Goal: Task Accomplishment & Management: Manage account settings

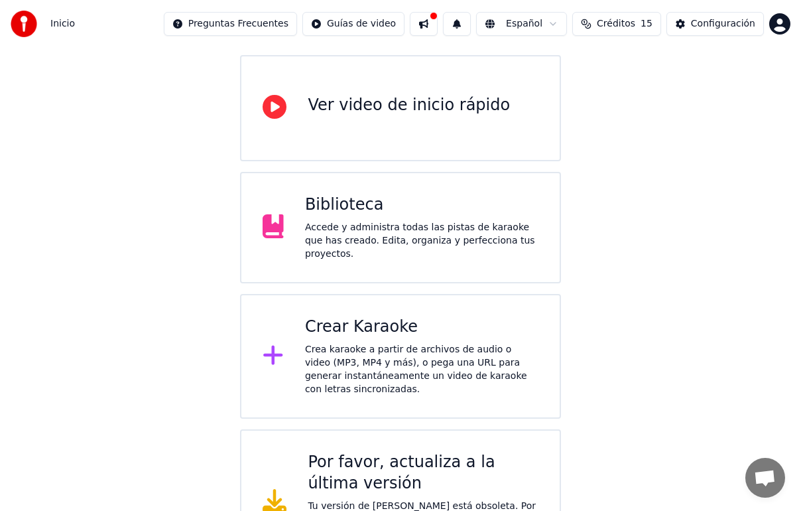
scroll to position [179, 0]
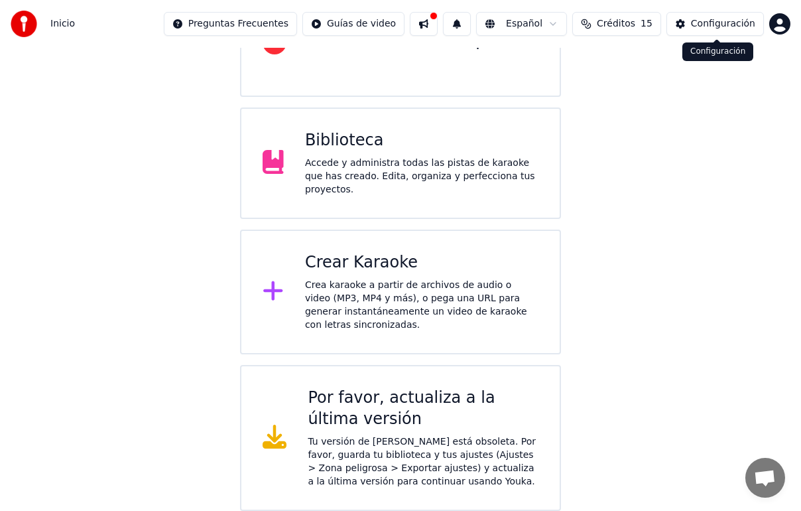
click at [715, 28] on div "Configuración" at bounding box center [723, 23] width 64 height 13
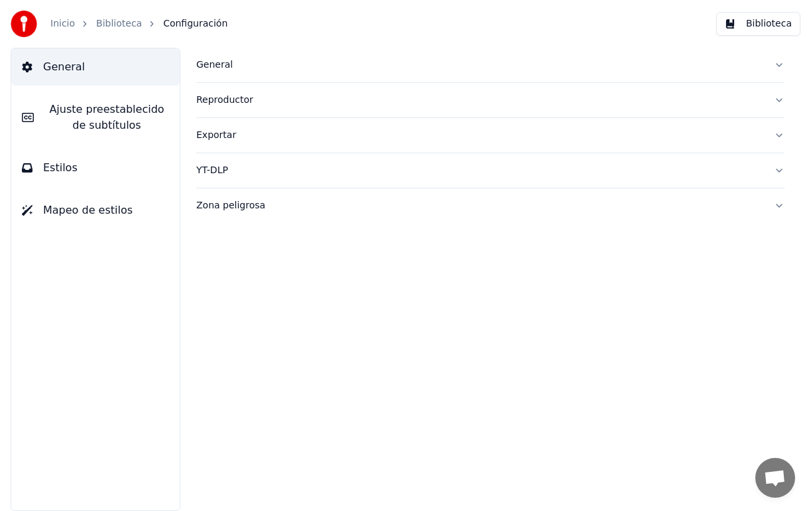
click at [231, 200] on div "Zona peligrosa" at bounding box center [479, 205] width 567 height 13
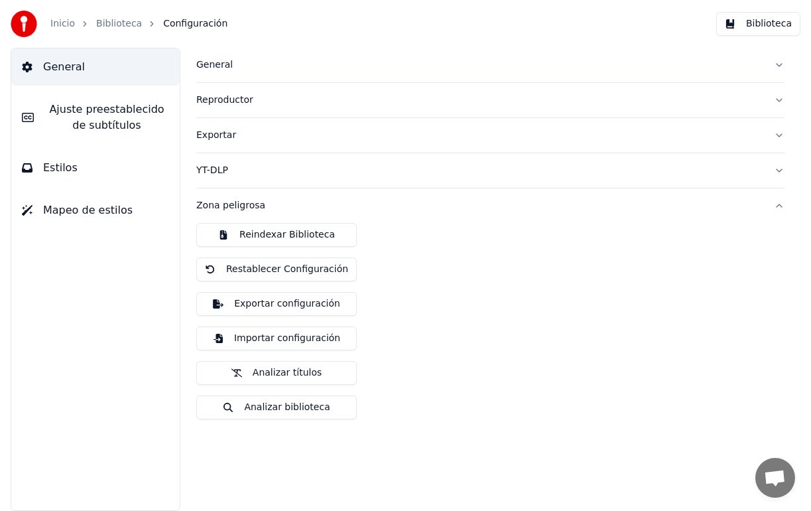
click at [70, 23] on link "Inicio" at bounding box center [62, 23] width 25 height 13
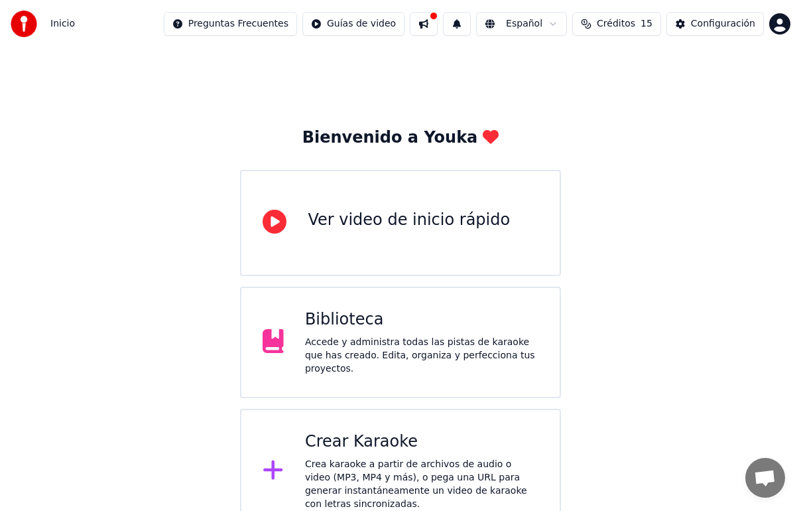
scroll to position [179, 0]
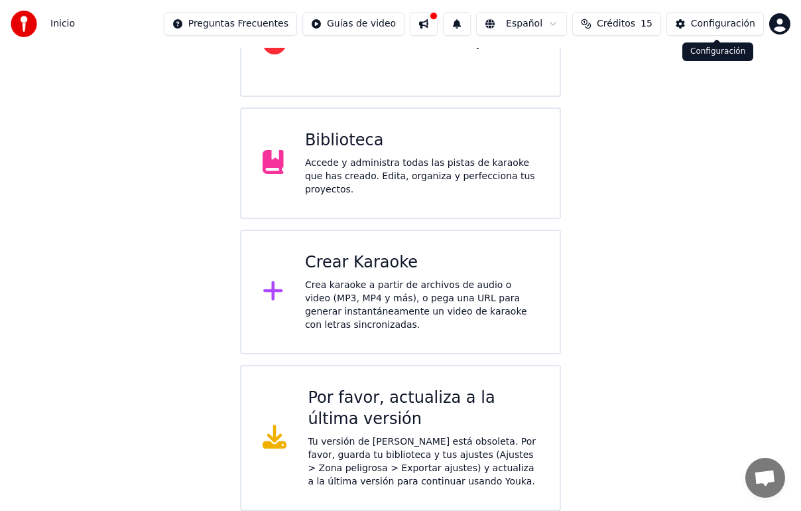
click at [694, 24] on div "Configuración" at bounding box center [723, 23] width 64 height 13
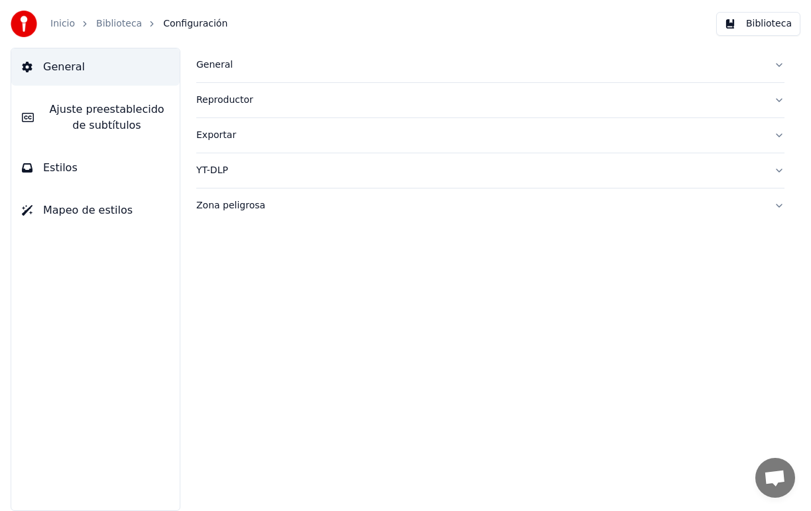
click at [187, 21] on span "Configuración" at bounding box center [195, 23] width 64 height 13
click at [117, 21] on link "Biblioteca" at bounding box center [119, 23] width 46 height 13
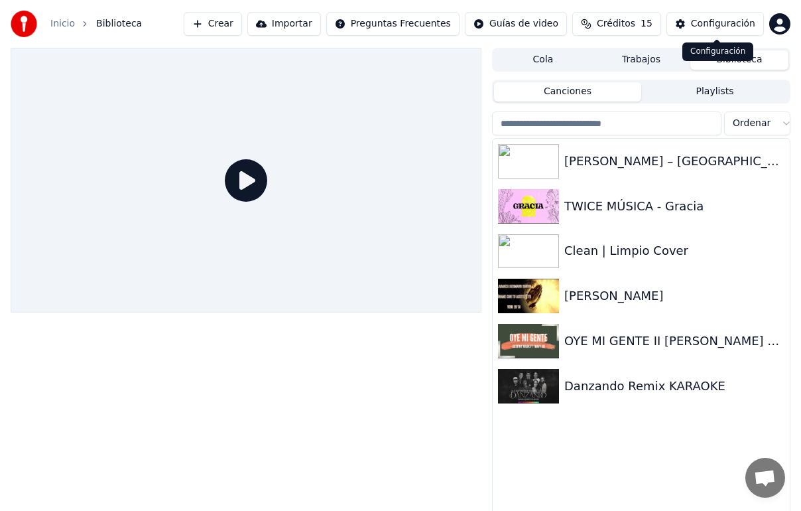
click at [703, 19] on div "Configuración" at bounding box center [723, 23] width 64 height 13
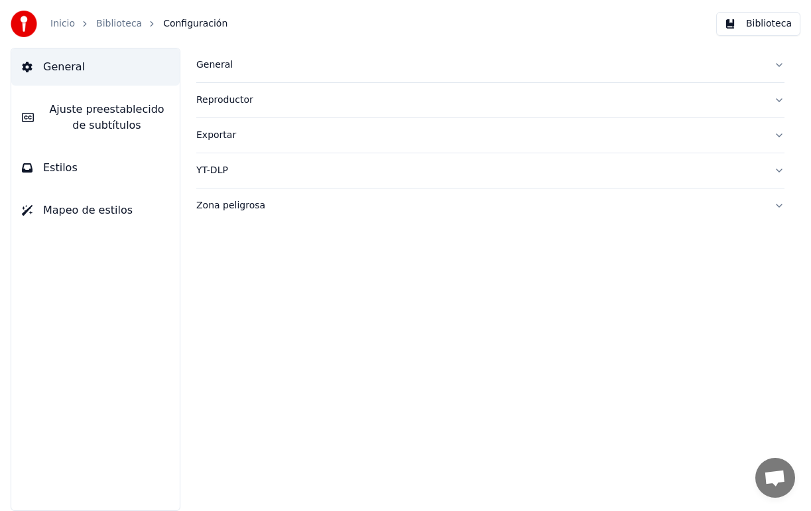
click at [68, 31] on div "Inicio Biblioteca Configuración" at bounding box center [119, 24] width 217 height 27
click at [66, 19] on link "Inicio" at bounding box center [62, 23] width 25 height 13
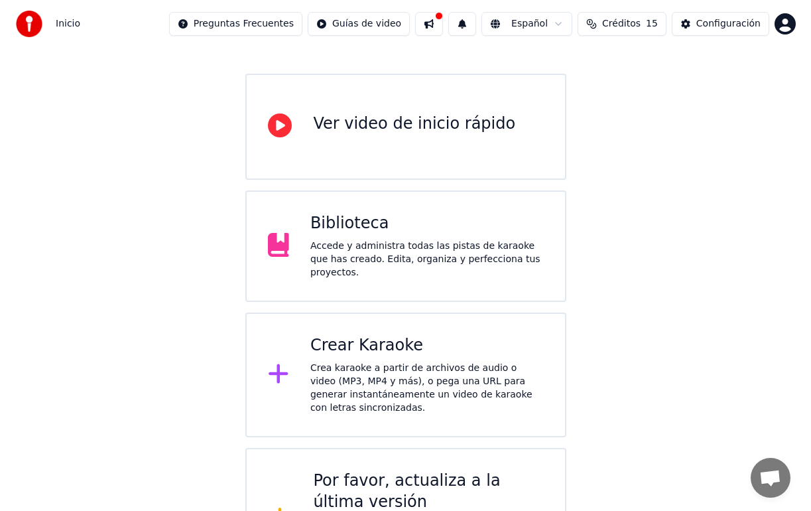
scroll to position [99, 0]
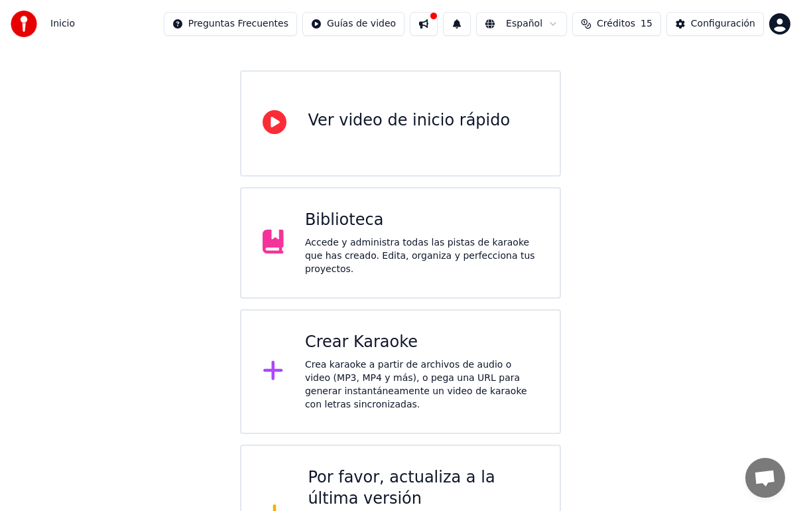
click at [438, 403] on div "Crea karaoke a partir de archivos de audio o video (MP3, MP4 y más), o pega una…" at bounding box center [421, 384] width 233 height 53
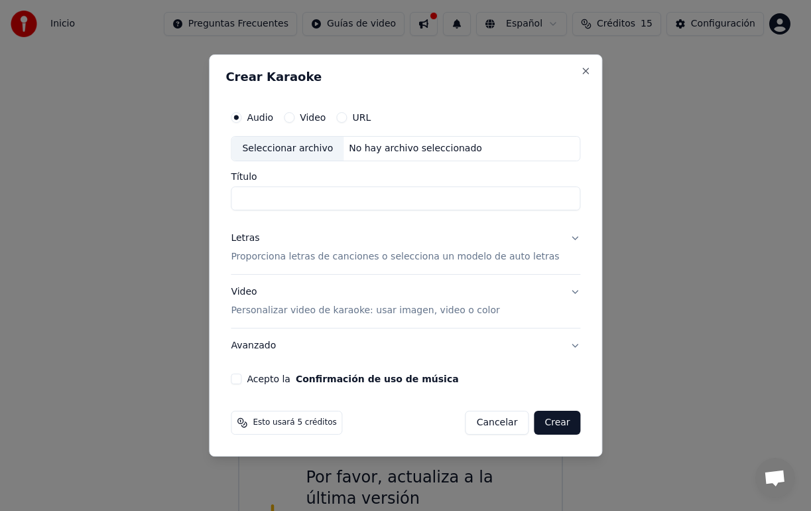
click at [347, 119] on button "URL" at bounding box center [341, 117] width 11 height 11
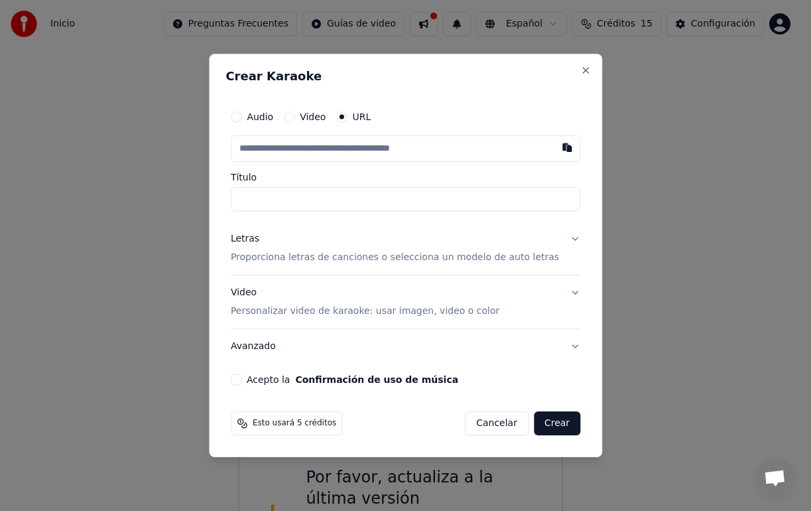
click at [324, 149] on input "text" at bounding box center [406, 148] width 350 height 27
paste input "**********"
type input "**********"
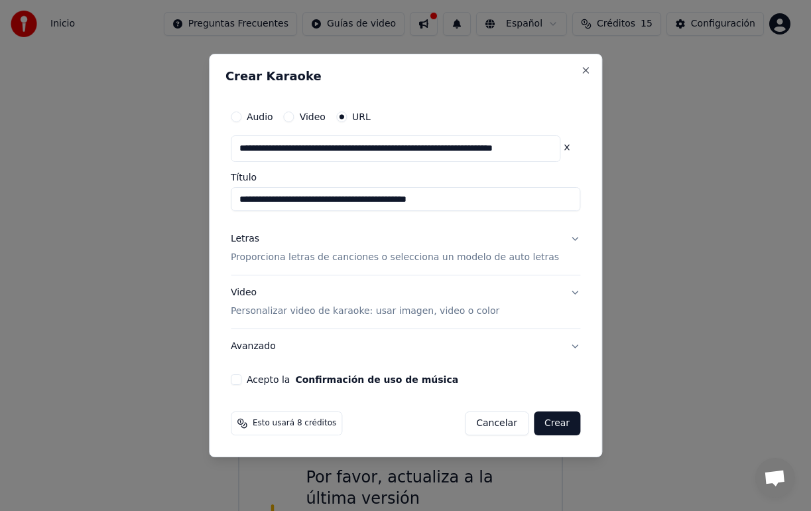
type input "**********"
click at [316, 203] on input "**********" at bounding box center [406, 199] width 350 height 24
click at [564, 290] on button "Video Personalizar video de karaoke: usar imagen, video o color" at bounding box center [406, 301] width 350 height 53
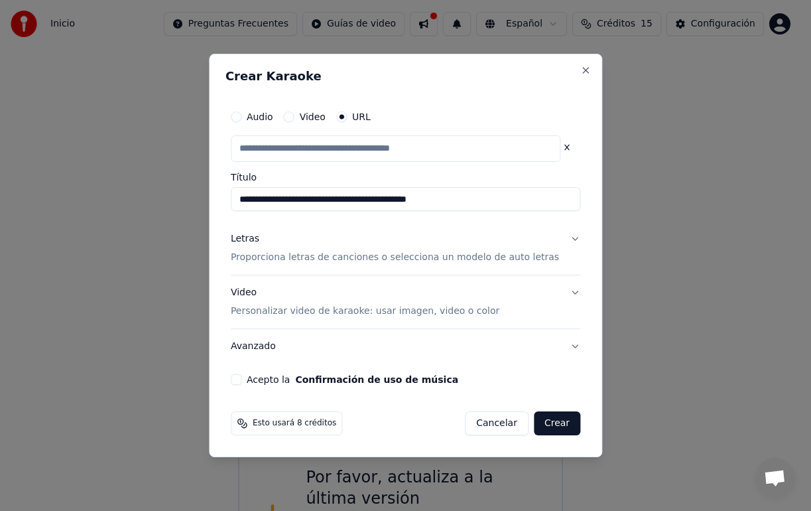
type input "**********"
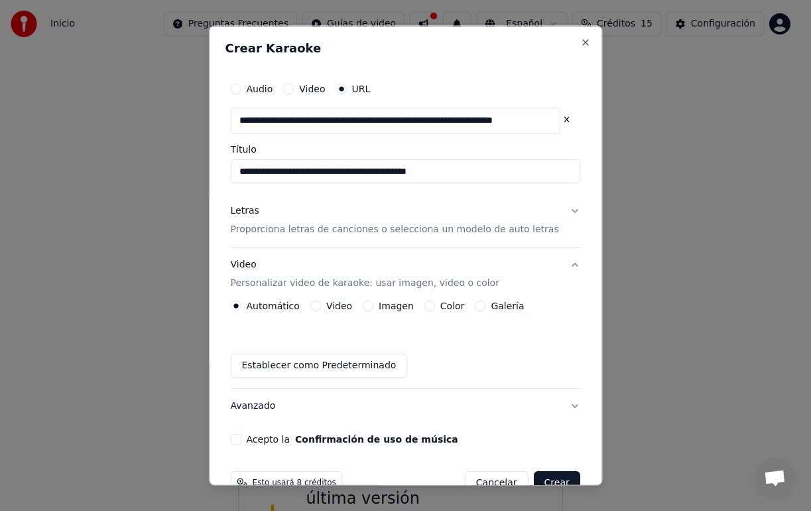
click at [372, 303] on button "Imagen" at bounding box center [368, 305] width 11 height 11
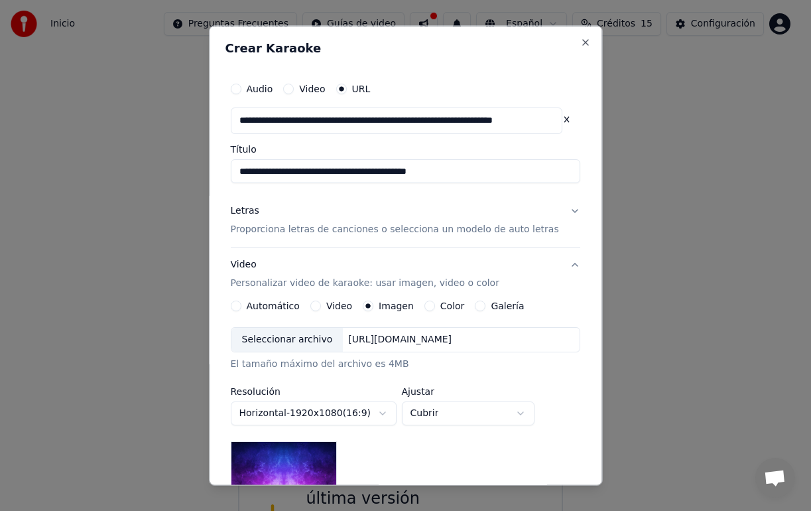
click at [315, 345] on div "Seleccionar archivo" at bounding box center [287, 339] width 112 height 24
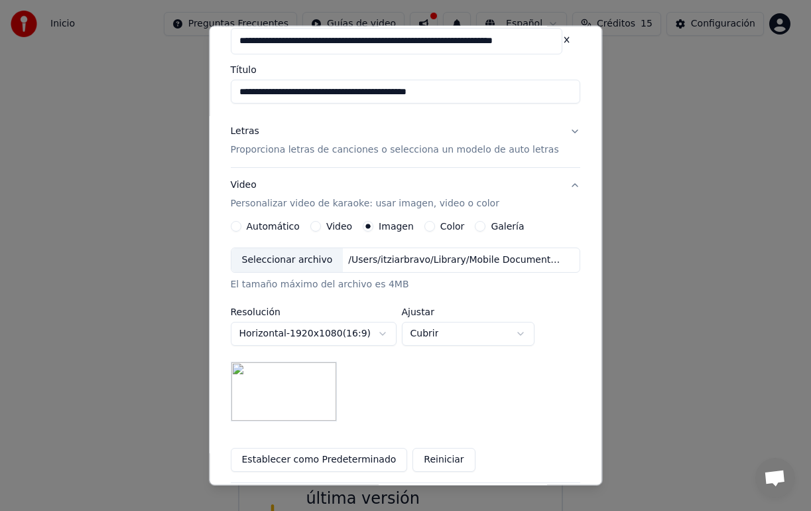
scroll to position [88, 0]
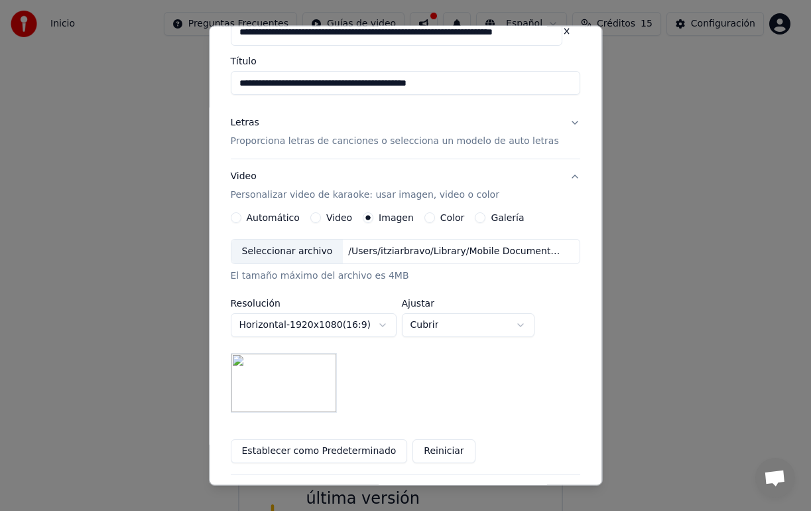
click at [302, 253] on div "Seleccionar archivo" at bounding box center [287, 251] width 112 height 24
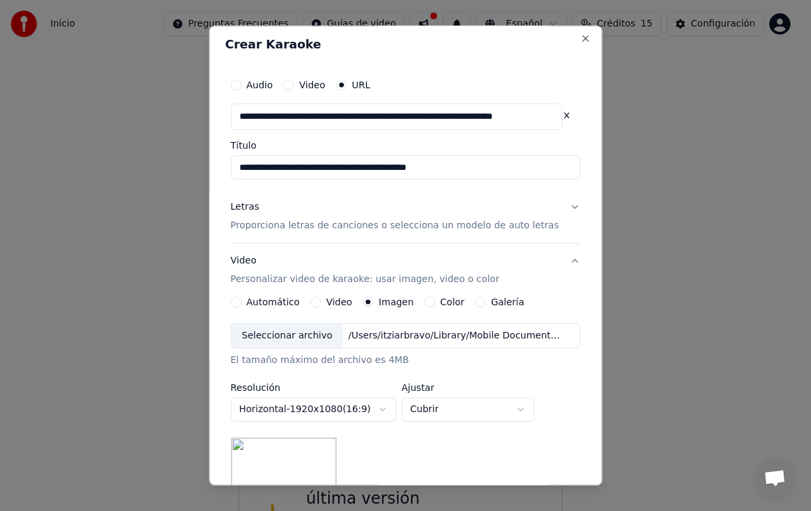
scroll to position [0, 0]
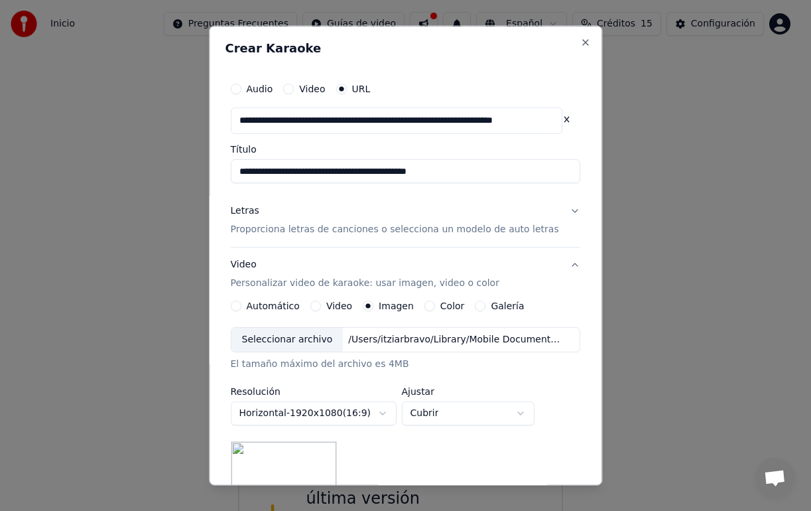
click at [550, 211] on button "Letras Proporciona letras de canciones o selecciona un modelo de auto letras" at bounding box center [406, 220] width 350 height 53
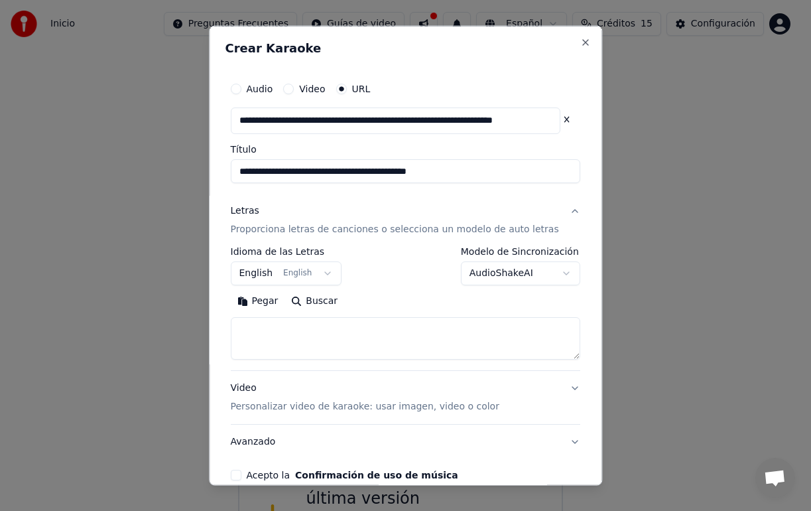
click at [318, 271] on button "English English" at bounding box center [286, 273] width 111 height 24
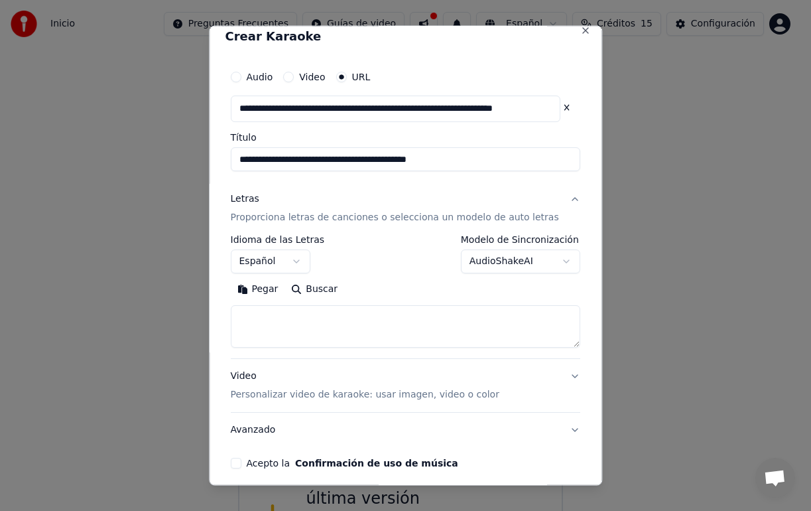
scroll to position [16, 0]
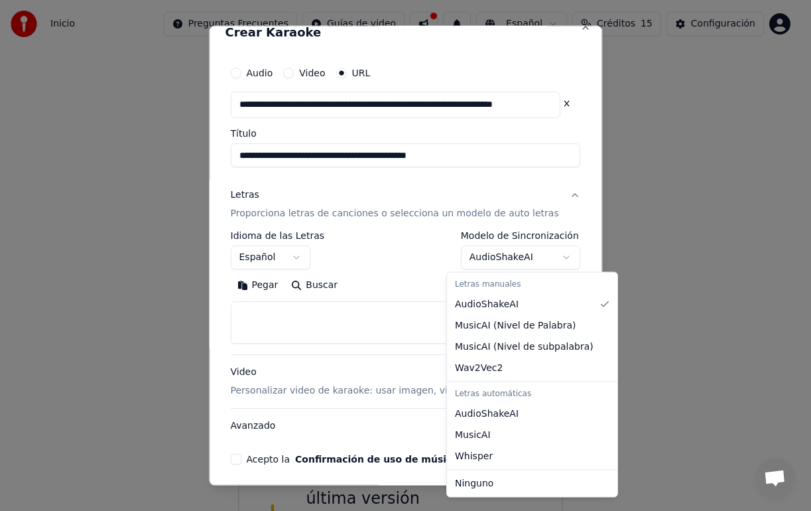
click at [541, 253] on body "**********" at bounding box center [400, 246] width 801 height 690
click at [541, 258] on body "**********" at bounding box center [400, 246] width 801 height 690
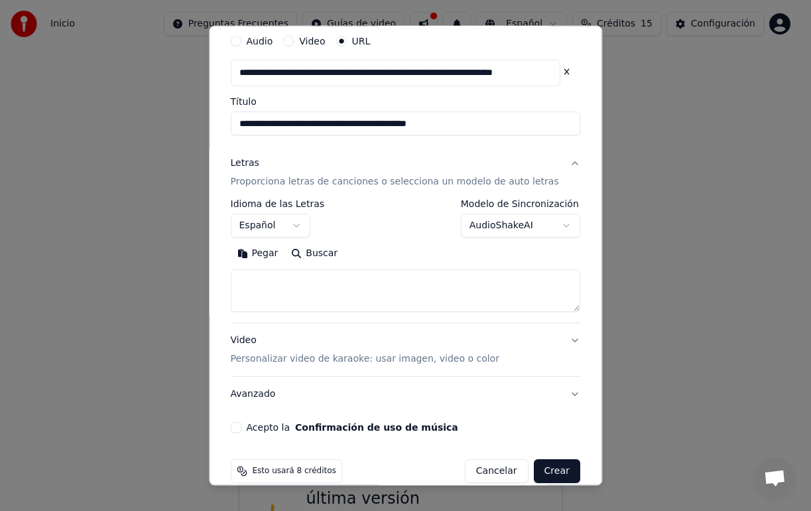
scroll to position [67, 0]
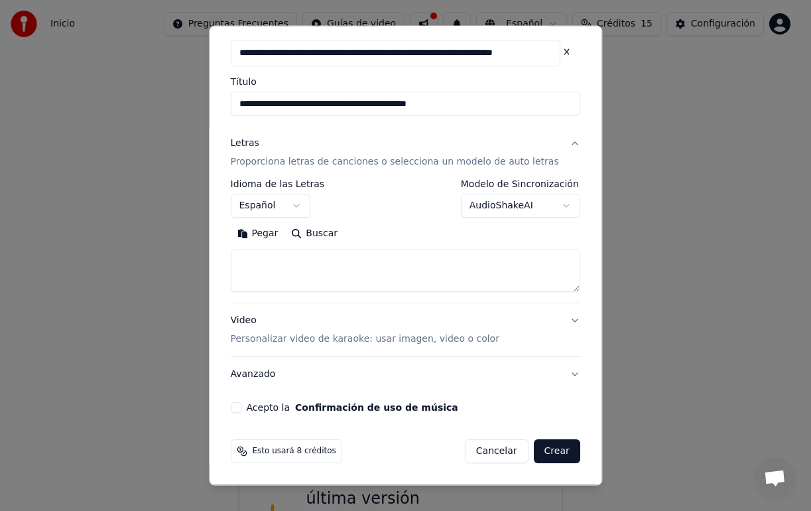
click at [239, 406] on button "Acepto la Confirmación de uso de música" at bounding box center [236, 407] width 11 height 11
click at [545, 450] on button "Crear" at bounding box center [557, 451] width 46 height 24
select select "**"
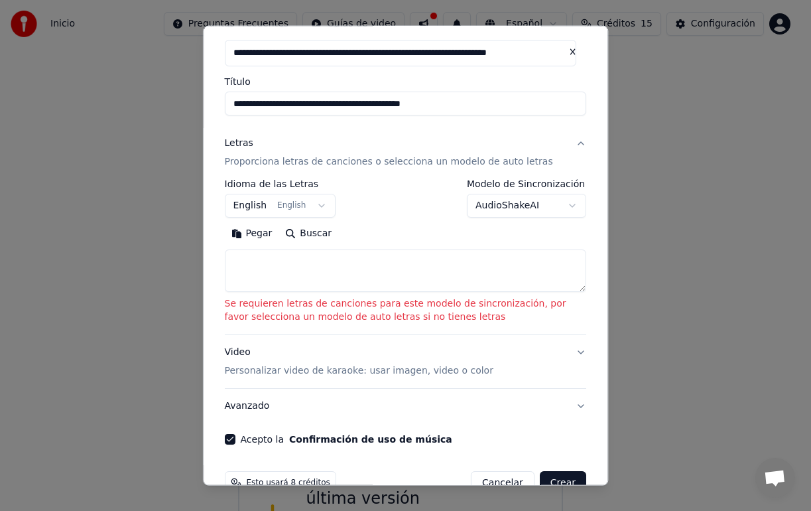
click at [436, 162] on p "Proporciona letras de canciones o selecciona un modelo de auto letras" at bounding box center [389, 161] width 328 height 13
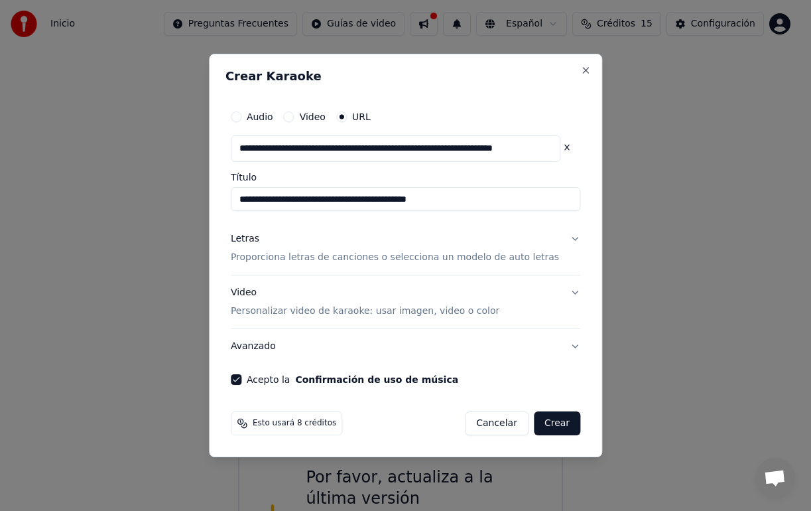
click at [548, 430] on button "Crear" at bounding box center [557, 423] width 46 height 24
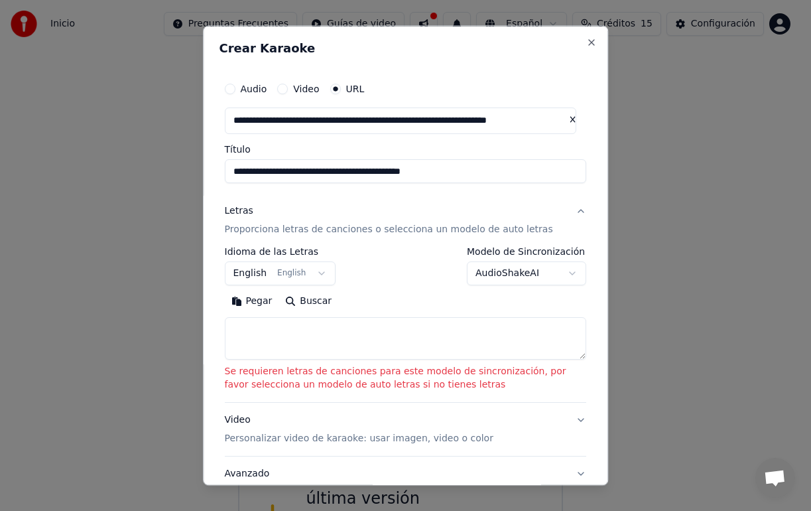
click at [501, 269] on body "**********" at bounding box center [400, 246] width 801 height 690
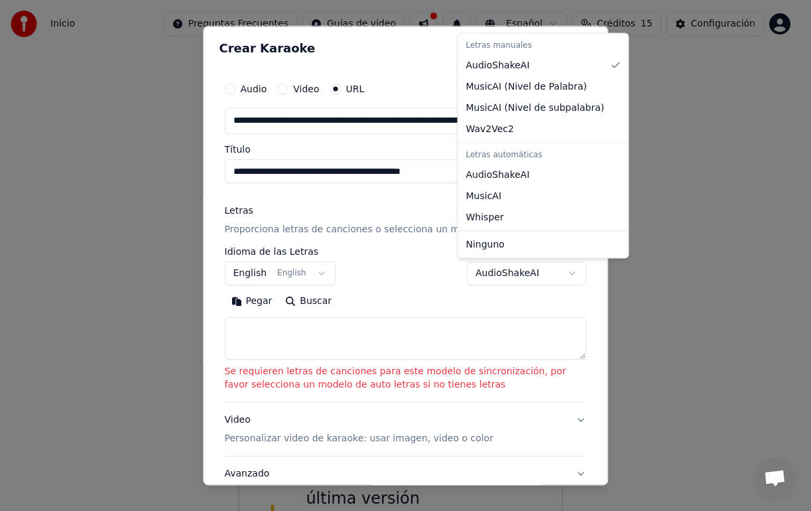
select select "**********"
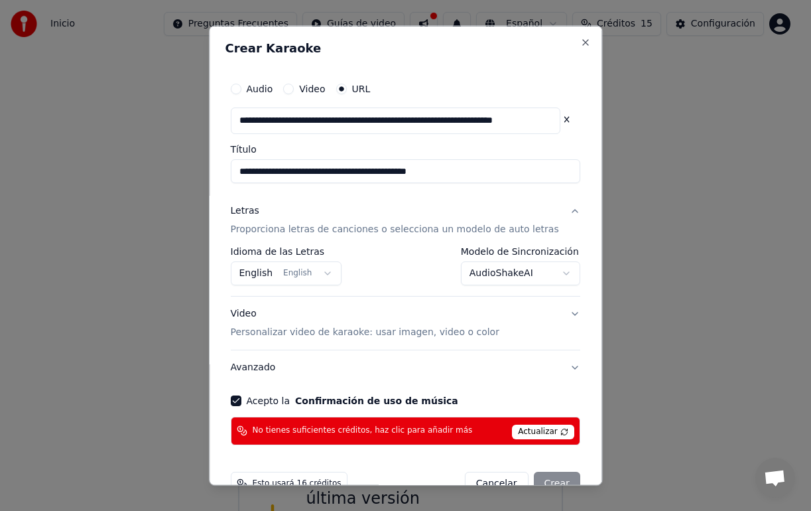
click at [531, 431] on span "Actualizar" at bounding box center [544, 431] width 62 height 15
click at [529, 434] on span "Actualizar" at bounding box center [544, 431] width 62 height 15
click at [527, 433] on span "Actualizar" at bounding box center [544, 431] width 62 height 15
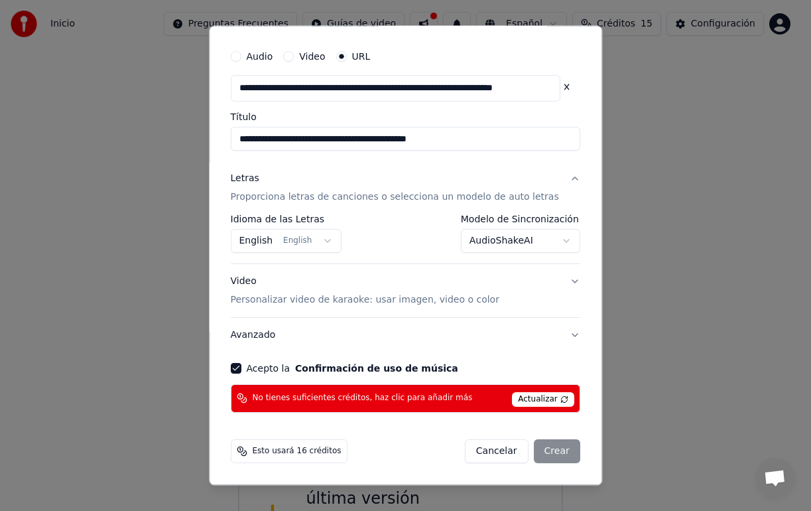
click at [291, 237] on button "English English" at bounding box center [286, 241] width 111 height 24
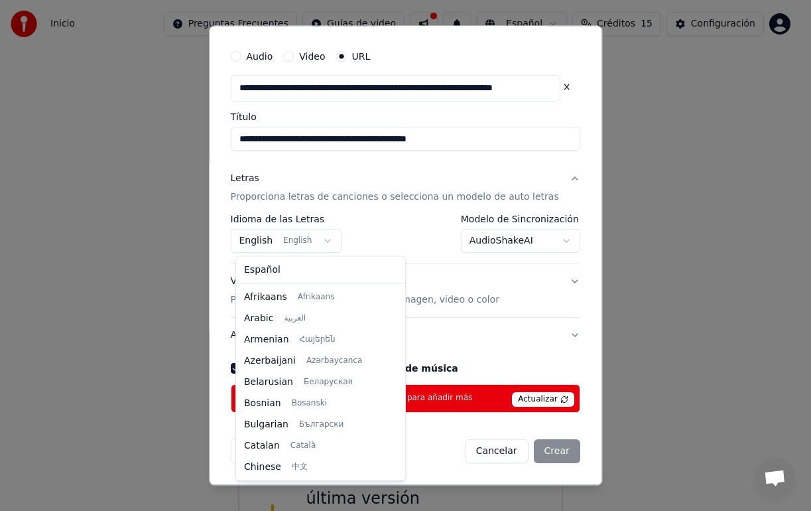
scroll to position [106, 0]
select select "**"
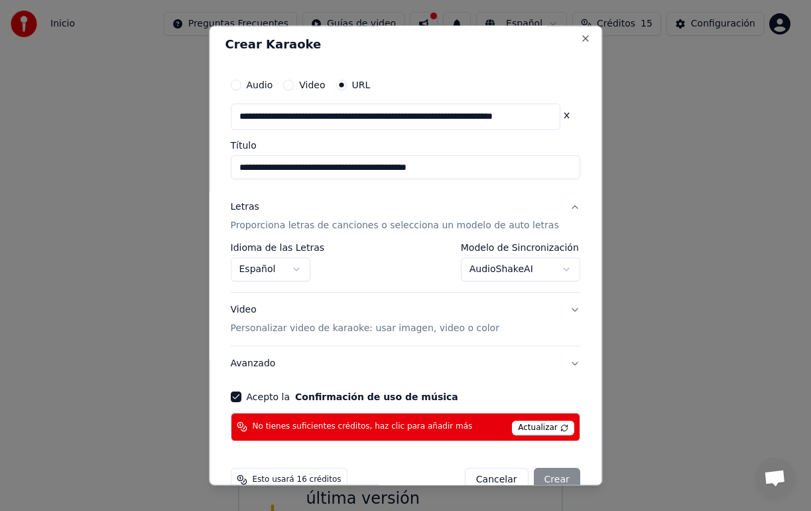
scroll to position [0, 0]
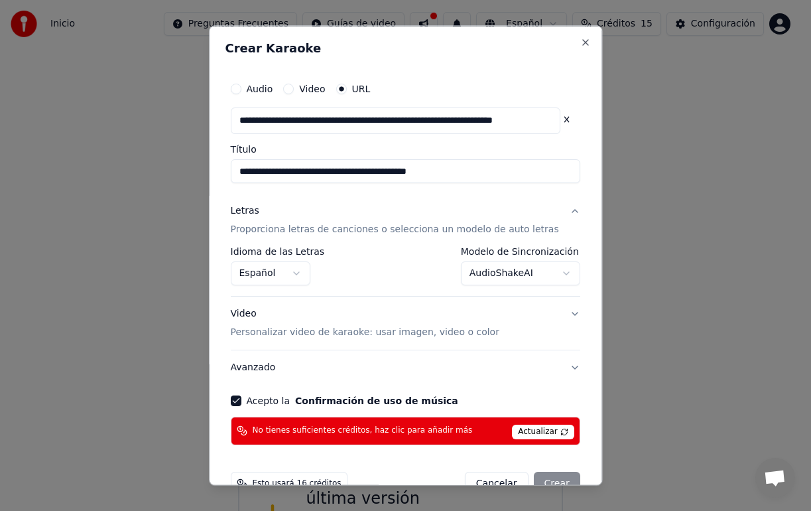
click at [521, 311] on button "Video Personalizar video de karaoke: usar imagen, video o color" at bounding box center [406, 322] width 350 height 53
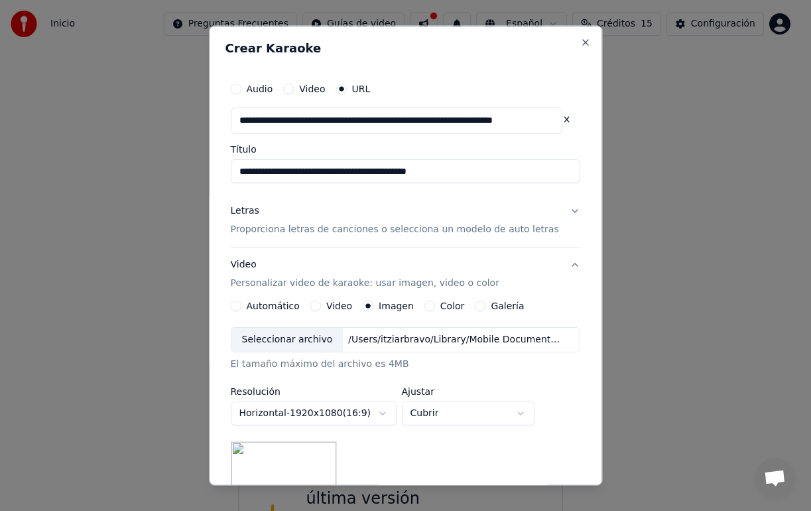
click at [560, 268] on button "Video Personalizar video de karaoke: usar imagen, video o color" at bounding box center [406, 273] width 350 height 53
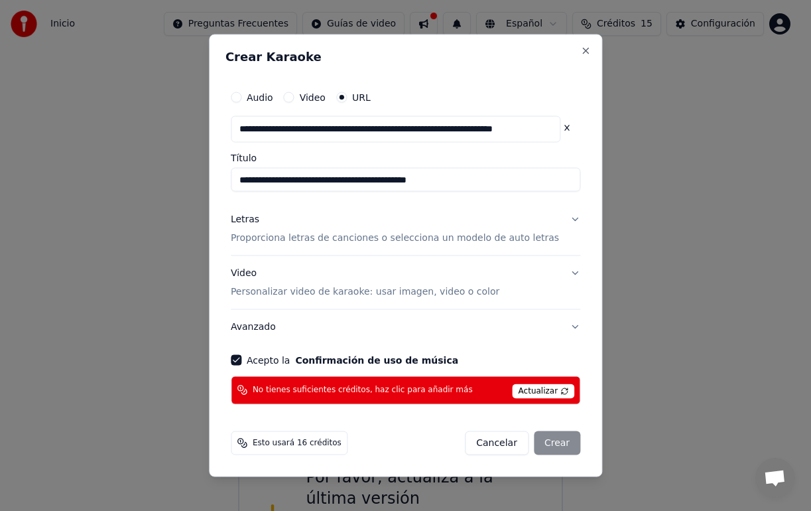
click at [558, 450] on div "Cancelar Crear" at bounding box center [522, 442] width 115 height 24
click at [533, 388] on span "Actualizar" at bounding box center [544, 390] width 62 height 15
click at [580, 50] on button "Close" at bounding box center [585, 51] width 11 height 11
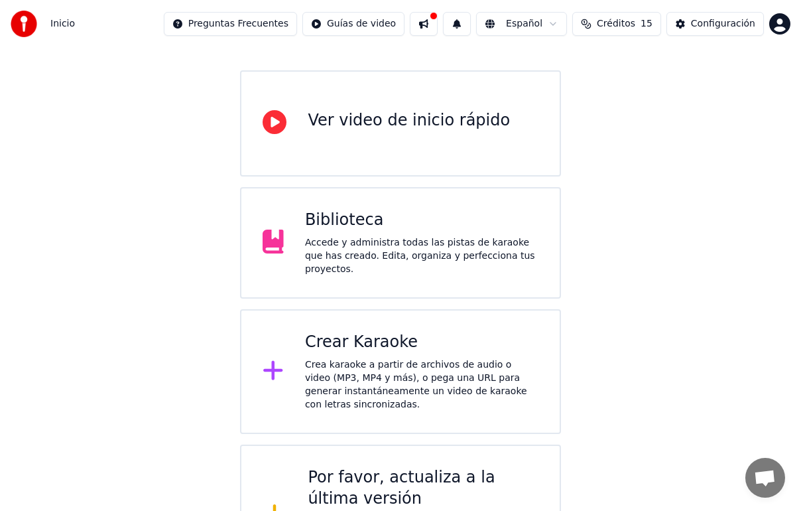
click at [607, 26] on span "Créditos" at bounding box center [616, 23] width 38 height 13
click at [631, 121] on button "Actualizar" at bounding box center [620, 123] width 79 height 24
click at [613, 119] on button "Actualizar" at bounding box center [620, 123] width 79 height 24
click at [608, 248] on div "Bienvenido a Youka Ver video de inicio rápido Biblioteca Accede y administra to…" at bounding box center [400, 269] width 801 height 642
click at [317, 405] on div "Crea karaoke a partir de archivos de audio o video (MP3, MP4 y más), o pega una…" at bounding box center [421, 384] width 233 height 53
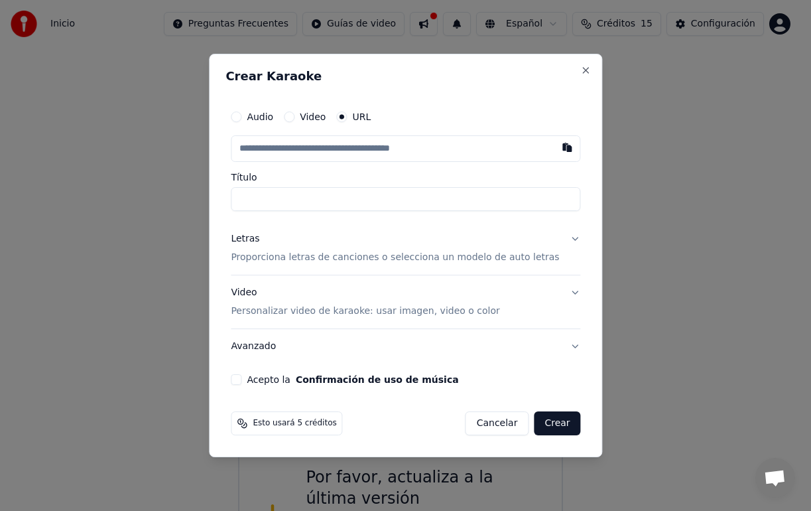
click at [255, 117] on div "Audio" at bounding box center [252, 116] width 42 height 11
click at [241, 117] on button "Audio" at bounding box center [236, 116] width 11 height 11
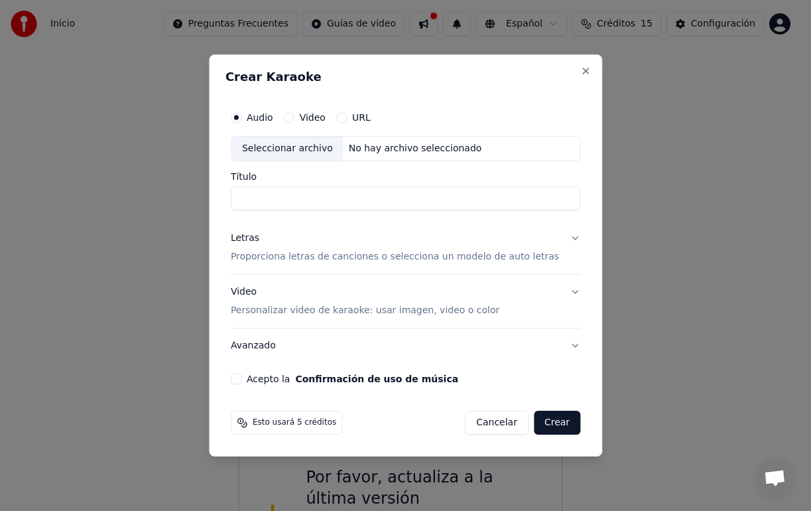
click at [294, 119] on button "Video" at bounding box center [289, 117] width 11 height 11
click at [324, 149] on div "Seleccionar archivo" at bounding box center [287, 149] width 112 height 24
type input "**********"
click at [566, 238] on button "Letras Proporciona letras de canciones o selecciona un modelo de auto letras" at bounding box center [406, 247] width 350 height 53
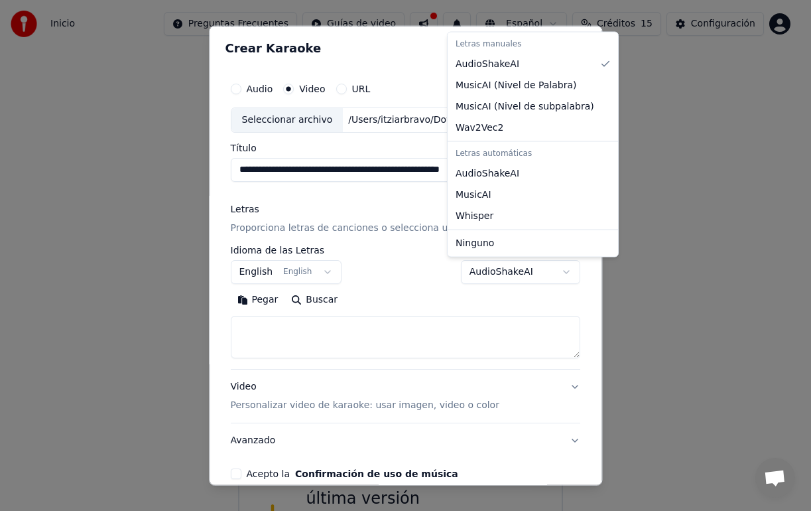
click at [513, 273] on body "**********" at bounding box center [400, 246] width 801 height 690
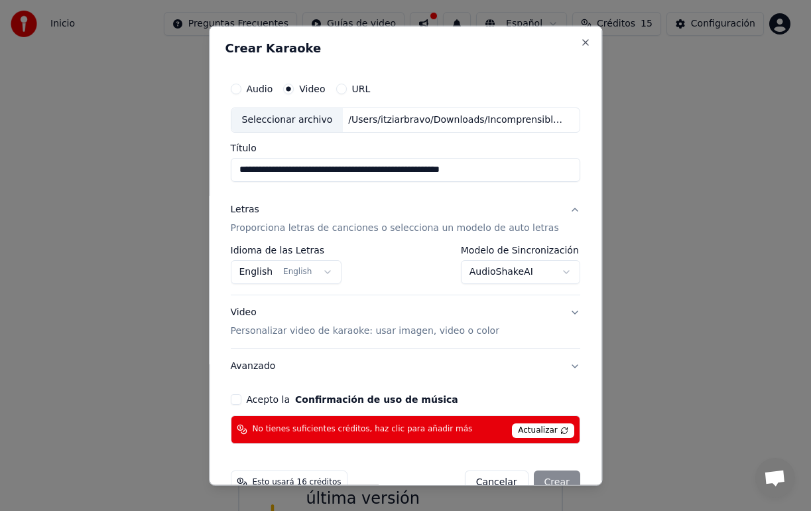
click at [519, 273] on body "**********" at bounding box center [400, 246] width 801 height 690
click at [484, 267] on body "**********" at bounding box center [400, 246] width 801 height 690
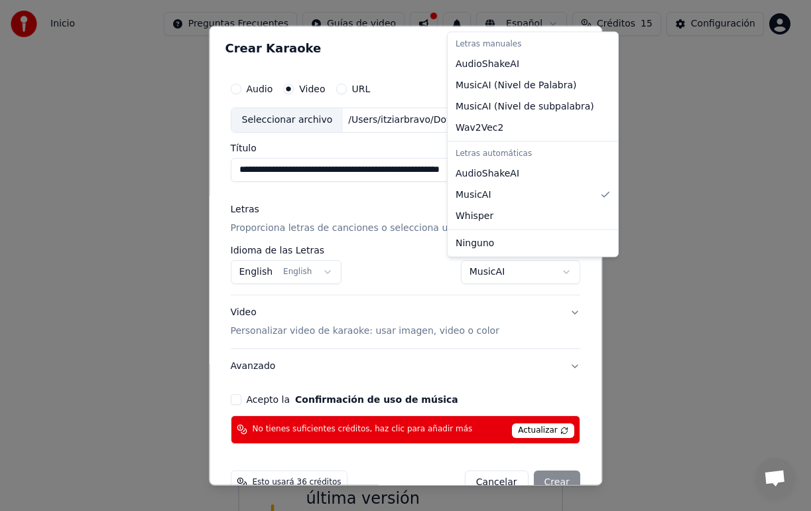
select select "*******"
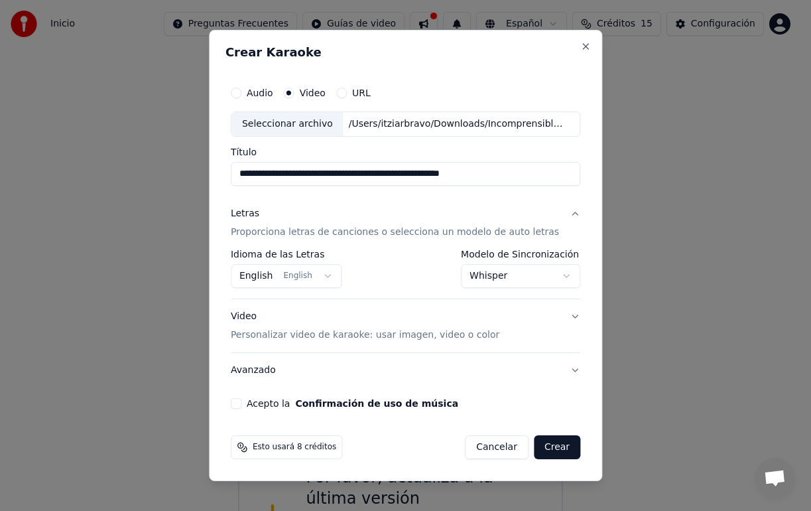
click at [487, 274] on body "**********" at bounding box center [400, 246] width 801 height 690
click at [487, 277] on body "**********" at bounding box center [400, 246] width 801 height 690
click at [542, 326] on button "Video Personalizar video de karaoke: usar imagen, video o color" at bounding box center [406, 325] width 350 height 53
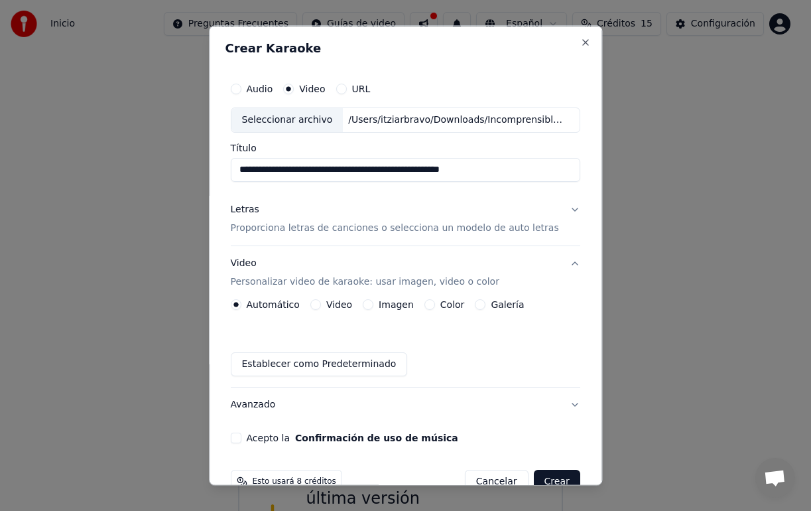
click at [368, 304] on button "Imagen" at bounding box center [368, 303] width 11 height 11
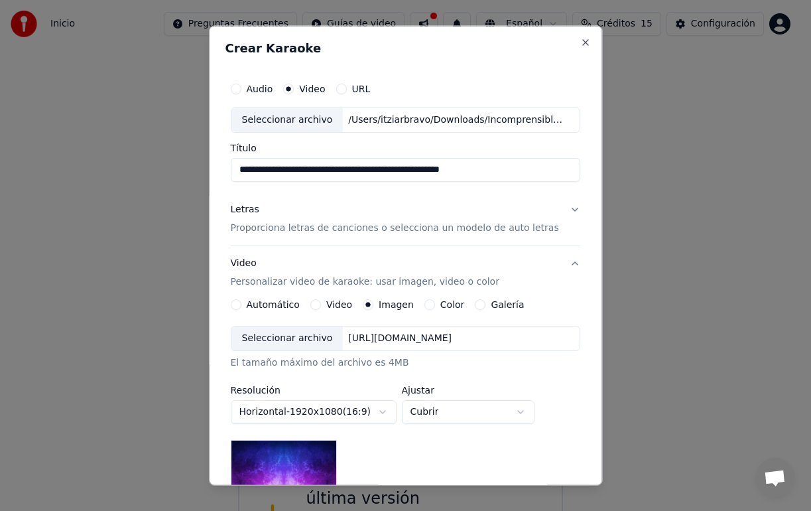
click at [301, 338] on div "Seleccionar archivo" at bounding box center [287, 338] width 112 height 24
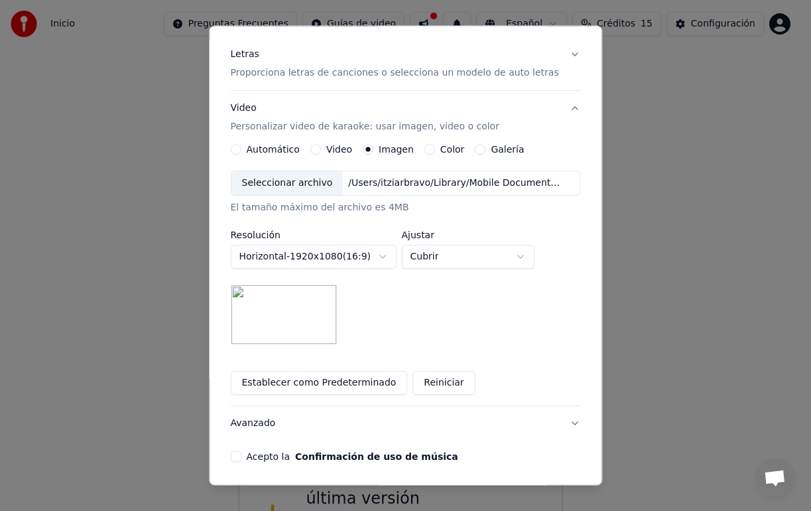
scroll to position [204, 0]
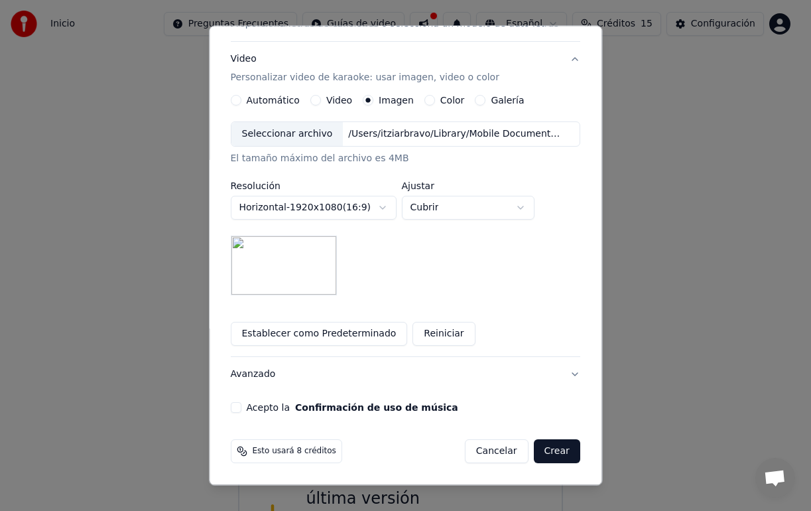
click at [241, 405] on button "Acepto la Confirmación de uso de música" at bounding box center [236, 407] width 11 height 11
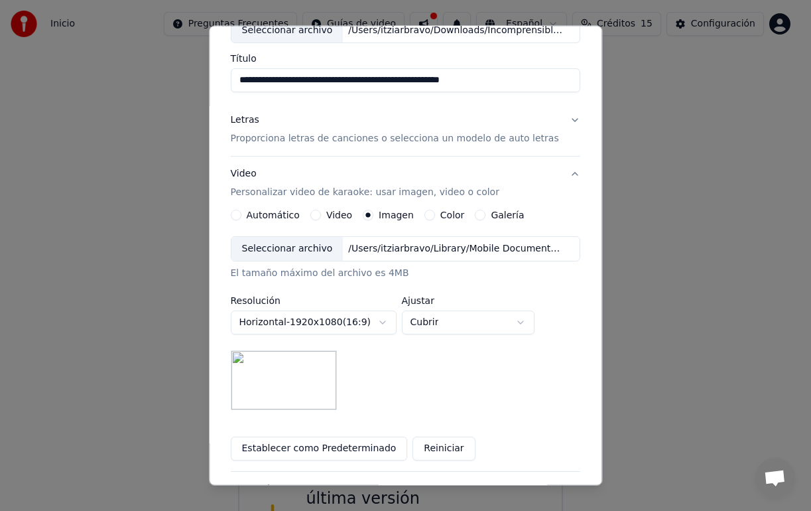
scroll to position [0, 0]
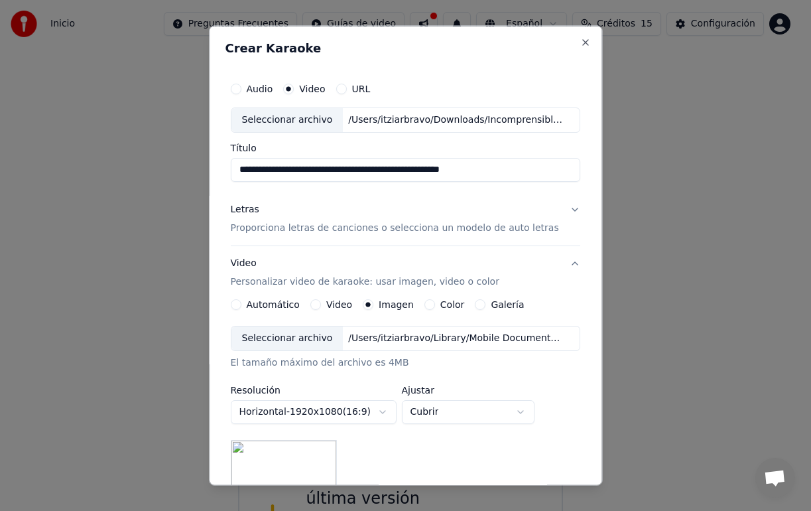
click at [460, 212] on div "Letras Proporciona letras de canciones o selecciona un modelo de auto letras" at bounding box center [395, 218] width 328 height 32
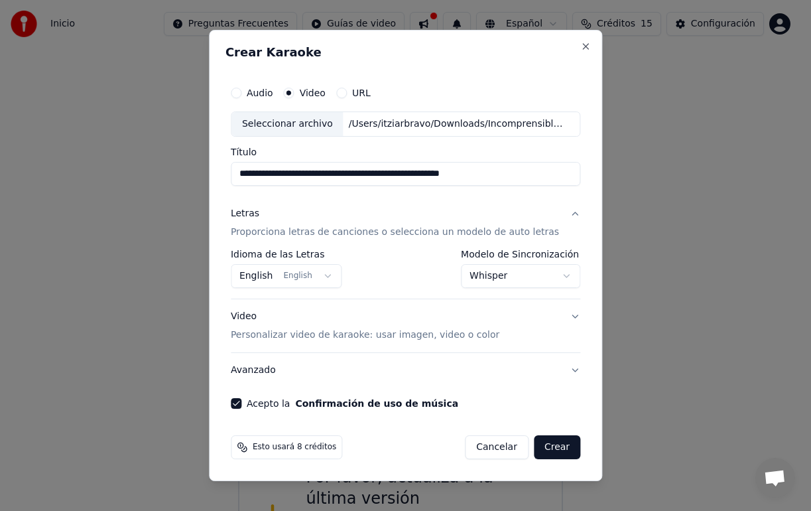
click at [286, 276] on button "English English" at bounding box center [286, 276] width 111 height 24
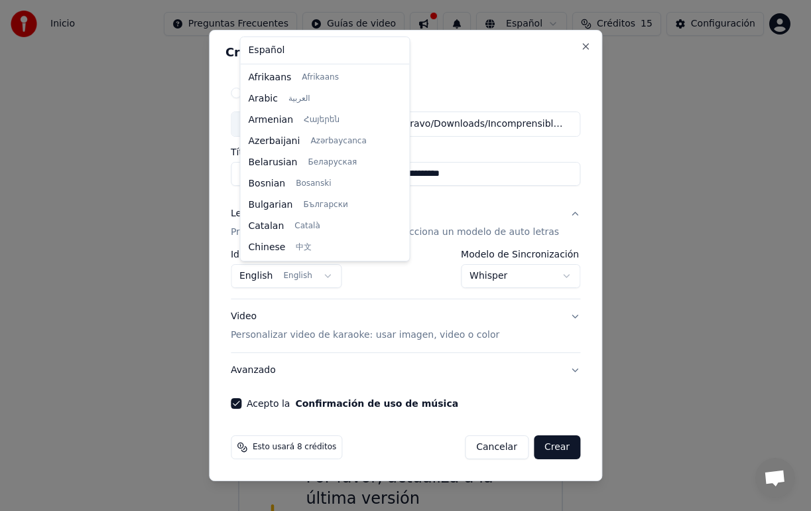
scroll to position [106, 0]
select select "**"
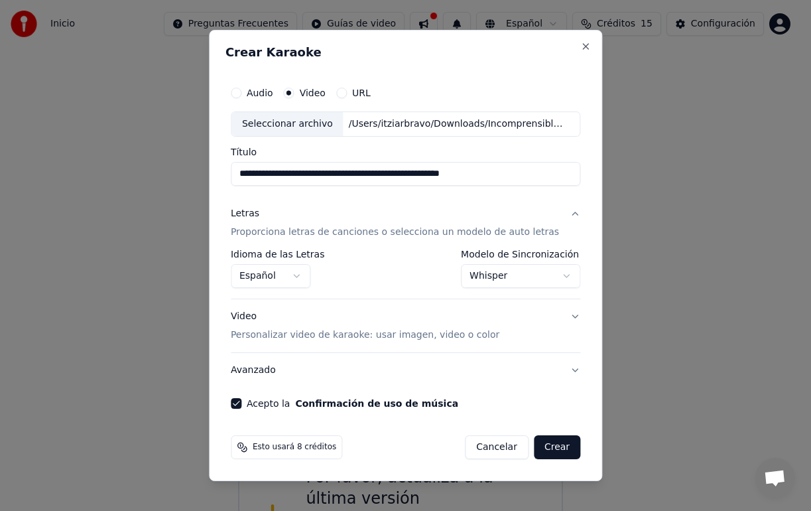
click at [549, 446] on button "Crear" at bounding box center [557, 447] width 46 height 24
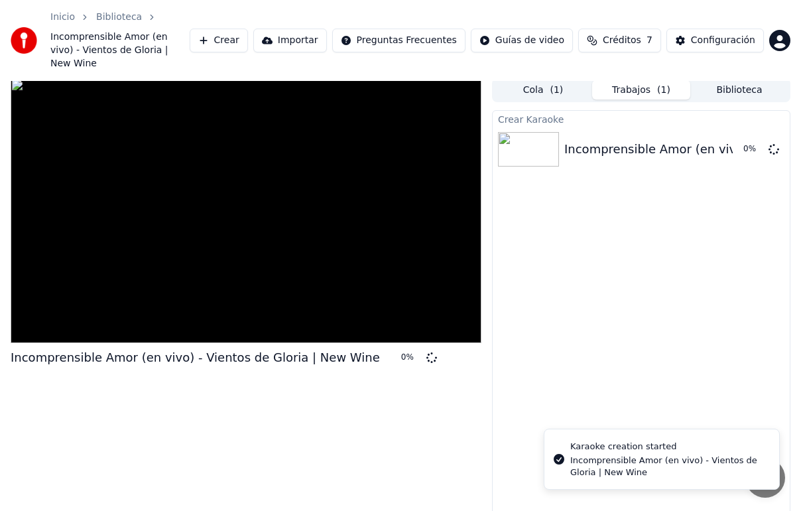
scroll to position [23, 0]
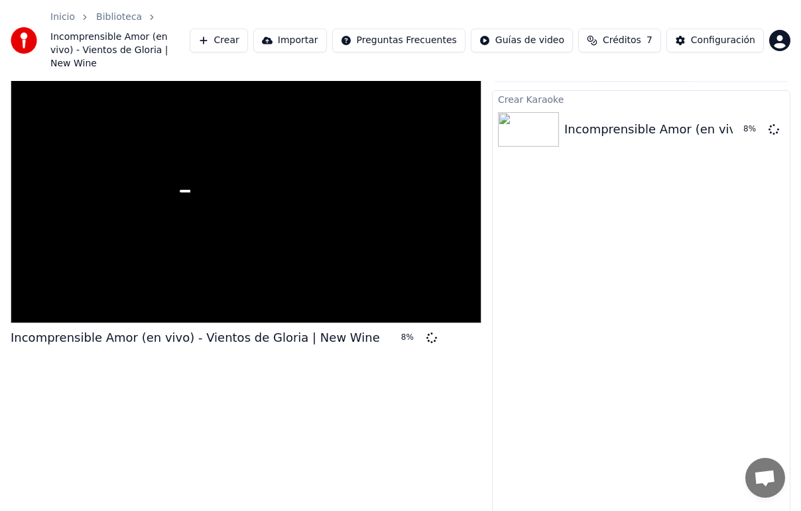
click at [774, 36] on html "Inicio Biblioteca Incomprensible Amor (en vivo) - Vientos de Gloria | New Wine …" at bounding box center [400, 232] width 801 height 511
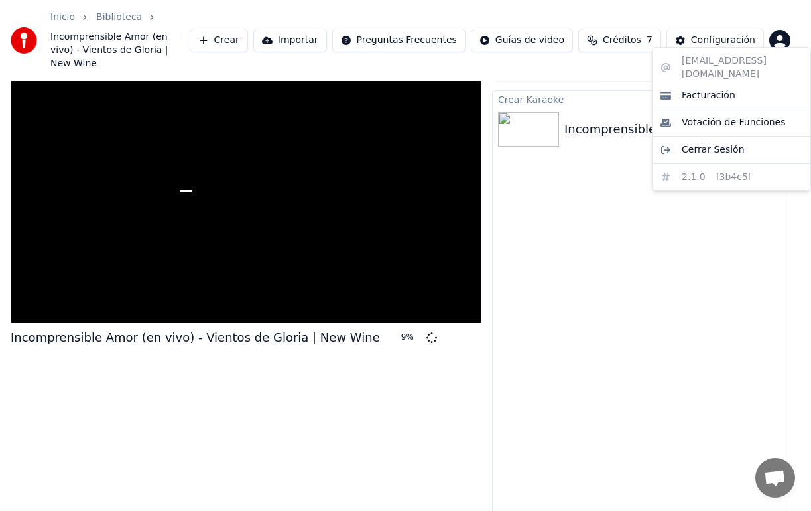
click at [777, 40] on html "Inicio Biblioteca Incomprensible Amor (en vivo) - Vientos de Gloria | New Wine …" at bounding box center [405, 232] width 811 height 511
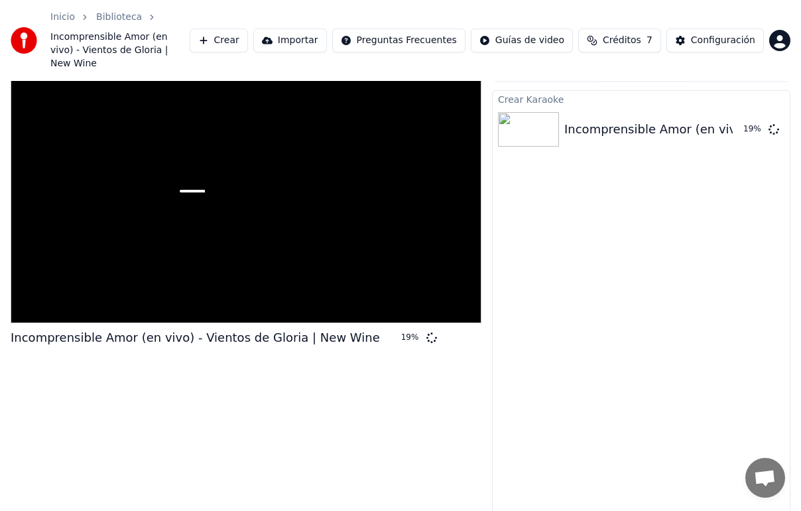
click at [423, 27] on html "Inicio Biblioteca Incomprensible Amor (en vivo) - Vientos de Gloria | New Wine …" at bounding box center [400, 232] width 801 height 511
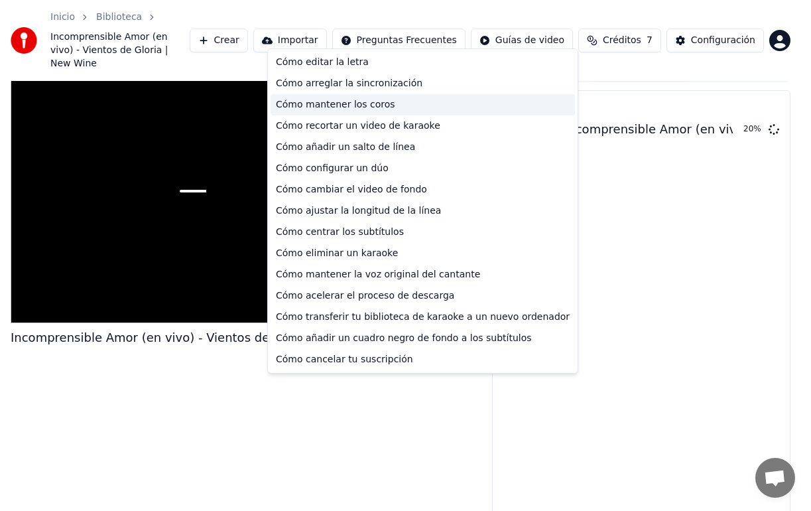
click at [336, 102] on div "Cómo mantener los coros" at bounding box center [423, 104] width 304 height 21
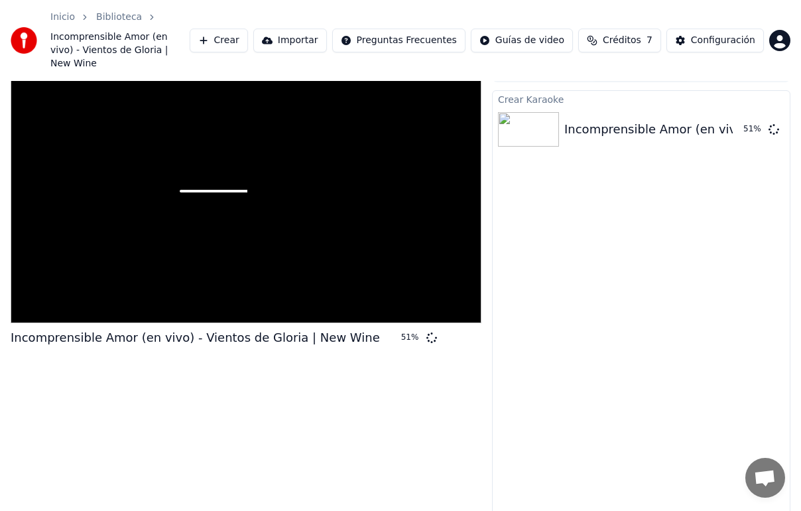
click at [518, 25] on html "Inicio Biblioteca Incomprensible Amor (en vivo) - Vientos de Gloria | New Wine …" at bounding box center [400, 232] width 801 height 511
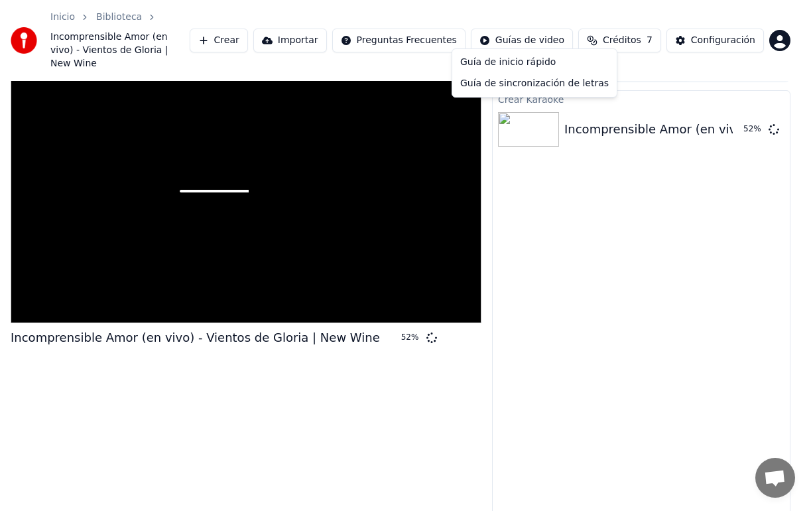
click at [577, 10] on html "Inicio Biblioteca Incomprensible Amor (en vivo) - Vientos de Gloria | New Wine …" at bounding box center [405, 232] width 811 height 511
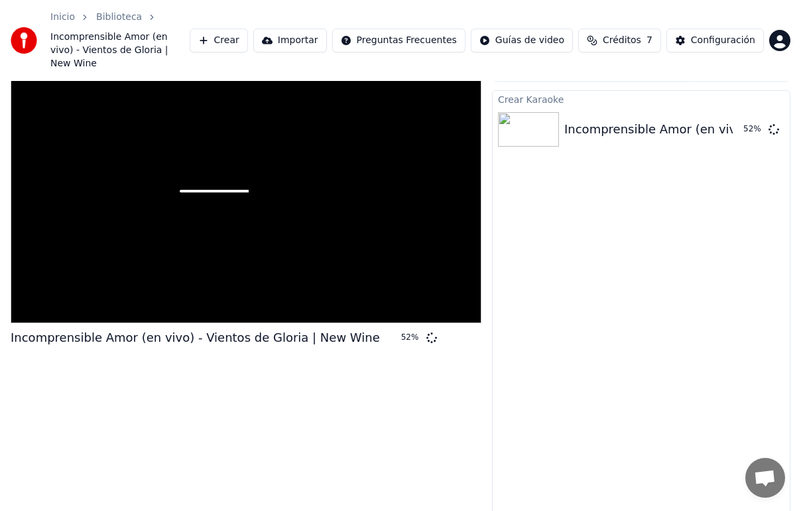
click at [364, 34] on html "Inicio Biblioteca Incomprensible Amor (en vivo) - Vientos de Gloria | New Wine …" at bounding box center [400, 232] width 801 height 511
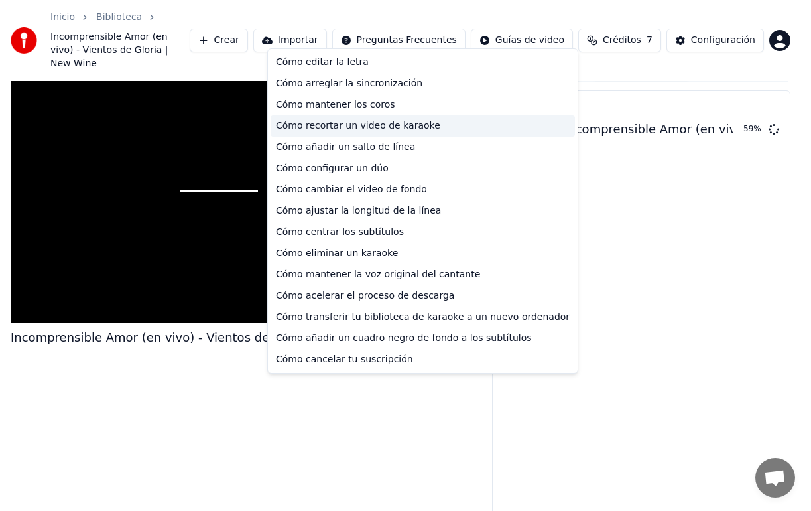
click at [333, 128] on div "Cómo recortar un video de karaoke" at bounding box center [423, 125] width 304 height 21
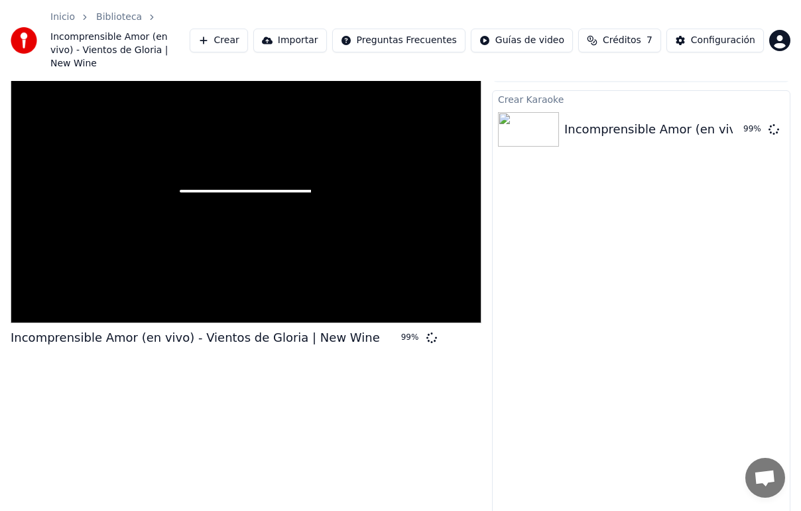
click at [257, 246] on div at bounding box center [246, 190] width 471 height 265
click at [499, 330] on div "Crear Karaoke Incomprensible Amor (en vivo) - Vientos de Gloria | New Wine 99 %" at bounding box center [641, 307] width 298 height 434
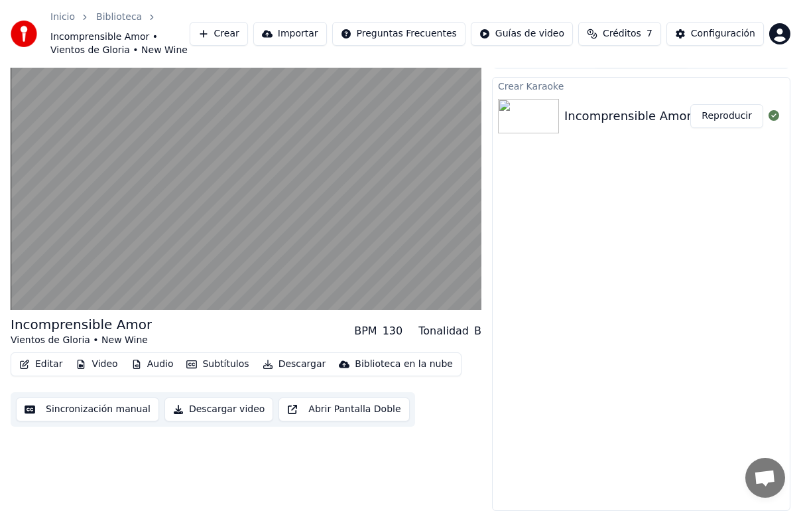
click at [152, 367] on button "Audio" at bounding box center [152, 364] width 53 height 19
click at [141, 385] on div "Editar Video Audio Subtítulos Descargar Biblioteca en la nube Sincronización ma…" at bounding box center [246, 389] width 471 height 74
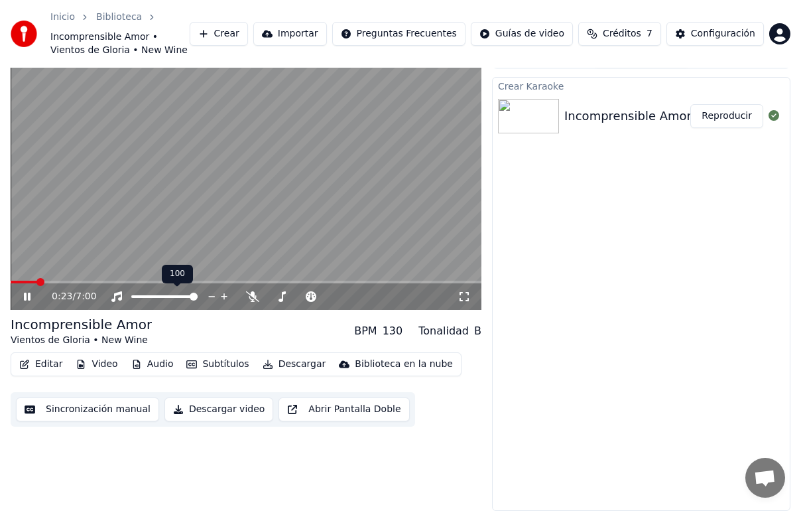
click at [137, 296] on span at bounding box center [164, 296] width 66 height 3
click at [198, 296] on span at bounding box center [194, 296] width 8 height 8
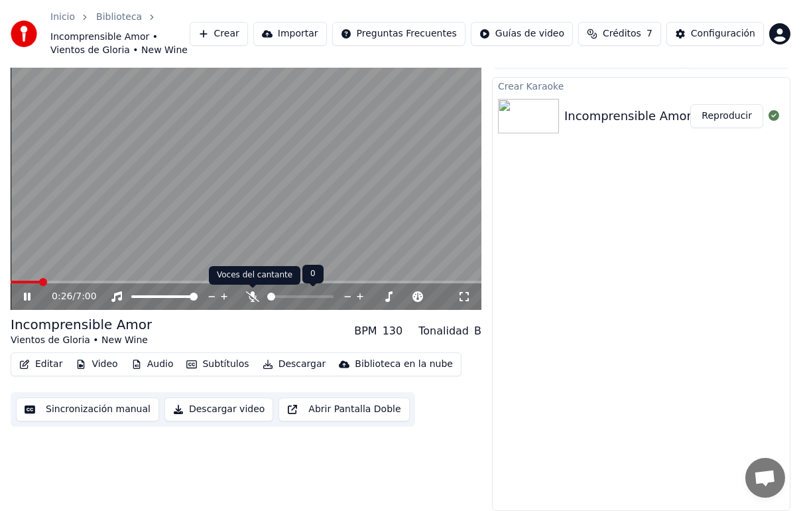
click at [246, 294] on icon at bounding box center [252, 296] width 13 height 11
click at [0, 279] on html "Inicio Biblioteca Incomprensible Amor • Vientos de Gloria • New Wine Crear Impo…" at bounding box center [400, 232] width 801 height 511
click at [29, 297] on icon at bounding box center [27, 296] width 7 height 8
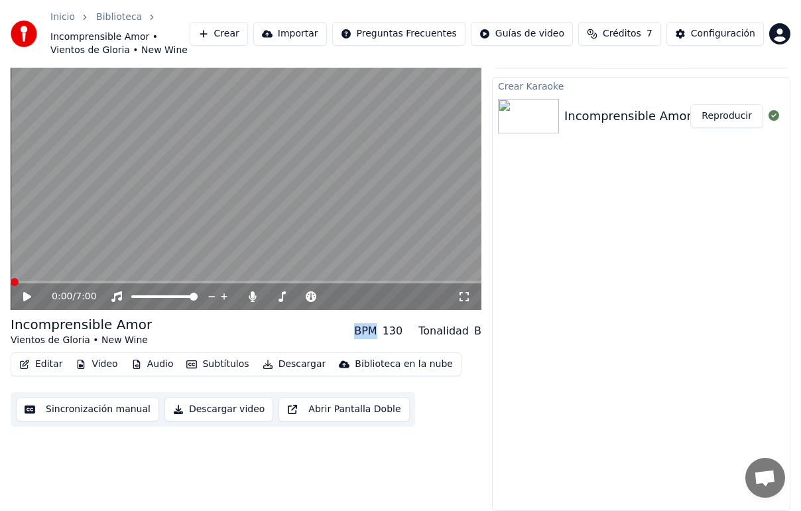
click at [29, 297] on icon at bounding box center [27, 296] width 8 height 9
click at [13, 280] on span at bounding box center [15, 282] width 8 height 8
click at [15, 281] on span at bounding box center [15, 282] width 8 height 8
click at [286, 294] on div at bounding box center [312, 296] width 107 height 13
click at [285, 298] on div at bounding box center [312, 296] width 107 height 13
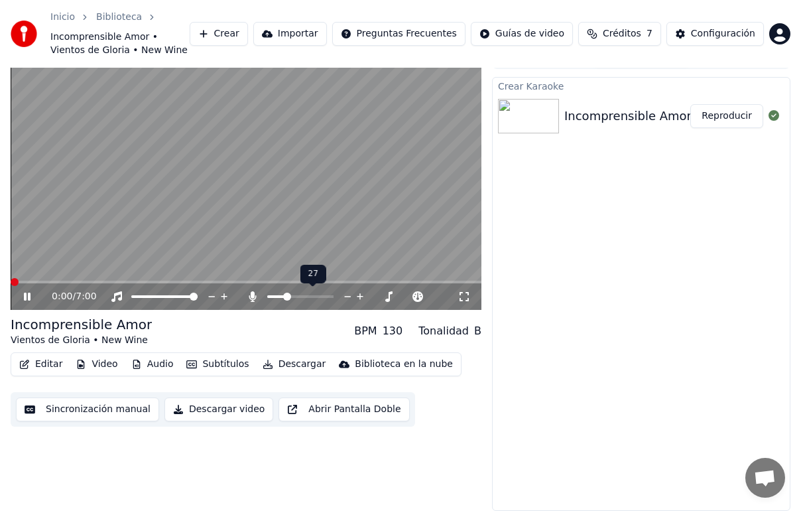
click at [285, 296] on span at bounding box center [276, 296] width 18 height 3
click at [282, 296] on span at bounding box center [276, 296] width 18 height 3
click at [18, 279] on span at bounding box center [15, 282] width 8 height 8
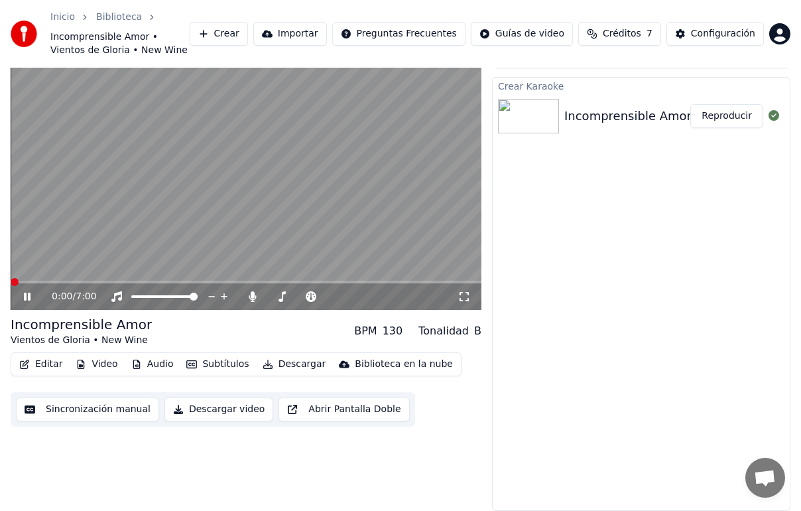
click at [39, 281] on span at bounding box center [246, 282] width 471 height 3
click at [13, 282] on span at bounding box center [26, 282] width 31 height 3
click at [0, 278] on html "Inicio Biblioteca Incomprensible Amor • Vientos de Gloria • New Wine Crear Impo…" at bounding box center [400, 232] width 801 height 511
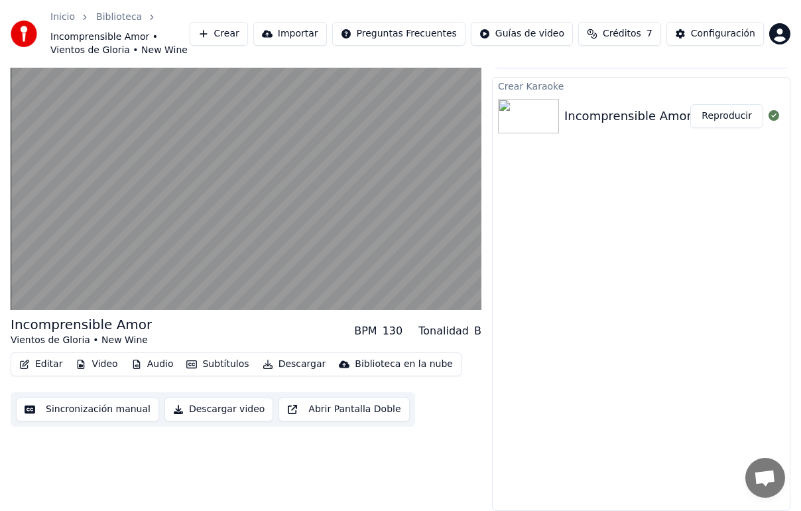
click at [40, 360] on button "Editar" at bounding box center [41, 364] width 54 height 19
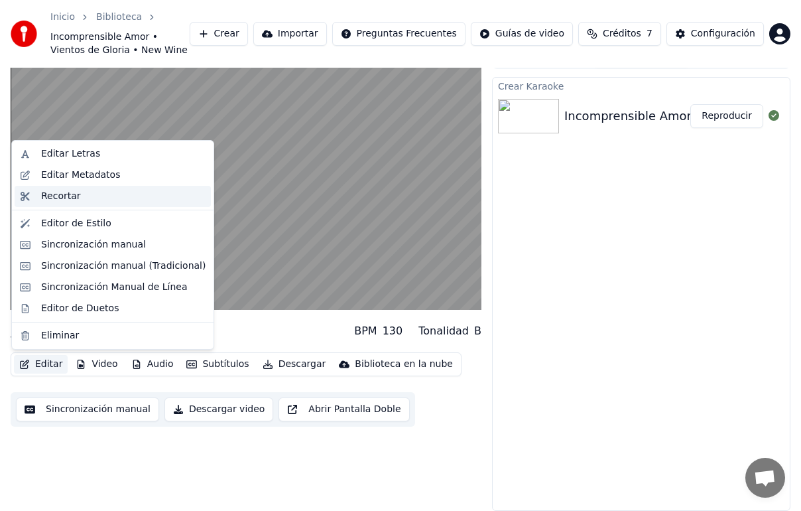
click at [63, 197] on div "Recortar" at bounding box center [61, 196] width 40 height 13
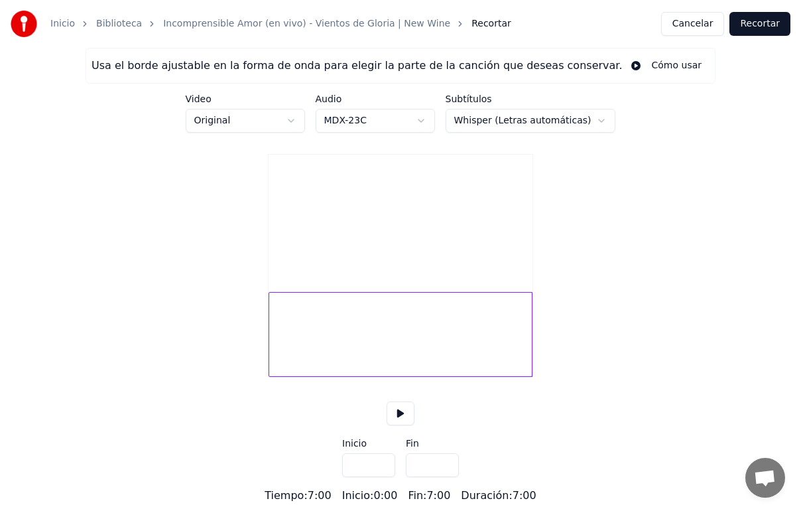
scroll to position [9, 0]
drag, startPoint x: 533, startPoint y: 338, endPoint x: 464, endPoint y: 342, distance: 69.1
click at [464, 342] on div "Usa el borde ajustable en la forma de onda para elegir la parte de la canción q…" at bounding box center [400, 276] width 801 height 456
click at [446, 346] on div at bounding box center [447, 334] width 4 height 84
click at [451, 344] on div at bounding box center [450, 334] width 4 height 84
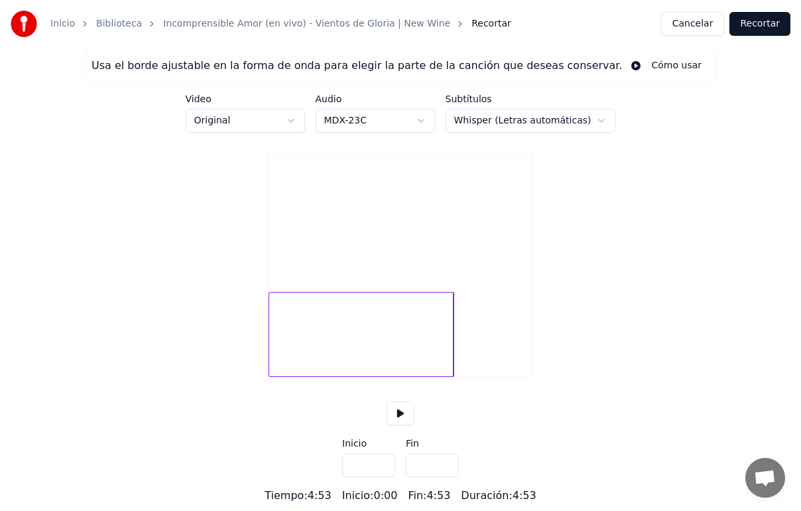
click at [453, 344] on div at bounding box center [452, 334] width 4 height 84
click at [454, 344] on div at bounding box center [453, 334] width 4 height 84
click at [453, 344] on div at bounding box center [451, 334] width 4 height 84
click at [454, 344] on div at bounding box center [452, 334] width 4 height 84
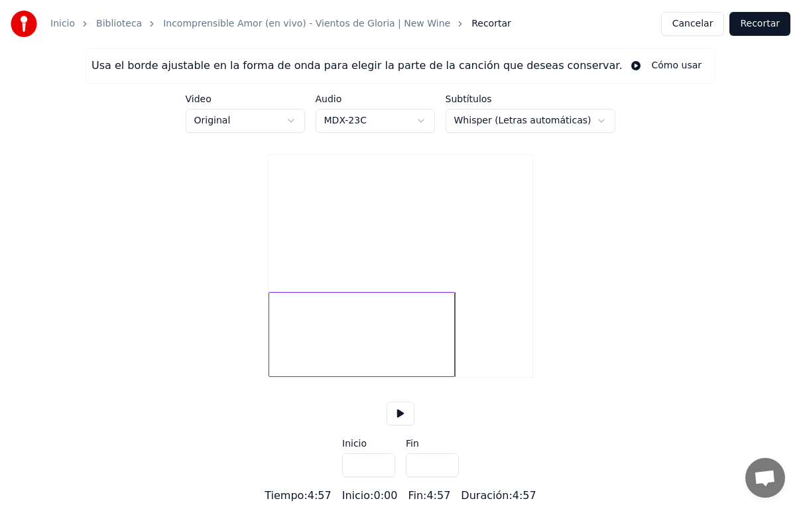
type input "*****"
click at [409, 111] on html "Inicio Biblioteca Incomprensible Amor (en vivo) - Vientos de Gloria | New Wine …" at bounding box center [400, 251] width 801 height 503
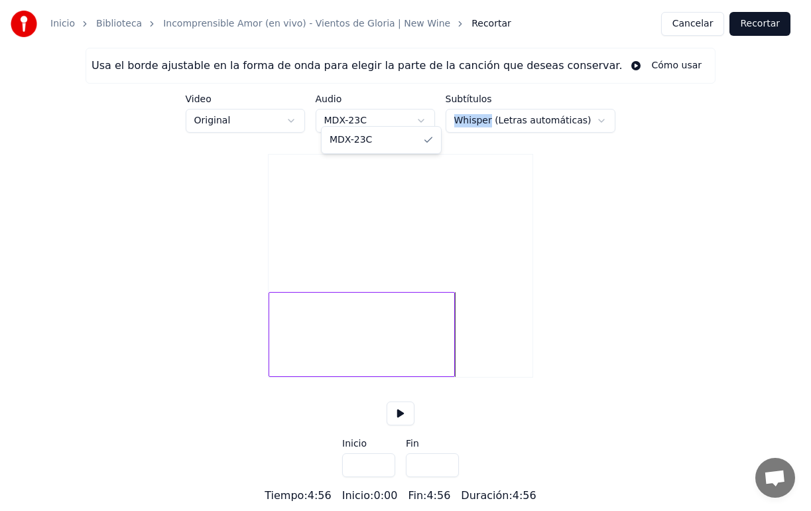
click at [409, 111] on html "Inicio Biblioteca Incomprensible Amor (en vivo) - Vientos de Gloria | New Wine …" at bounding box center [405, 251] width 811 height 503
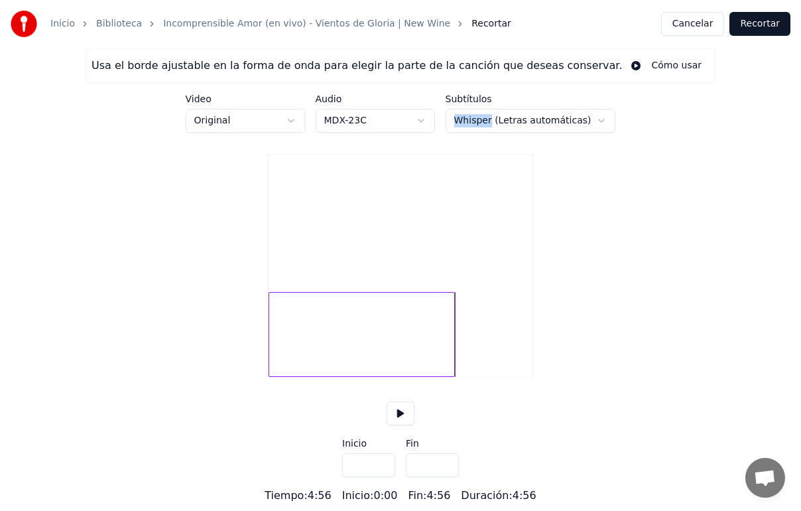
click at [288, 111] on html "Inicio Biblioteca Incomprensible Amor (en vivo) - Vientos de Gloria | New Wine …" at bounding box center [400, 251] width 801 height 503
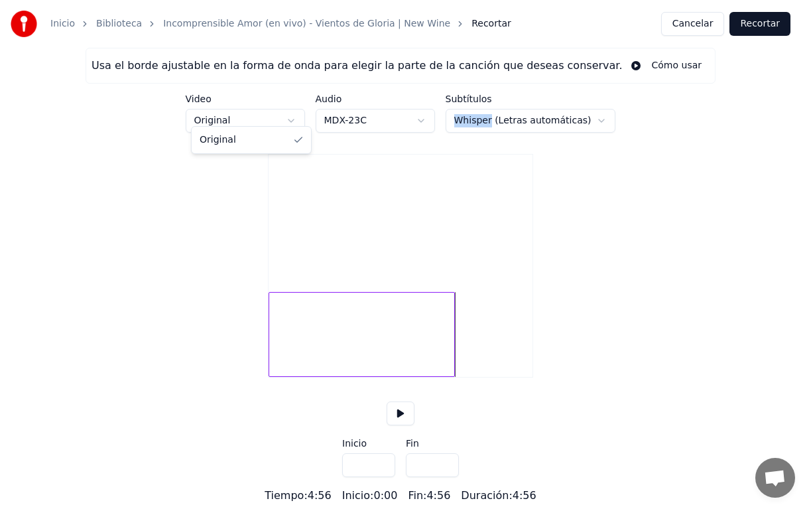
click at [288, 111] on html "Inicio Biblioteca Incomprensible Amor (en vivo) - Vientos de Gloria | New Wine …" at bounding box center [405, 251] width 811 height 503
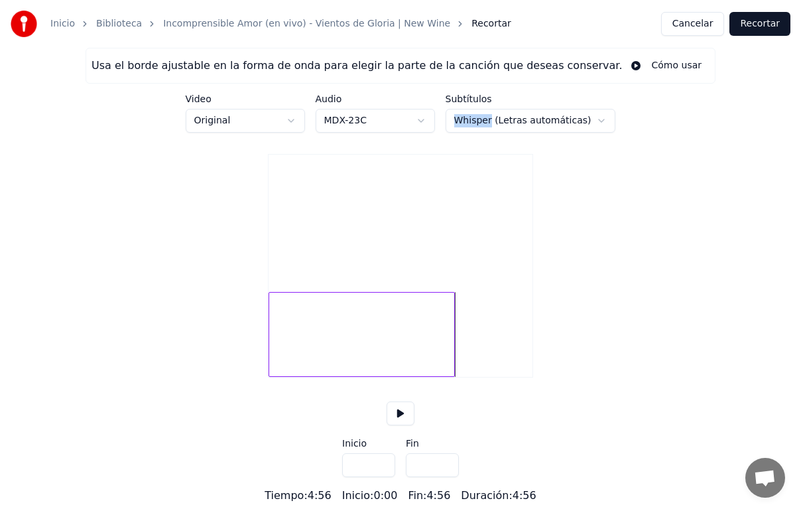
click at [757, 25] on button "Recortar" at bounding box center [760, 24] width 61 height 24
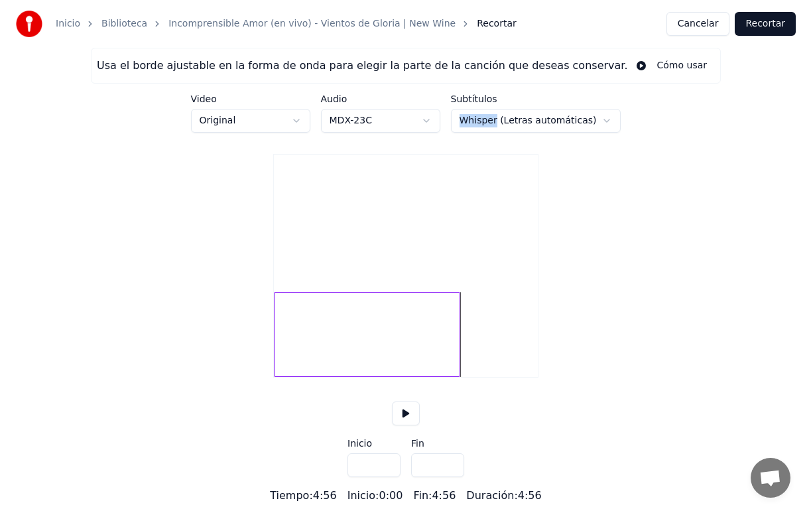
scroll to position [0, 0]
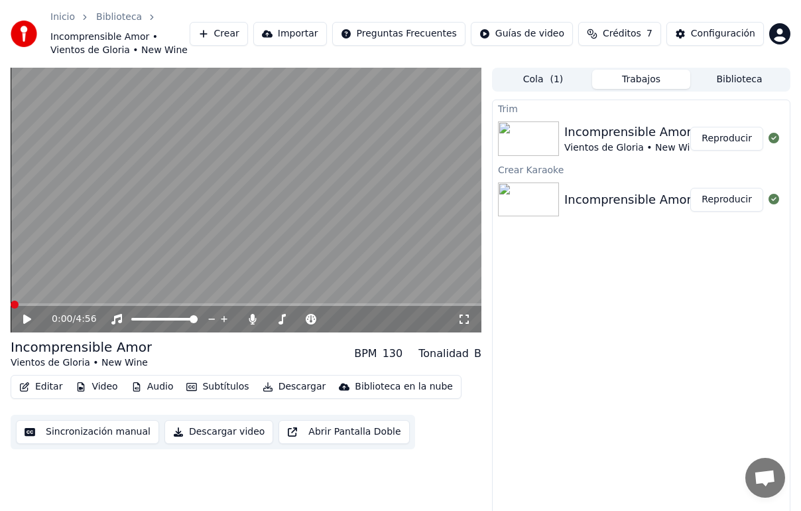
click at [27, 318] on icon at bounding box center [27, 318] width 8 height 9
click at [205, 391] on button "Subtítulos" at bounding box center [217, 386] width 73 height 19
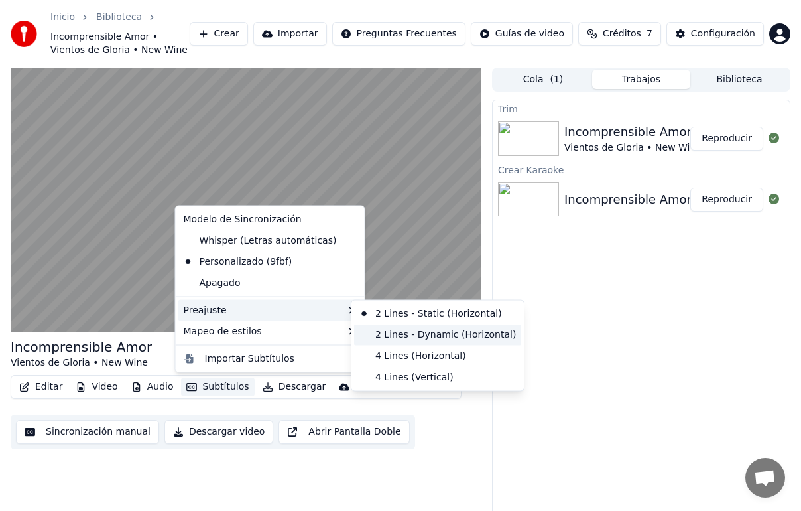
click at [393, 339] on div "2 Lines - Dynamic (Horizontal)" at bounding box center [437, 334] width 167 height 21
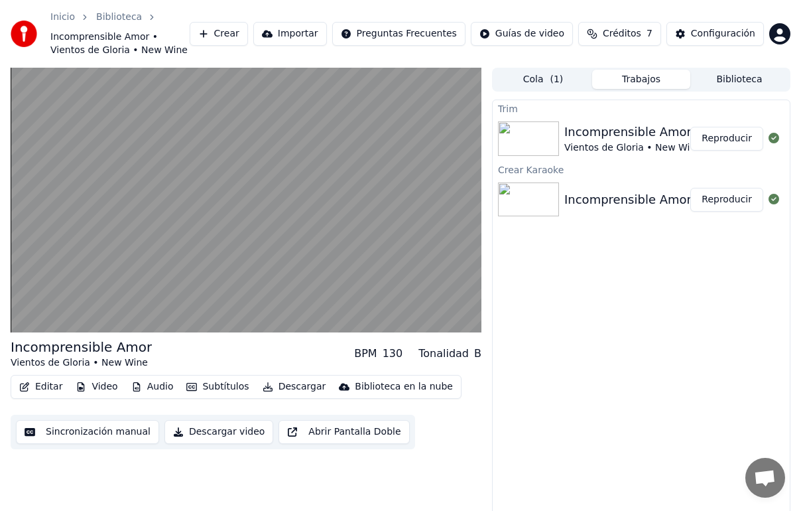
click at [214, 382] on button "Subtítulos" at bounding box center [217, 386] width 73 height 19
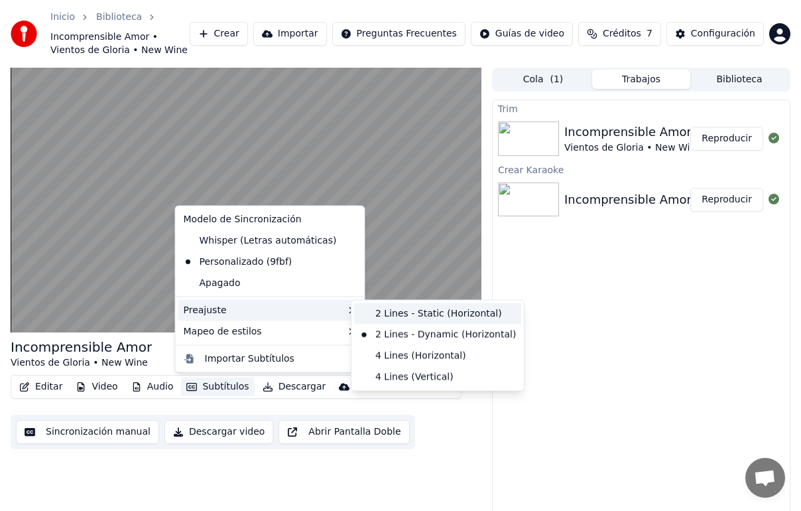
click at [389, 312] on div "2 Lines - Static (Horizontal)" at bounding box center [437, 313] width 167 height 21
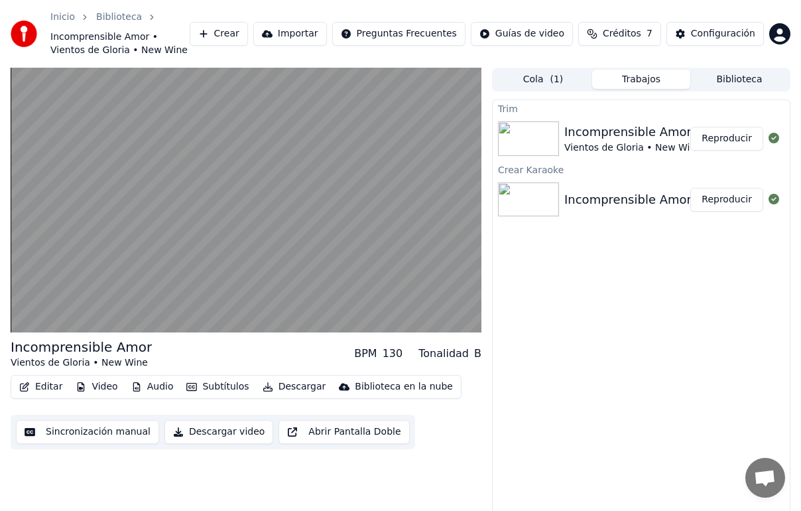
click at [225, 384] on button "Subtítulos" at bounding box center [217, 386] width 73 height 19
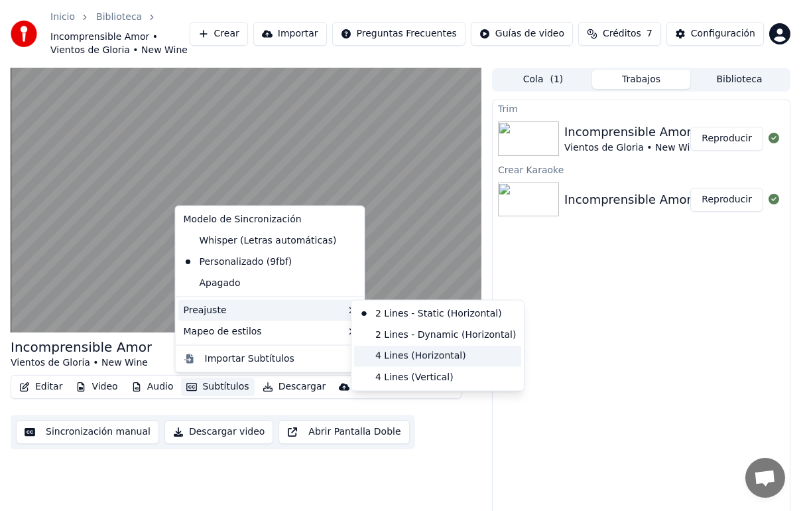
click at [421, 353] on div "4 Lines (Horizontal)" at bounding box center [437, 355] width 167 height 21
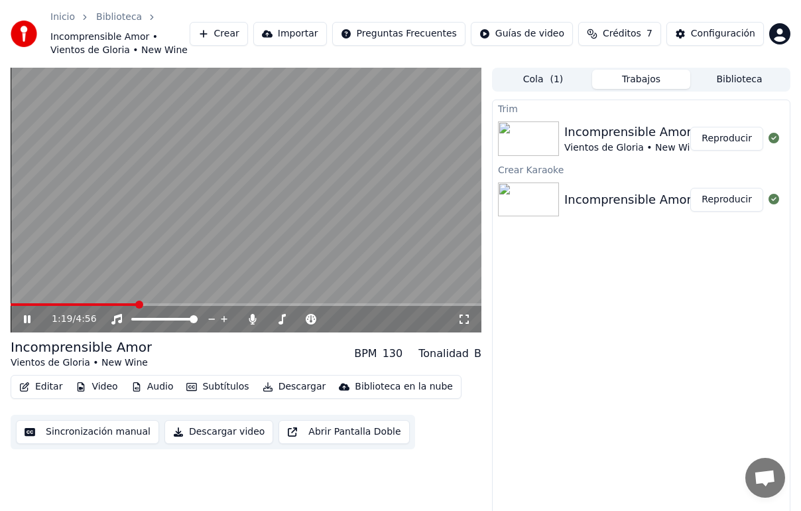
click at [231, 385] on button "Subtítulos" at bounding box center [217, 386] width 73 height 19
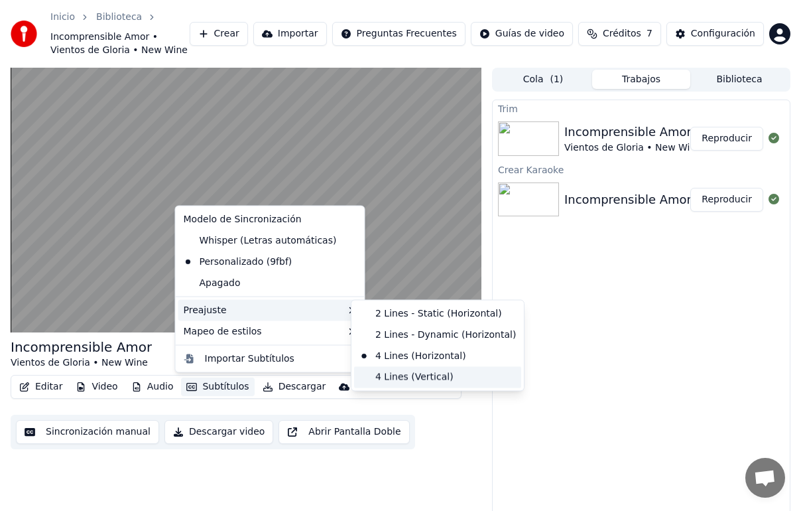
click at [404, 378] on div "4 Lines (Vertical)" at bounding box center [437, 376] width 167 height 21
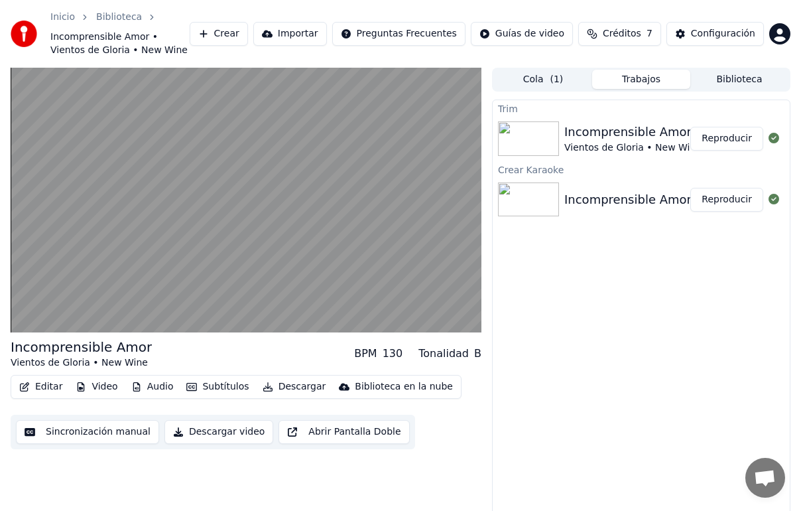
click at [212, 381] on button "Subtítulos" at bounding box center [217, 386] width 73 height 19
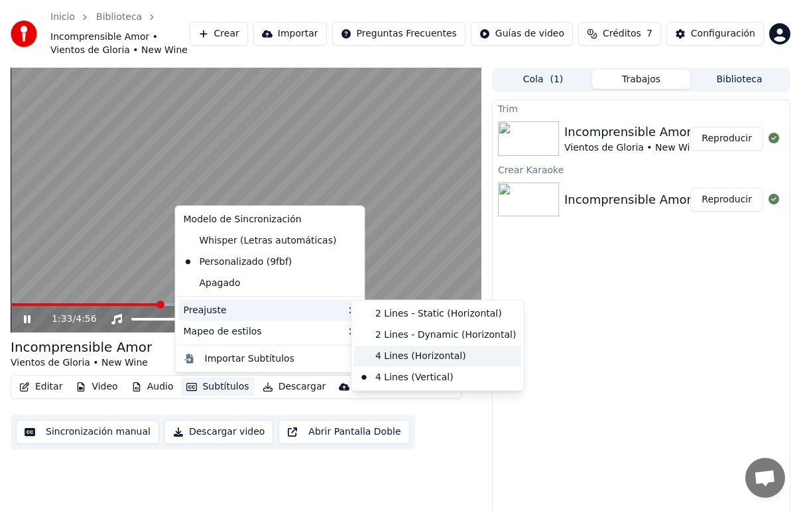
click at [405, 351] on div "4 Lines (Horizontal)" at bounding box center [437, 355] width 167 height 21
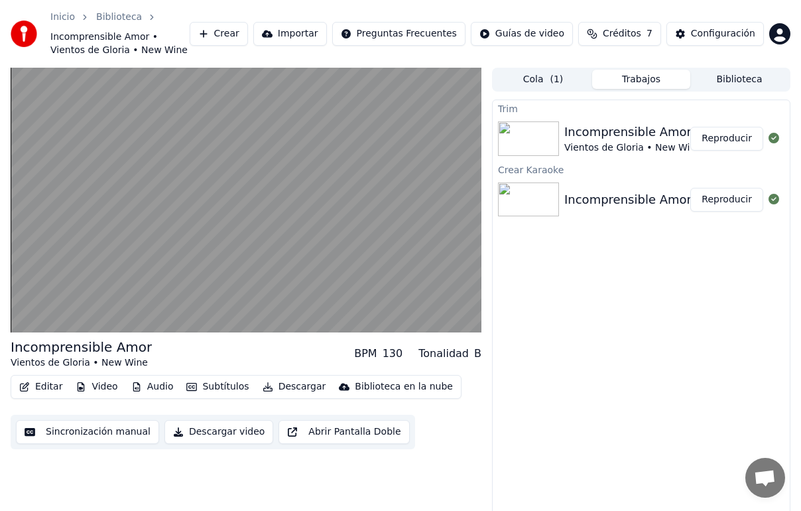
click at [32, 387] on button "Editar" at bounding box center [41, 386] width 54 height 19
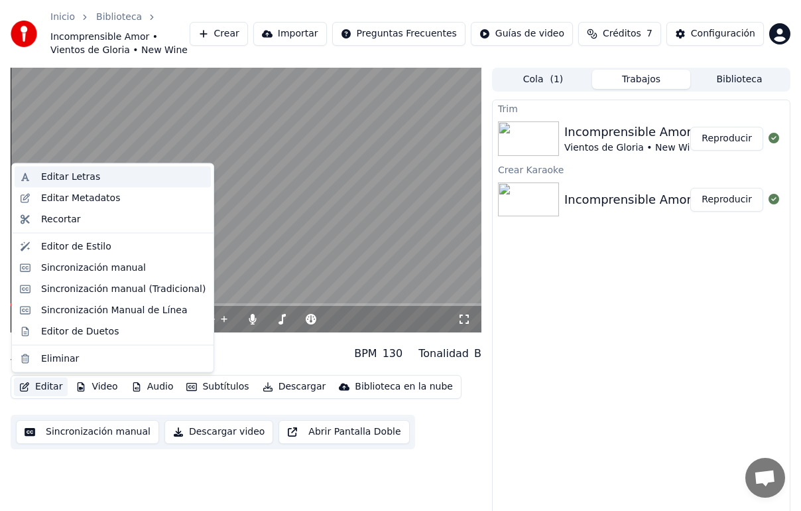
click at [58, 172] on div "Editar Letras" at bounding box center [70, 176] width 59 height 13
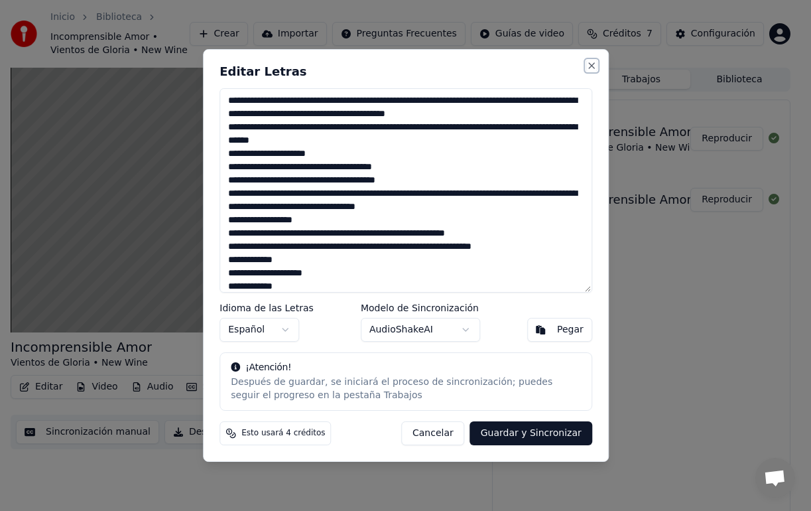
click at [586, 63] on button "Close" at bounding box center [591, 65] width 11 height 11
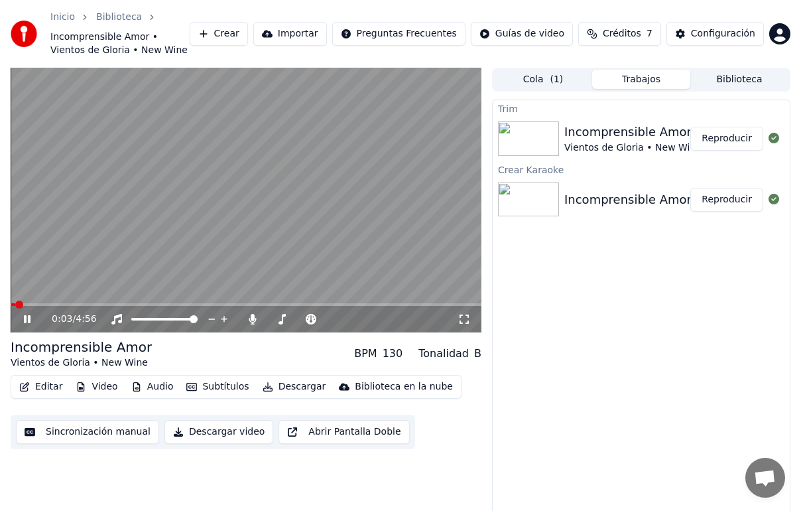
click at [15, 305] on span at bounding box center [13, 304] width 5 height 3
click at [11, 303] on span at bounding box center [15, 304] width 8 height 8
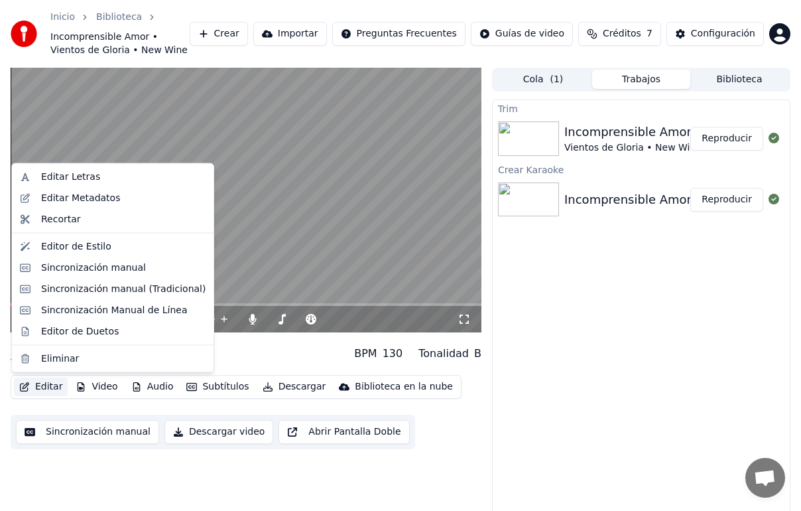
click at [39, 383] on button "Editar" at bounding box center [41, 386] width 54 height 19
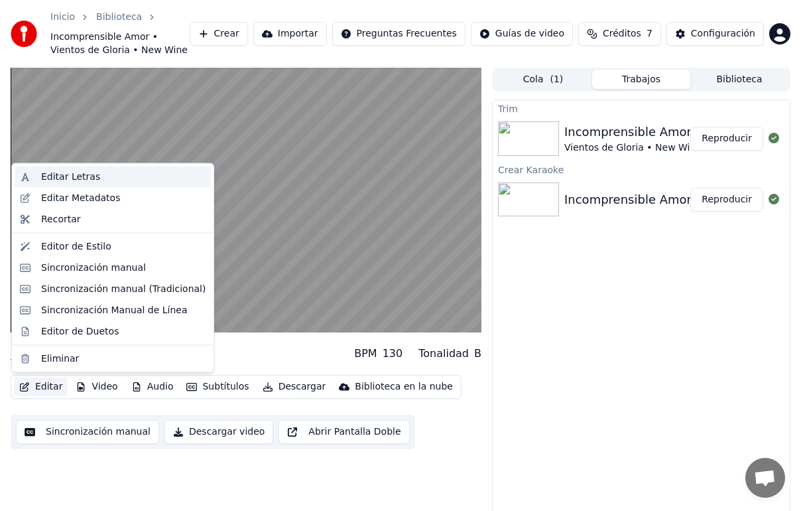
click at [97, 176] on div "Editar Letras" at bounding box center [123, 176] width 164 height 13
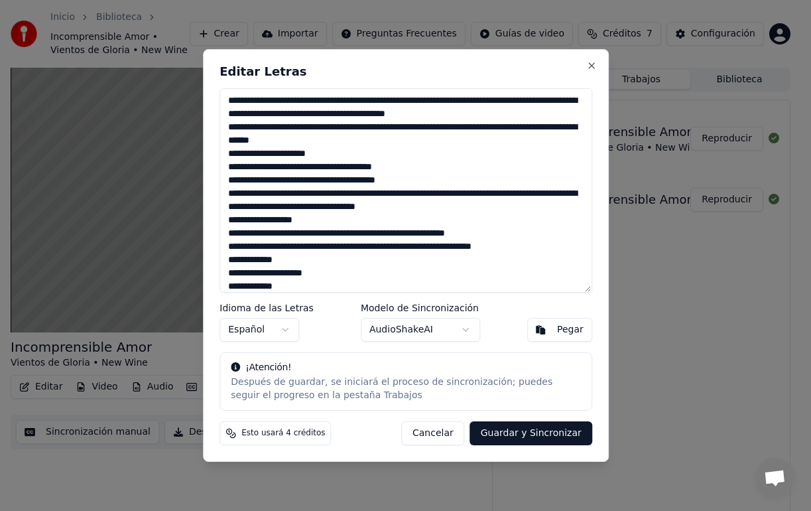
click at [371, 192] on textarea at bounding box center [406, 190] width 373 height 204
click at [371, 102] on textarea at bounding box center [406, 190] width 373 height 204
click at [474, 103] on textarea at bounding box center [406, 190] width 373 height 204
click at [558, 102] on textarea at bounding box center [406, 190] width 373 height 204
click at [314, 113] on textarea at bounding box center [406, 190] width 373 height 204
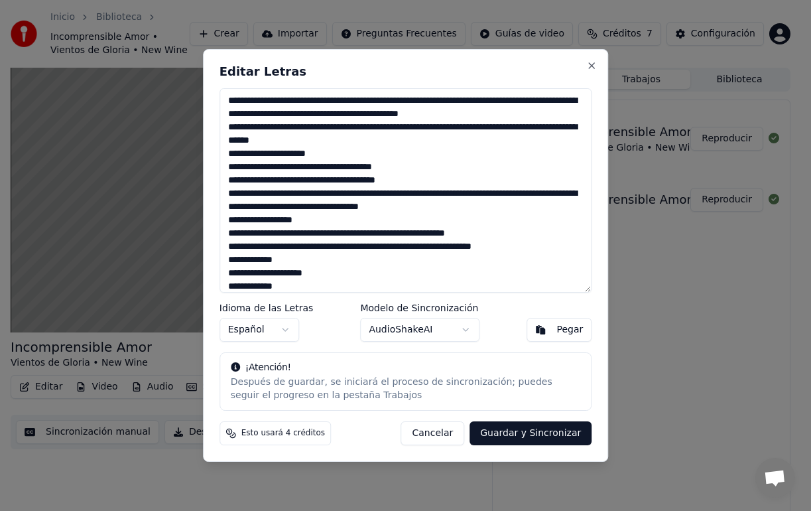
click at [313, 127] on textarea at bounding box center [406, 190] width 373 height 204
click at [509, 127] on textarea at bounding box center [406, 190] width 373 height 204
click at [256, 142] on textarea at bounding box center [406, 190] width 373 height 204
click at [334, 141] on textarea at bounding box center [406, 190] width 373 height 204
click at [326, 155] on textarea at bounding box center [406, 190] width 373 height 204
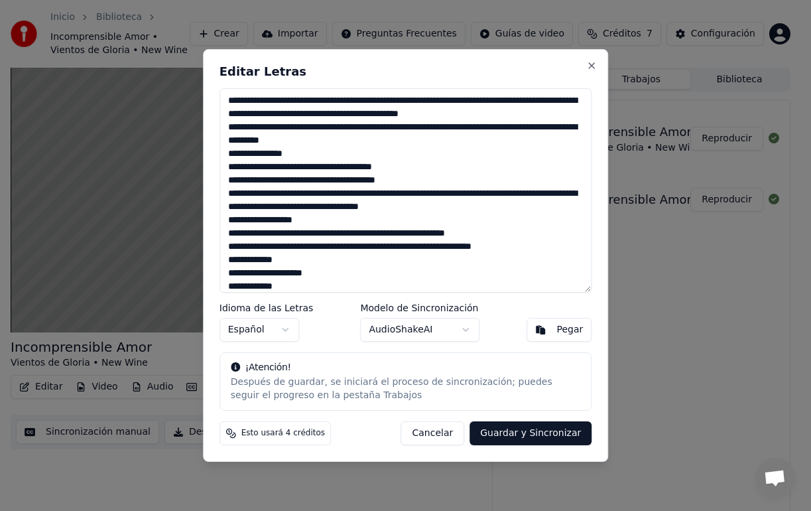
click at [293, 168] on textarea at bounding box center [406, 190] width 373 height 204
drag, startPoint x: 324, startPoint y: 165, endPoint x: 324, endPoint y: 257, distance: 91.5
click at [324, 166] on textarea at bounding box center [406, 190] width 373 height 204
click at [314, 182] on textarea at bounding box center [406, 190] width 373 height 204
click at [357, 182] on textarea at bounding box center [406, 190] width 373 height 204
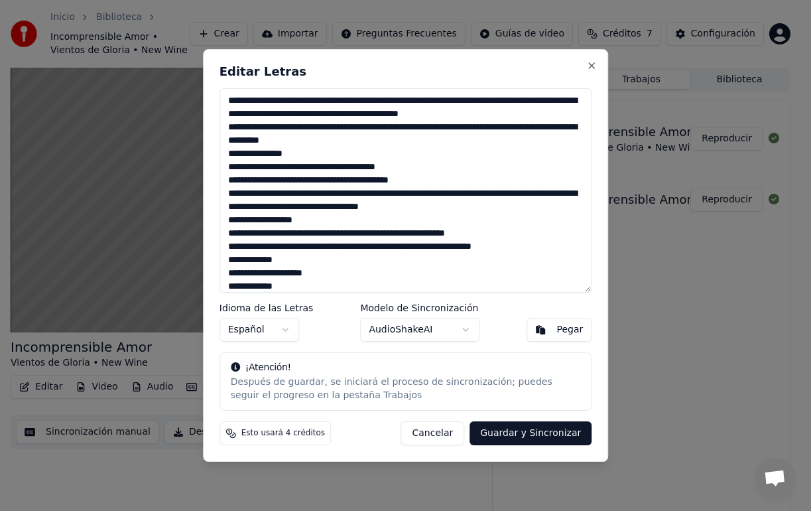
click at [471, 194] on textarea at bounding box center [406, 190] width 373 height 204
click at [552, 196] on textarea at bounding box center [406, 190] width 373 height 204
click at [308, 207] on textarea at bounding box center [406, 190] width 373 height 204
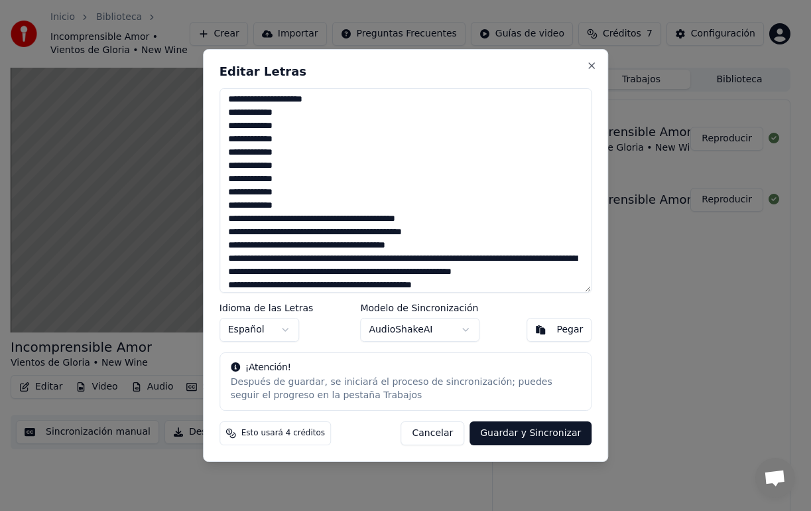
scroll to position [143, 0]
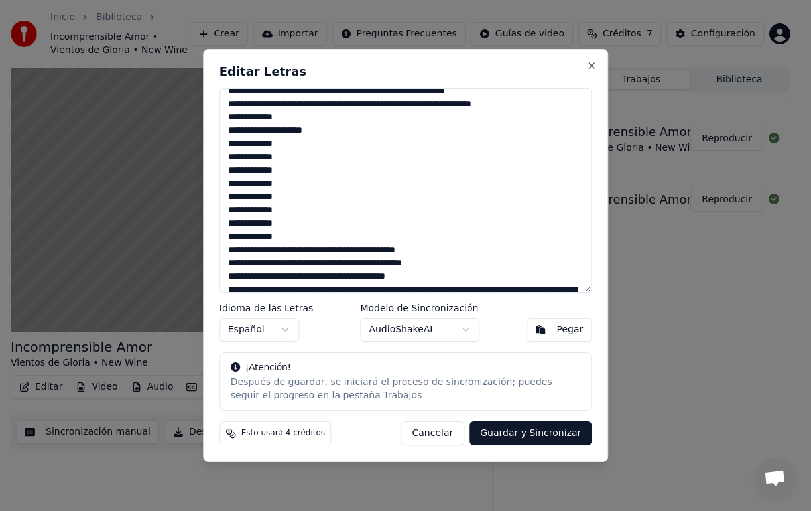
type textarea "**********"
click at [590, 66] on button "Close" at bounding box center [591, 65] width 11 height 11
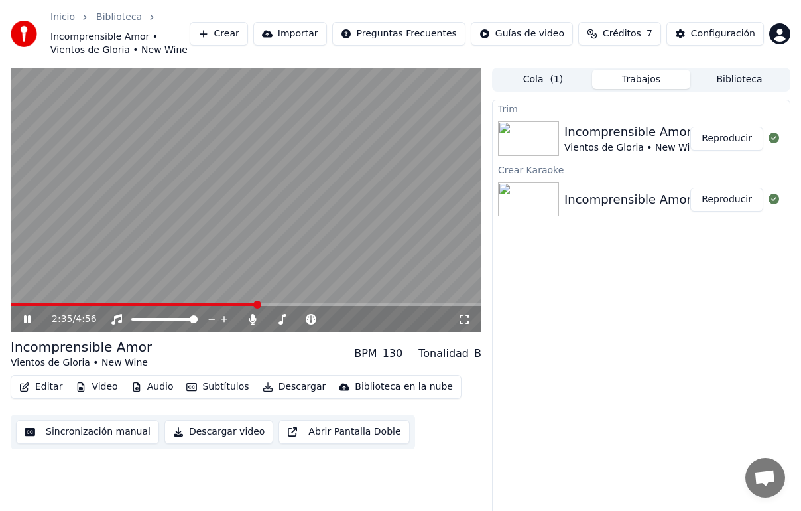
click at [190, 303] on span at bounding box center [134, 304] width 247 height 3
click at [170, 305] on span at bounding box center [102, 304] width 182 height 3
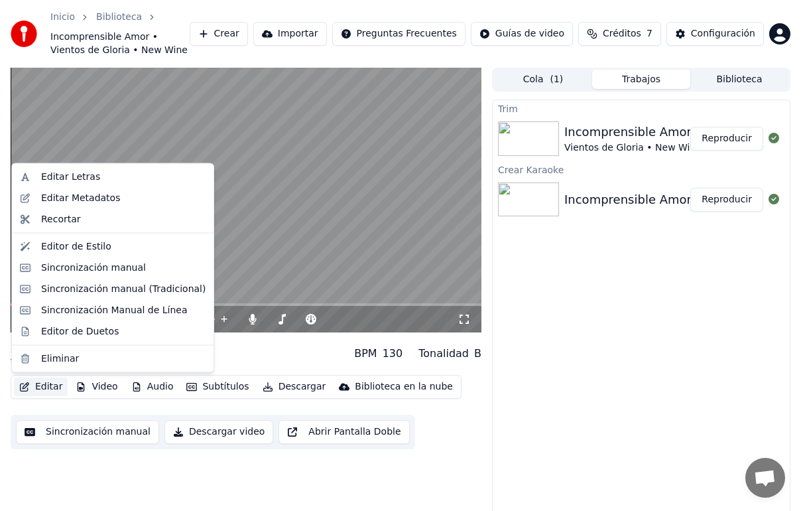
click at [48, 389] on button "Editar" at bounding box center [41, 386] width 54 height 19
click at [94, 177] on div "Editar Letras" at bounding box center [70, 176] width 59 height 13
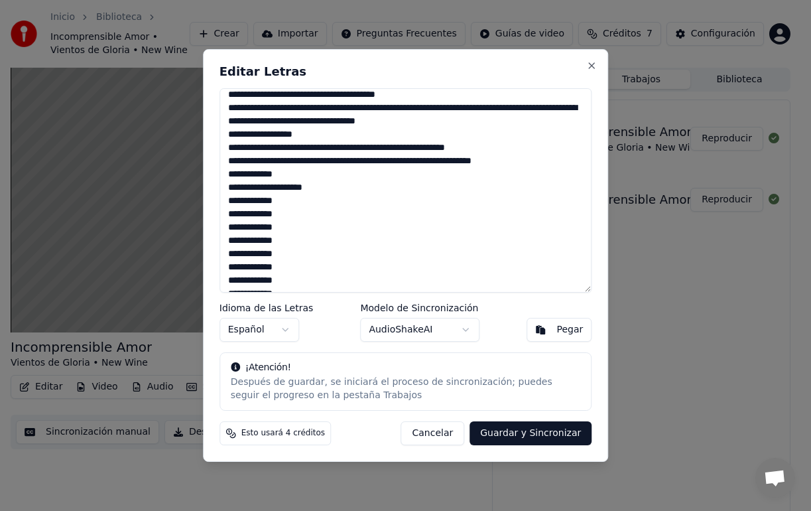
scroll to position [96, 0]
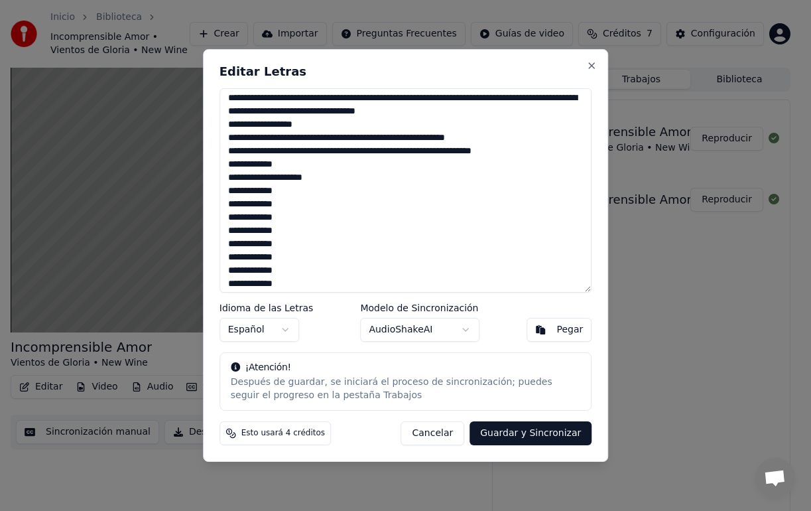
drag, startPoint x: 381, startPoint y: 62, endPoint x: 397, endPoint y: 62, distance: 15.9
click at [397, 62] on div "Editar Letras Idioma de las Letras Español Modelo de Sincronización AudioShakeA…" at bounding box center [406, 255] width 406 height 413
drag, startPoint x: 519, startPoint y: 139, endPoint x: 415, endPoint y: 138, distance: 104.1
click at [415, 138] on textarea at bounding box center [406, 190] width 373 height 204
click at [491, 153] on textarea at bounding box center [406, 190] width 373 height 204
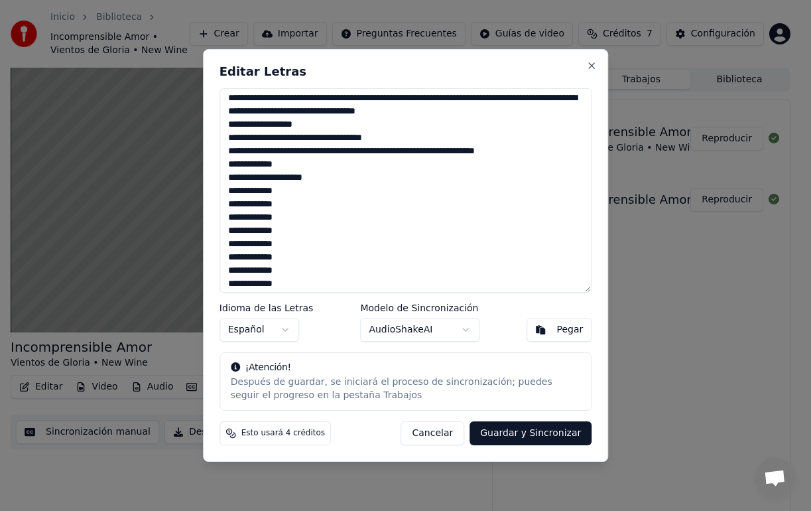
click at [283, 163] on textarea at bounding box center [406, 190] width 373 height 204
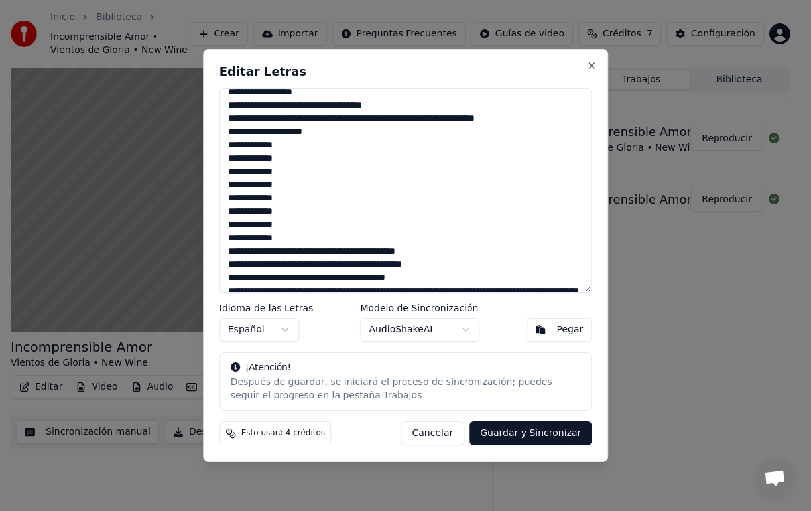
scroll to position [138, 0]
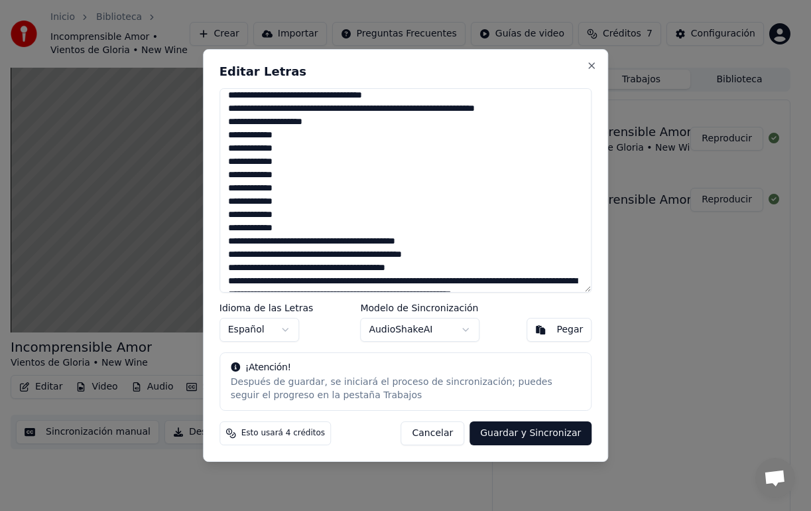
click at [295, 137] on textarea at bounding box center [406, 190] width 373 height 204
drag, startPoint x: 229, startPoint y: 149, endPoint x: 294, endPoint y: 229, distance: 103.7
click at [294, 229] on textarea at bounding box center [406, 190] width 373 height 204
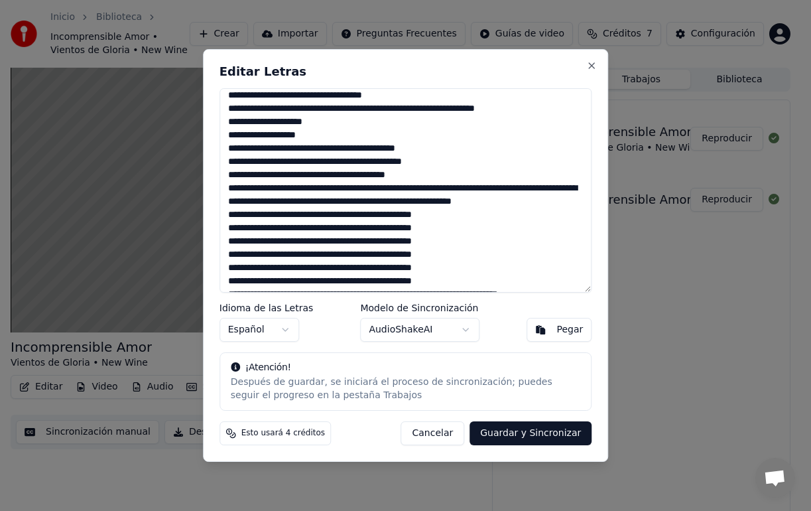
scroll to position [153, 0]
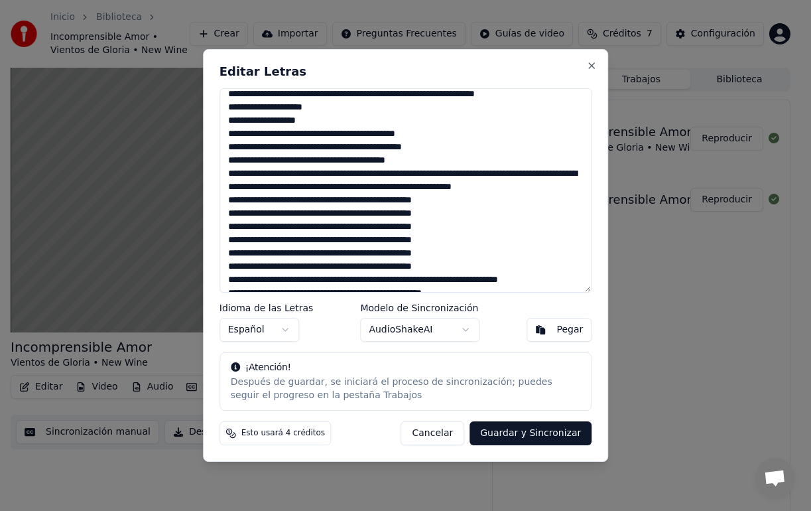
click at [435, 162] on textarea at bounding box center [406, 190] width 373 height 204
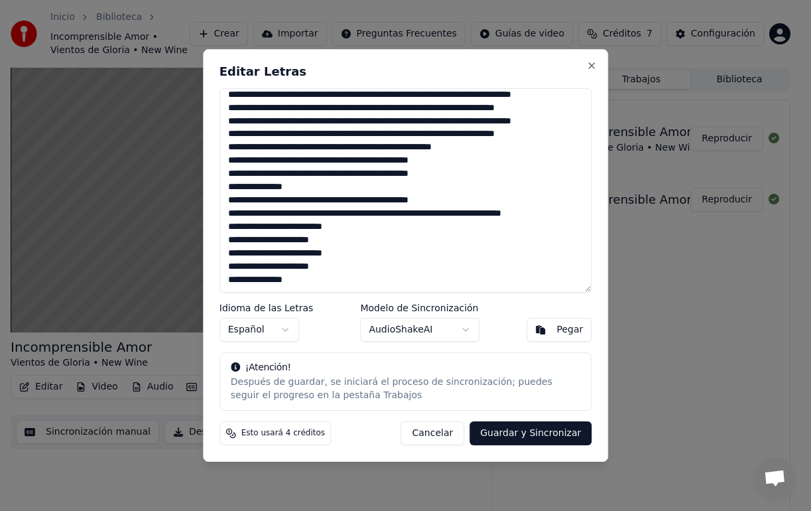
scroll to position [470, 0]
type textarea "**********"
click at [440, 430] on button "Cancelar" at bounding box center [433, 433] width 64 height 24
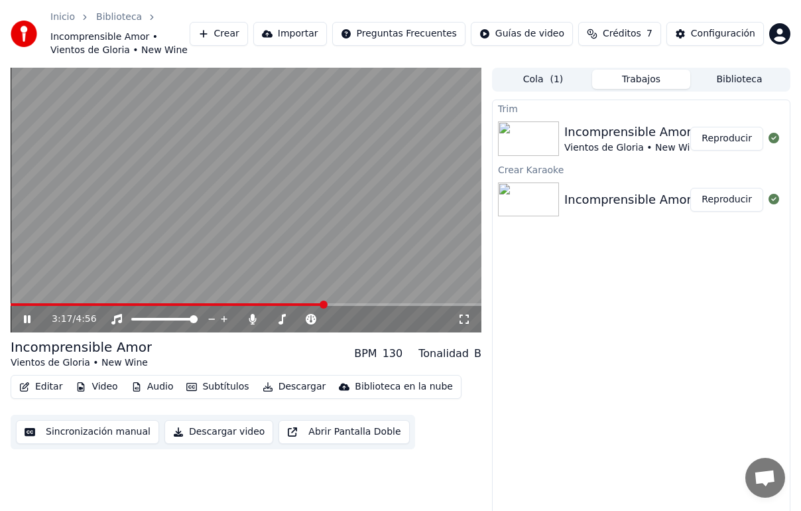
click at [240, 210] on video at bounding box center [246, 200] width 471 height 265
click at [635, 31] on span "Créditos" at bounding box center [622, 33] width 38 height 13
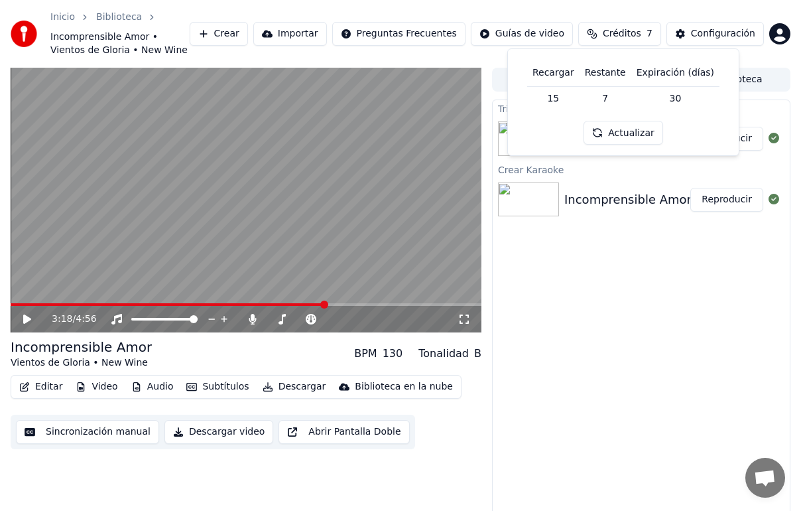
click at [562, 95] on td "15" at bounding box center [553, 98] width 52 height 24
click at [559, 100] on td "15" at bounding box center [553, 98] width 52 height 24
click at [615, 99] on td "7" at bounding box center [606, 98] width 52 height 24
click at [672, 96] on td "30" at bounding box center [675, 98] width 88 height 24
click at [608, 139] on button "Actualizar" at bounding box center [623, 133] width 79 height 24
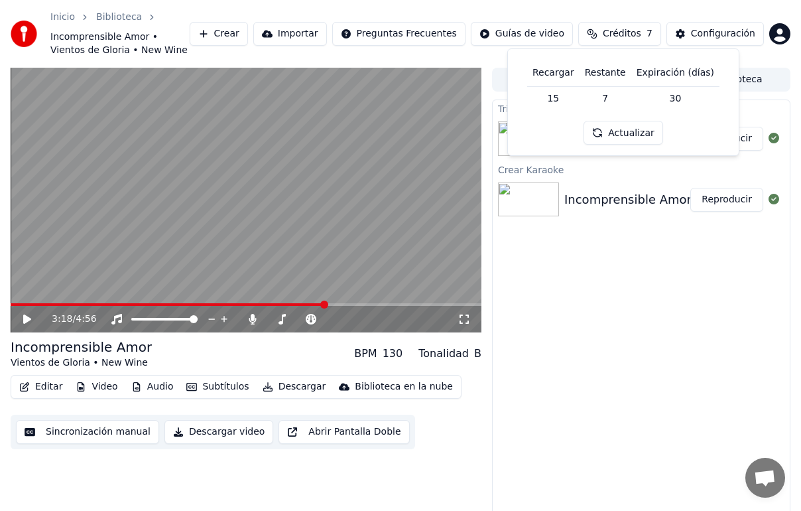
click at [608, 139] on button "Actualizar" at bounding box center [623, 133] width 79 height 24
click at [698, 29] on div "Configuración" at bounding box center [723, 33] width 64 height 13
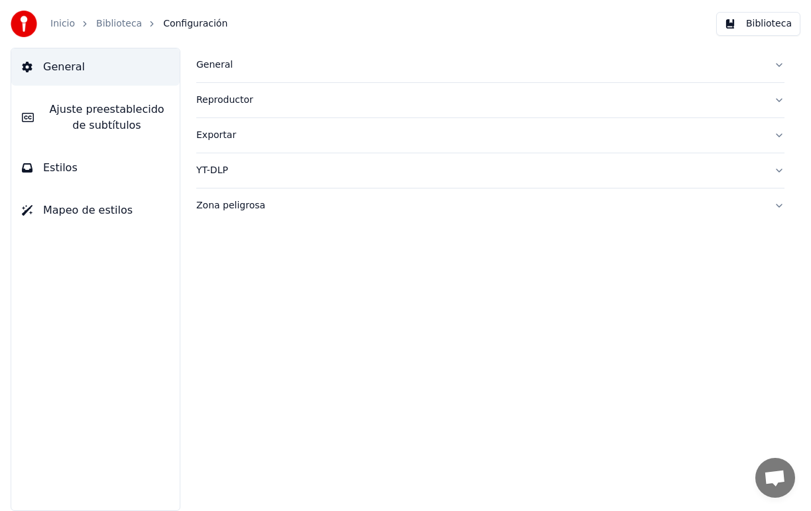
click at [280, 202] on div "Zona peligrosa" at bounding box center [479, 205] width 567 height 13
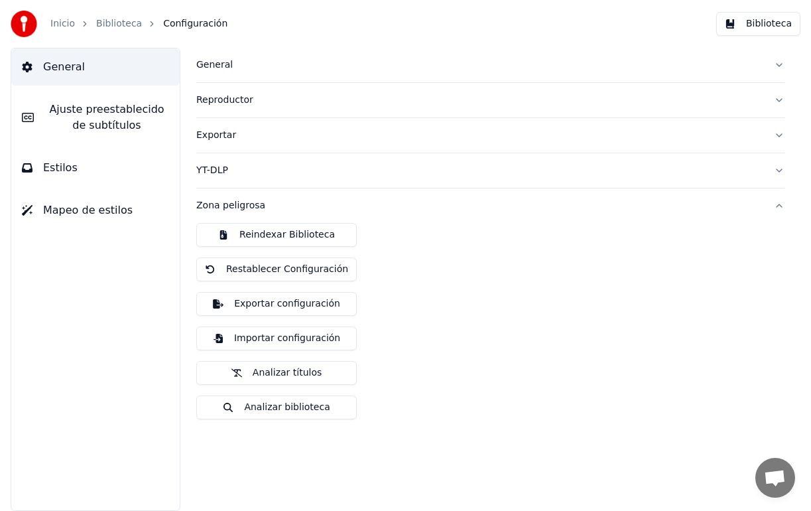
click at [280, 202] on div "Zona peligrosa" at bounding box center [479, 205] width 567 height 13
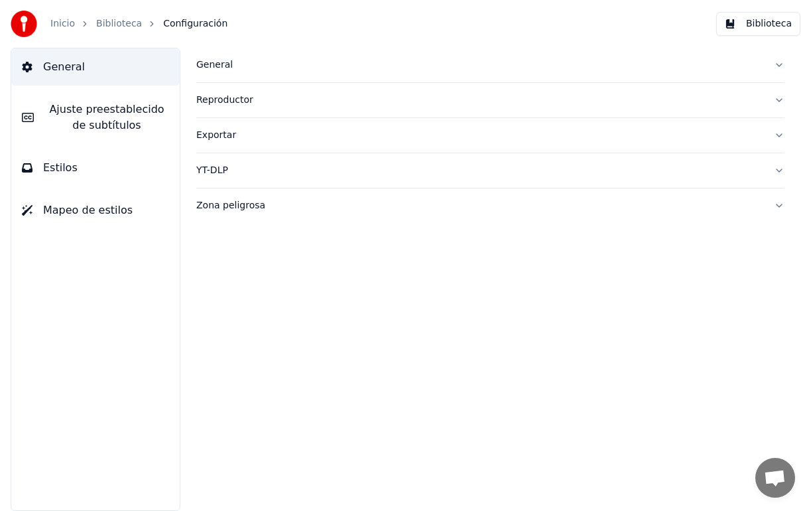
click at [250, 71] on div "General" at bounding box center [479, 64] width 567 height 13
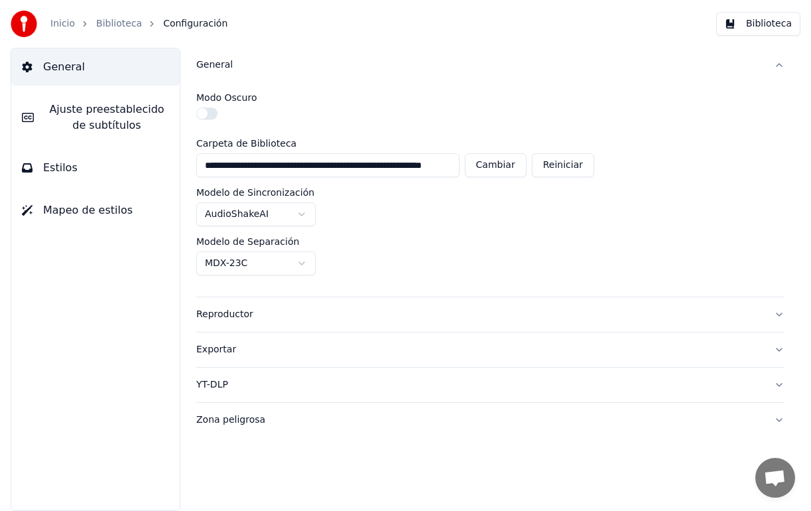
click at [271, 217] on html "**********" at bounding box center [405, 255] width 811 height 511
click at [287, 256] on html "**********" at bounding box center [405, 255] width 811 height 511
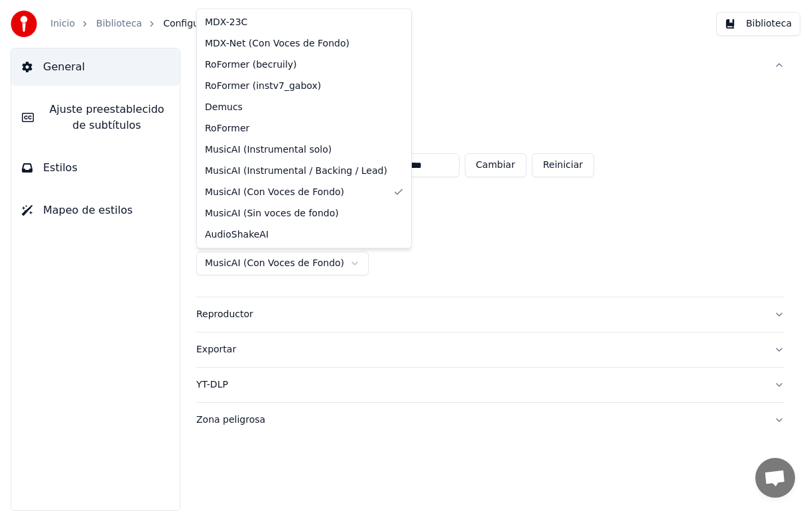
click at [294, 253] on html "**********" at bounding box center [405, 255] width 811 height 511
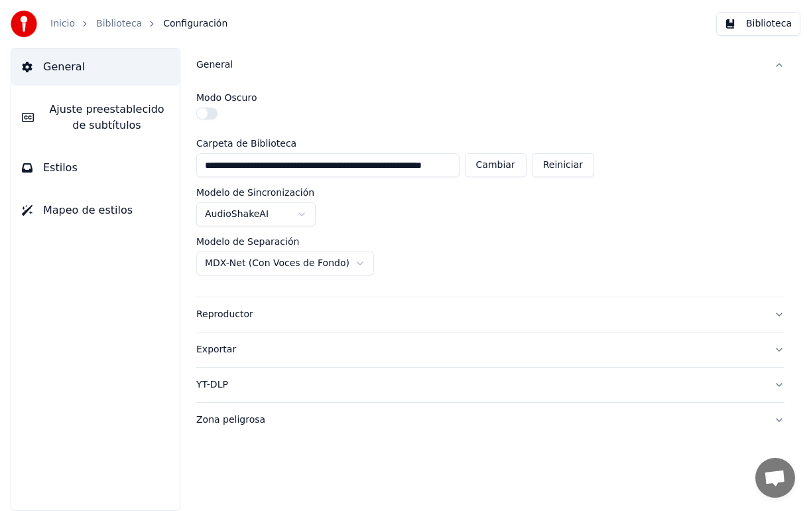
click at [87, 119] on span "Ajuste preestablecido de subtítulos" at bounding box center [106, 117] width 125 height 32
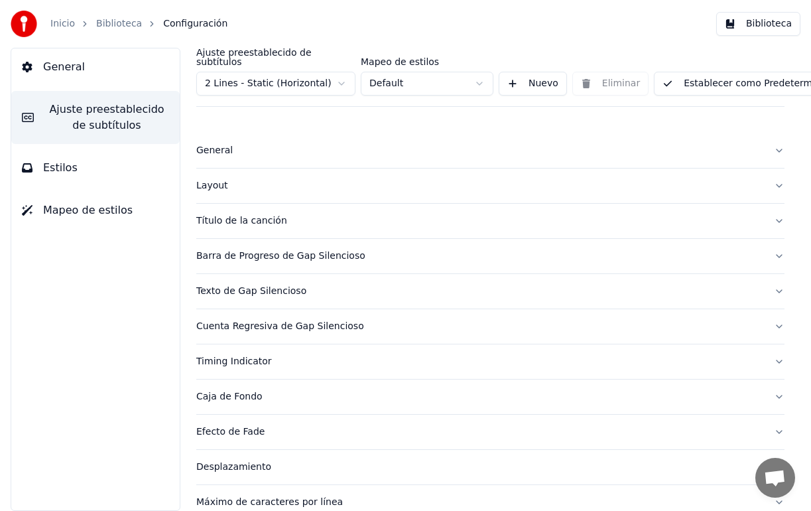
click at [350, 77] on html "Inicio Biblioteca Configuración Biblioteca General Ajuste preestablecido de sub…" at bounding box center [405, 255] width 811 height 511
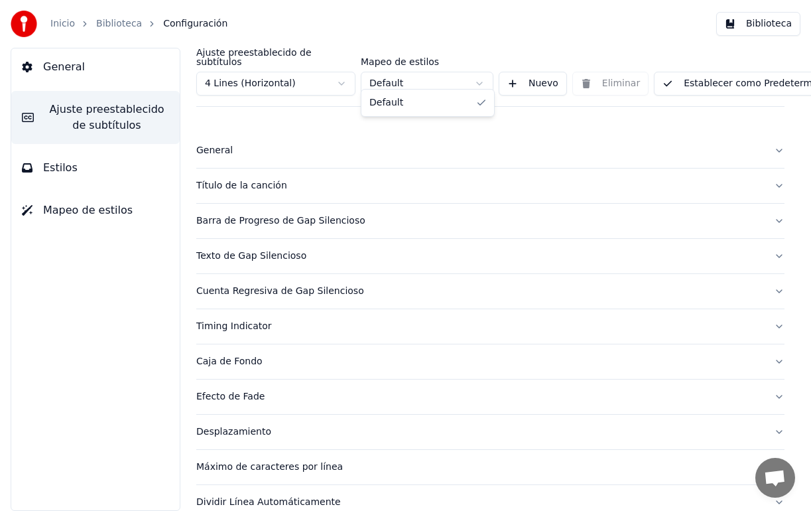
click at [418, 70] on html "Inicio Biblioteca Configuración Biblioteca General Ajuste preestablecido de sub…" at bounding box center [405, 255] width 811 height 511
click at [519, 72] on button "Nuevo" at bounding box center [533, 84] width 68 height 24
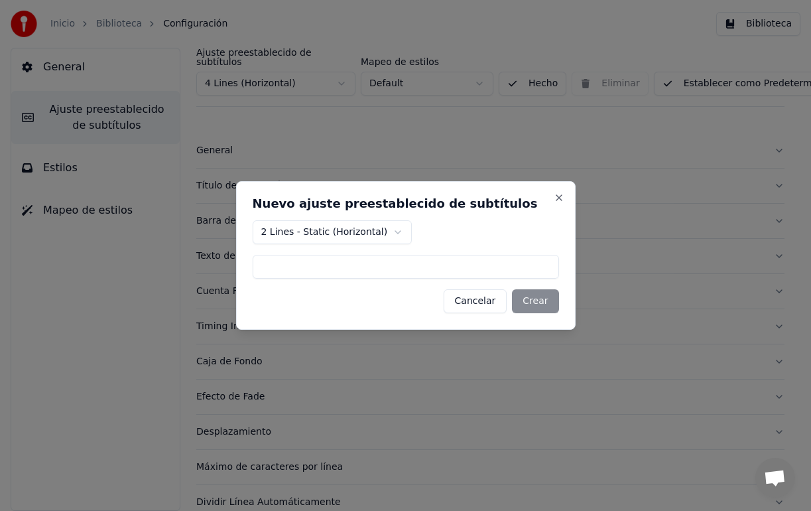
click at [472, 307] on button "Cancelar" at bounding box center [476, 301] width 64 height 24
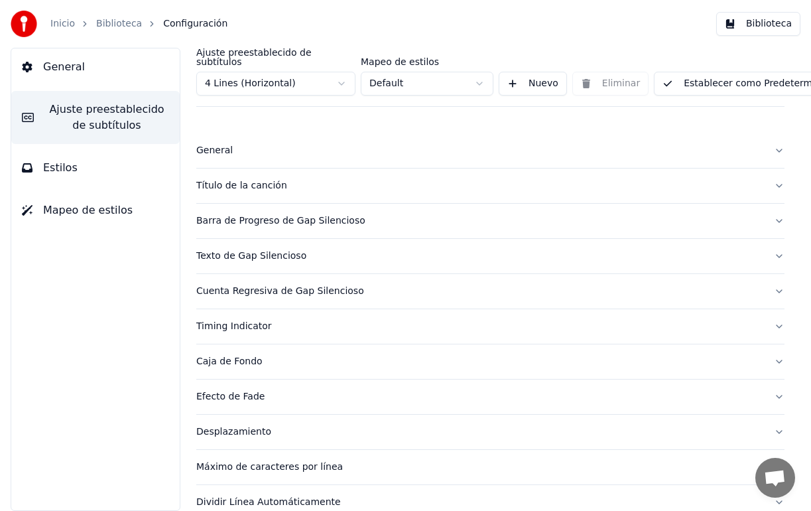
scroll to position [55, 0]
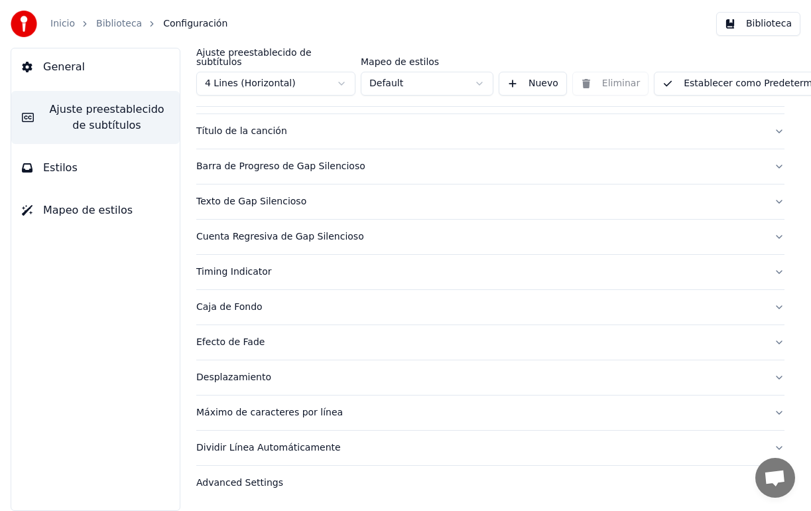
click at [288, 265] on div "Timing Indicator" at bounding box center [479, 271] width 567 height 13
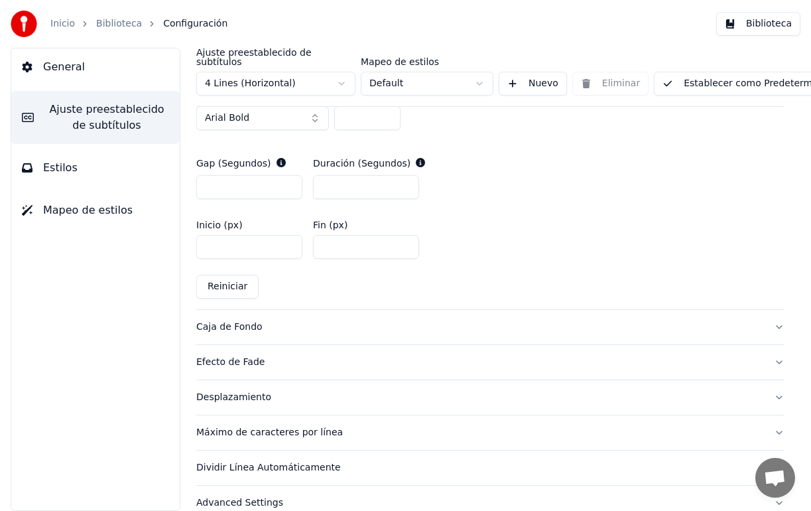
scroll to position [651, 0]
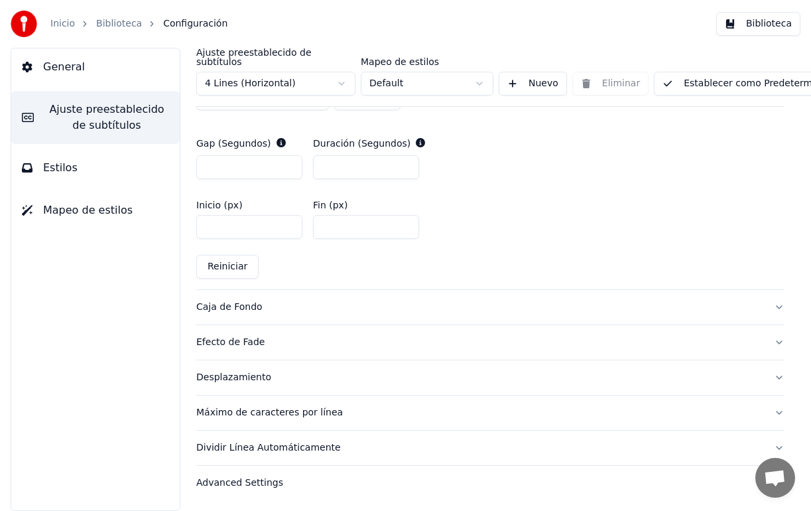
click at [302, 300] on div "Caja de Fondo" at bounding box center [479, 306] width 567 height 13
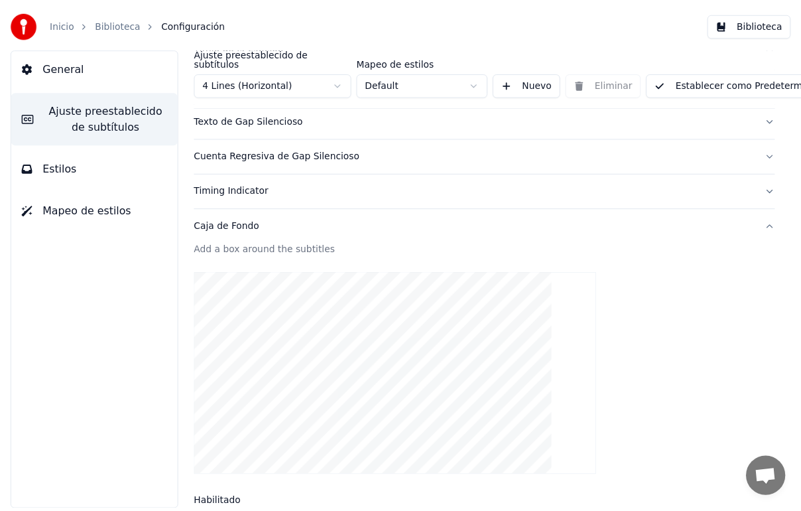
scroll to position [0, 0]
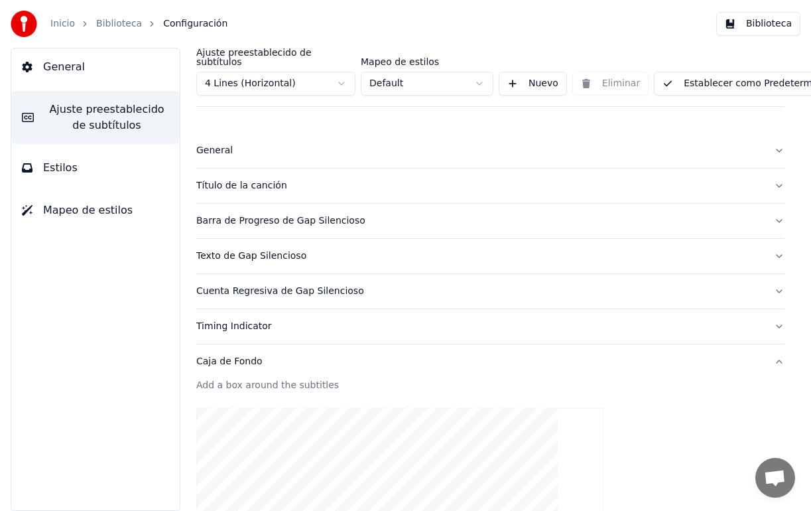
click at [143, 70] on button "General" at bounding box center [95, 66] width 168 height 37
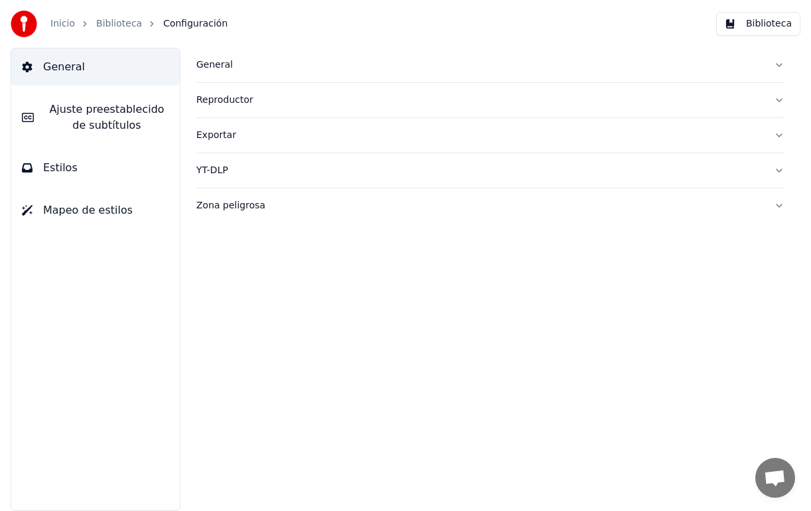
click at [92, 220] on button "Mapeo de estilos" at bounding box center [95, 210] width 168 height 37
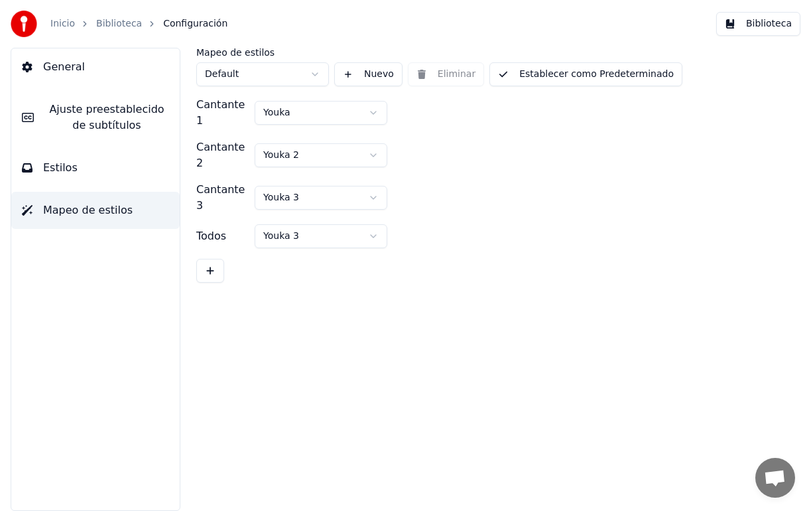
click at [302, 107] on html "Inicio Biblioteca Configuración Biblioteca General Ajuste preestablecido de sub…" at bounding box center [405, 255] width 811 height 511
click at [334, 210] on html "Inicio Biblioteca Configuración Biblioteca General Ajuste preestablecido de sub…" at bounding box center [405, 255] width 811 height 511
click at [74, 19] on div "Inicio" at bounding box center [69, 23] width 39 height 13
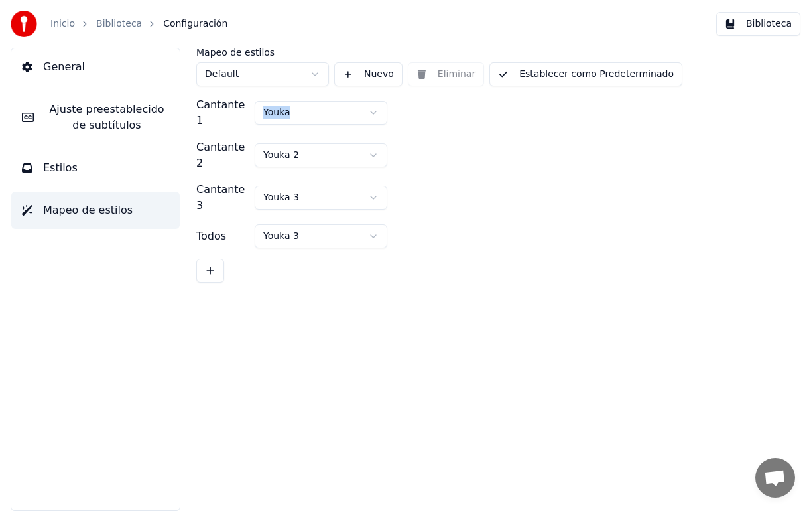
click at [64, 27] on link "Inicio" at bounding box center [62, 23] width 25 height 13
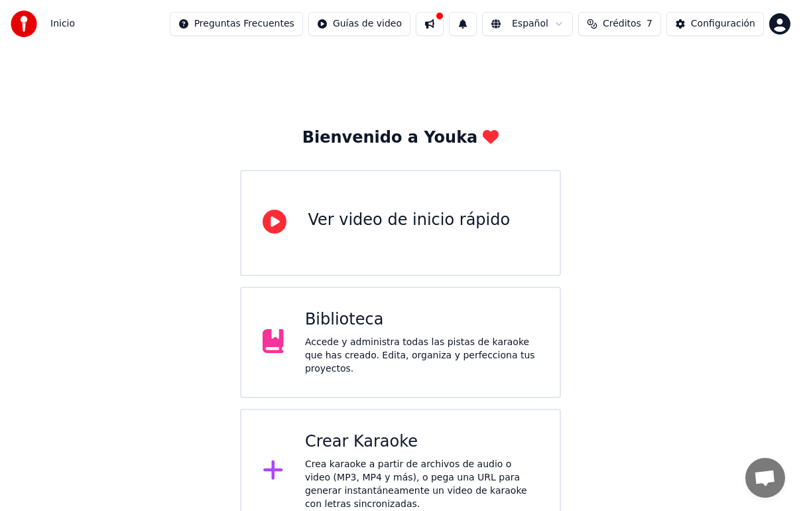
scroll to position [179, 0]
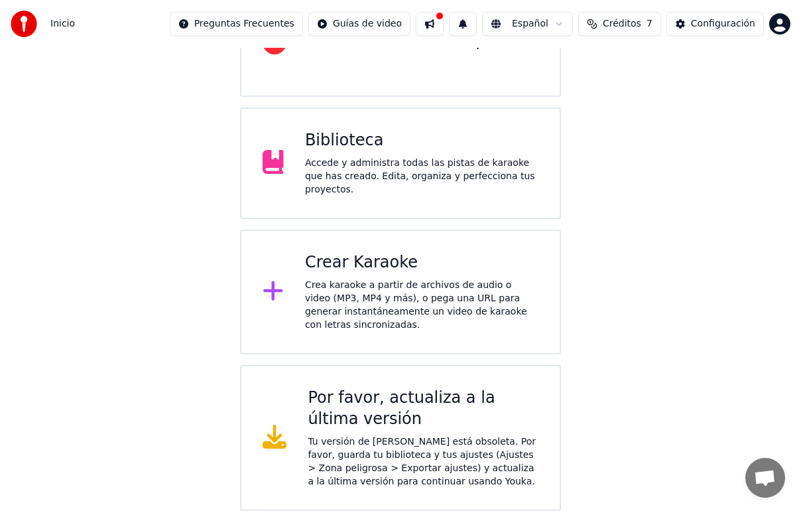
click at [391, 426] on div "Por favor, actualiza a la última versión" at bounding box center [423, 408] width 230 height 42
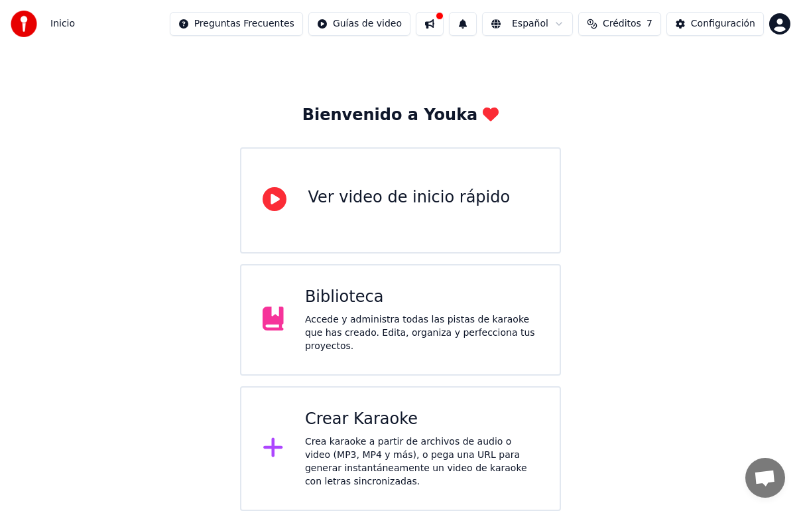
scroll to position [23, 0]
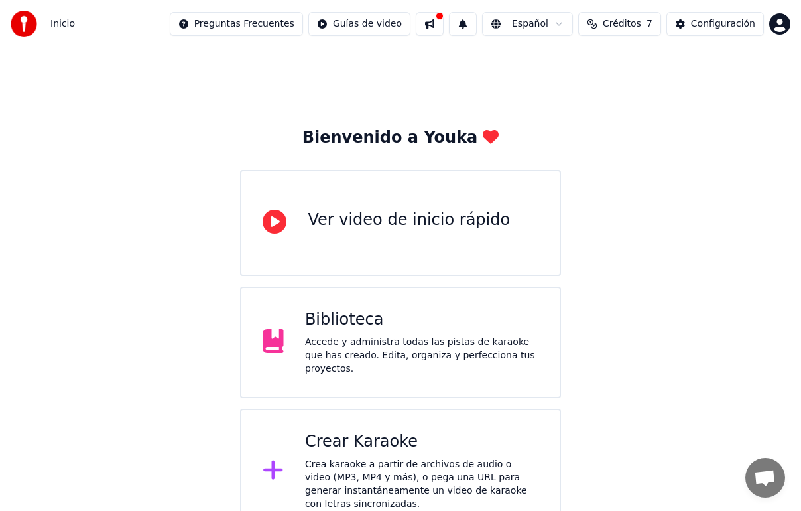
scroll to position [23, 0]
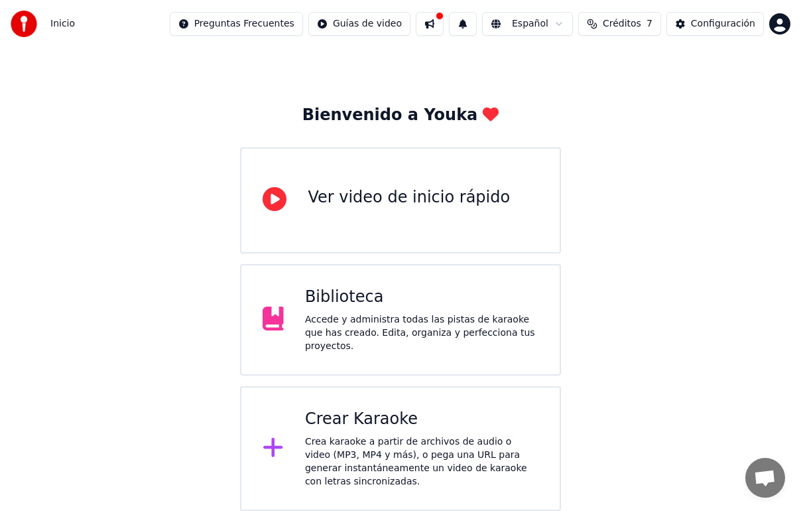
click at [419, 436] on div "Crea karaoke a partir de archivos de audio o video (MP3, MP4 y más), o pega una…" at bounding box center [421, 461] width 233 height 53
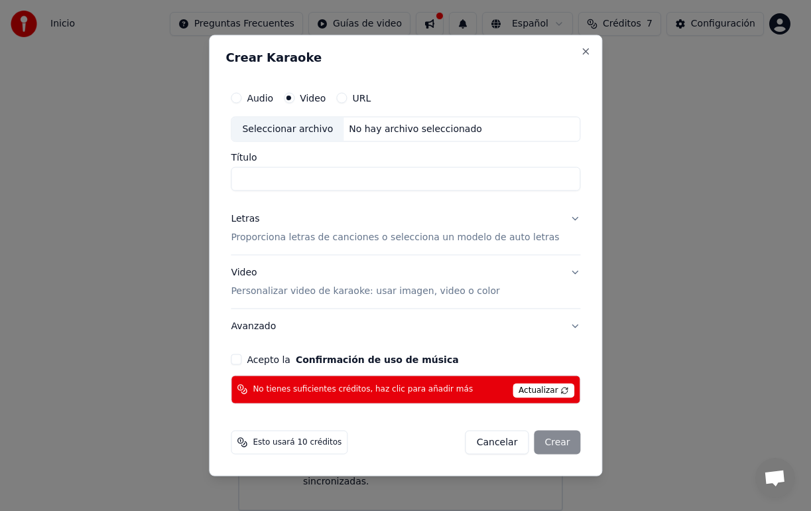
click at [529, 389] on span "Actualizar" at bounding box center [544, 390] width 62 height 15
click at [501, 444] on button "Cancelar" at bounding box center [497, 442] width 64 height 24
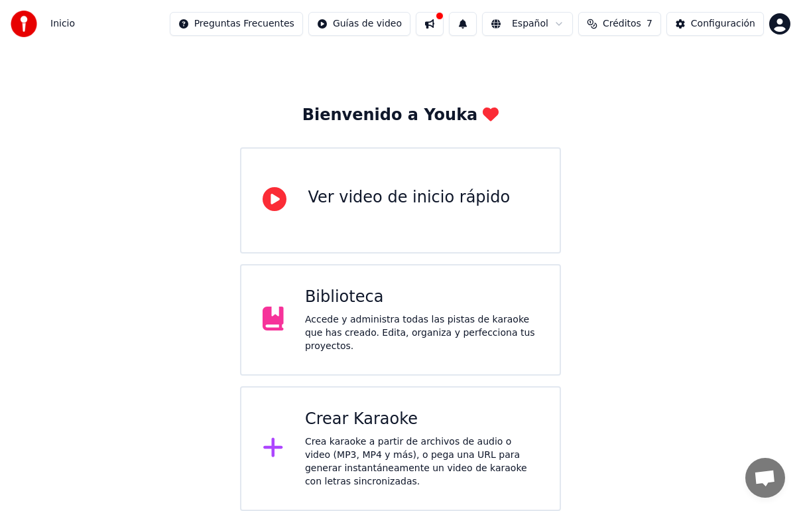
click at [635, 25] on span "Créditos" at bounding box center [622, 23] width 38 height 13
click at [600, 127] on button "Actualizar" at bounding box center [623, 123] width 79 height 24
click at [272, 23] on html "Inicio Preguntas Frecuentes Guías de video Español Créditos 7 Configuración Bie…" at bounding box center [400, 243] width 801 height 533
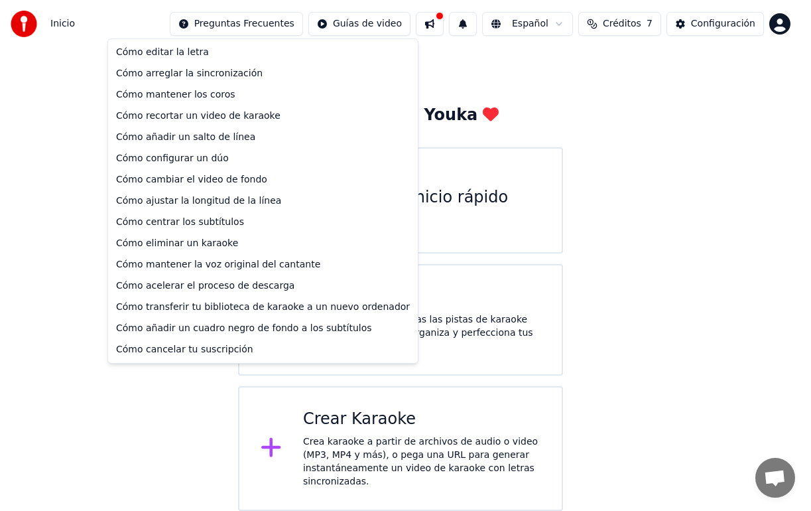
click at [21, 27] on html "Inicio Preguntas Frecuentes Guías de video Español Créditos 7 Configuración Bie…" at bounding box center [405, 243] width 811 height 533
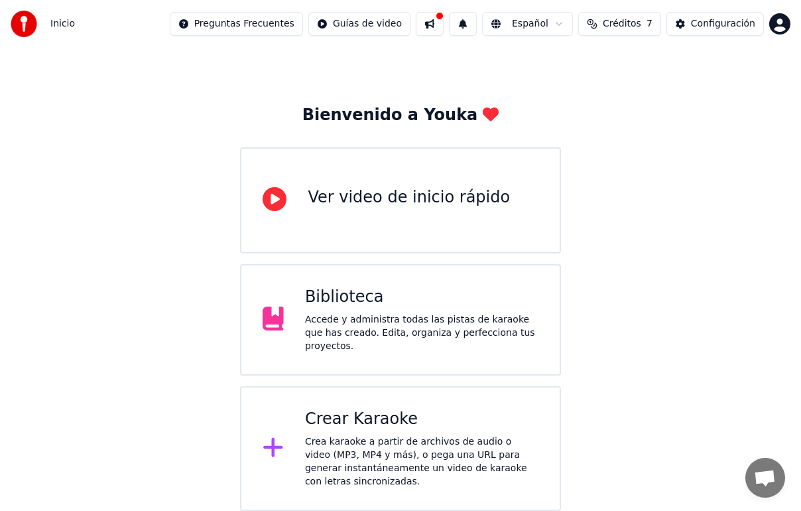
click at [769, 478] on span "Chat abierto" at bounding box center [765, 479] width 22 height 19
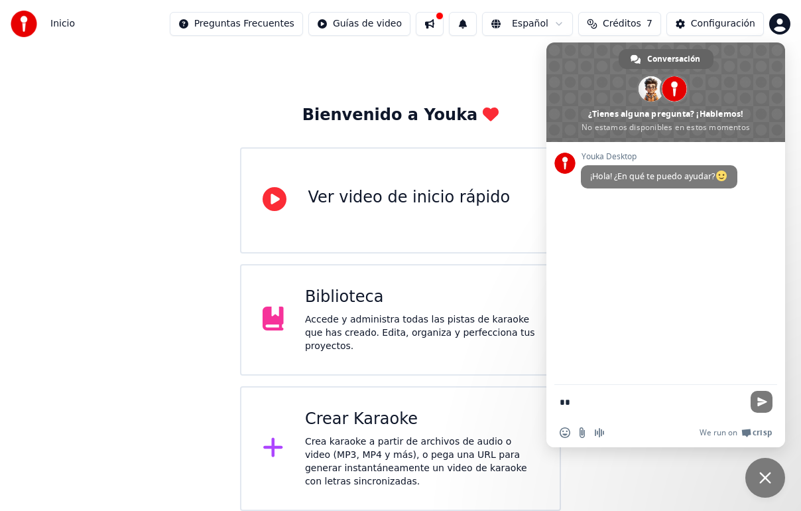
type textarea "*"
type textarea "**********"
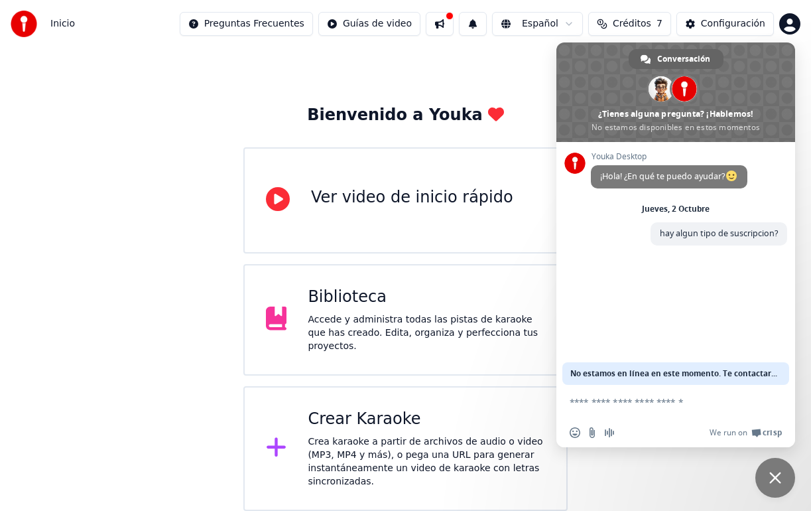
click at [249, 27] on html "Inicio Preguntas Frecuentes Guías de video Español Créditos 7 Configuración Bie…" at bounding box center [405, 243] width 811 height 533
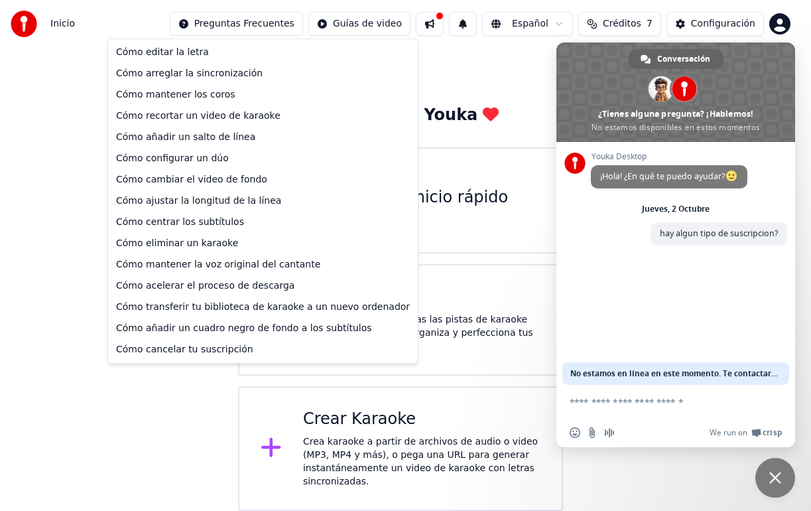
click at [249, 27] on html "Inicio Preguntas Frecuentes Guías de video Español Créditos 7 Configuración Bie…" at bounding box center [405, 243] width 811 height 533
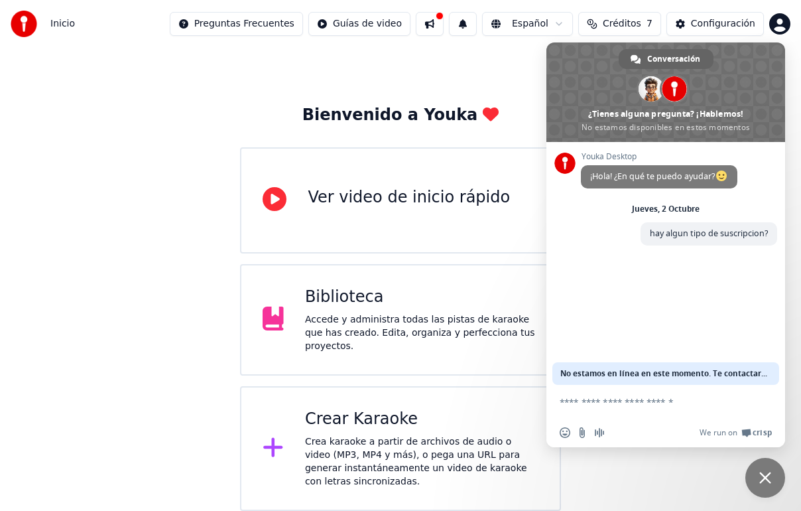
click at [524, 68] on div "Bienvenido a Youka Ver video de inicio rápido Biblioteca Accede y administra to…" at bounding box center [400, 267] width 801 height 485
click at [364, 316] on div "Accede y administra todas las pistas de karaoke que has creado. Edita, organiza…" at bounding box center [421, 333] width 233 height 40
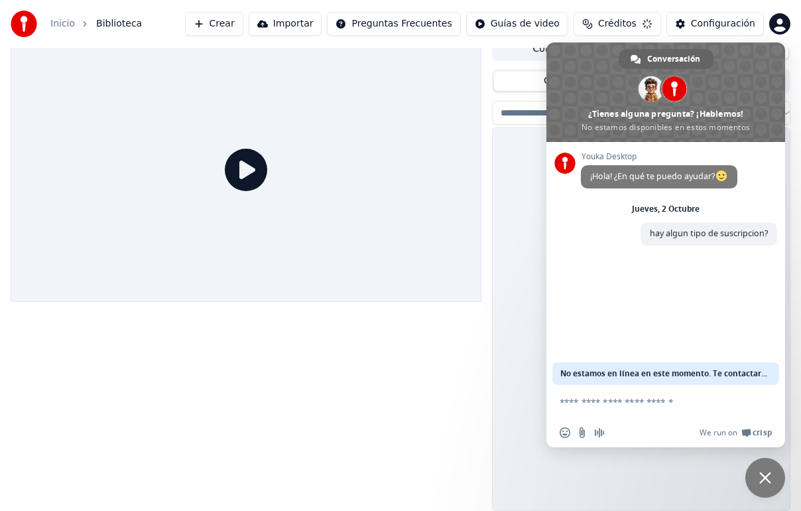
scroll to position [10, 0]
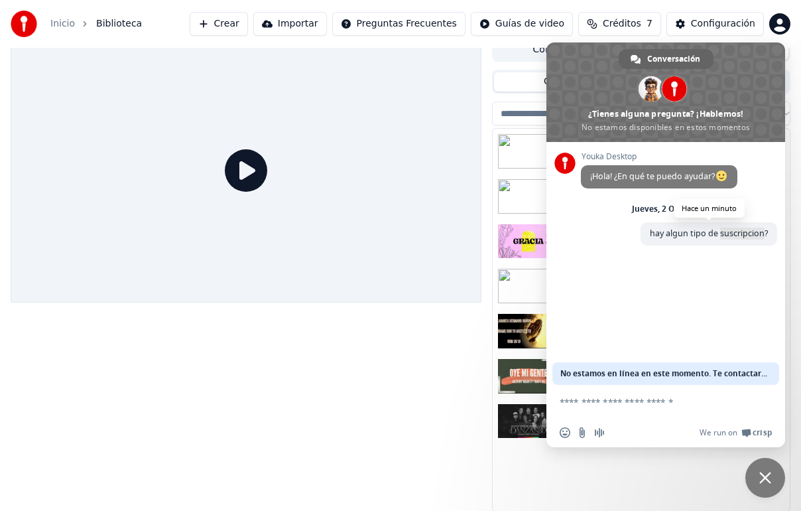
click at [720, 233] on span "hay algun tipo de suscripcion?" at bounding box center [709, 232] width 118 height 11
click at [779, 479] on span "Cerrar el chat" at bounding box center [765, 478] width 40 height 40
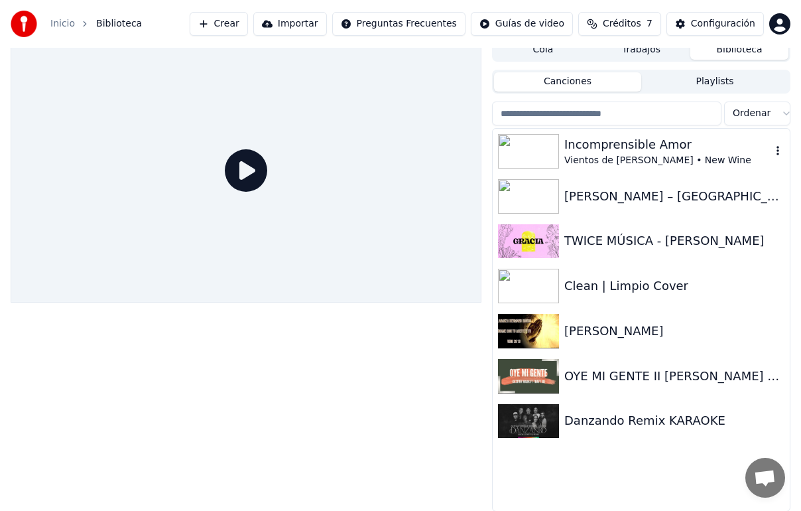
click at [614, 152] on div "Incomprensible Amor" at bounding box center [667, 144] width 207 height 19
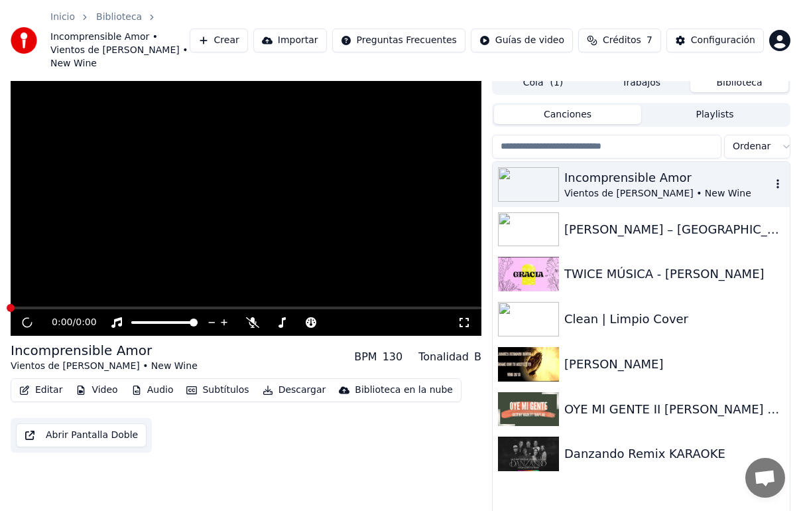
scroll to position [30, 0]
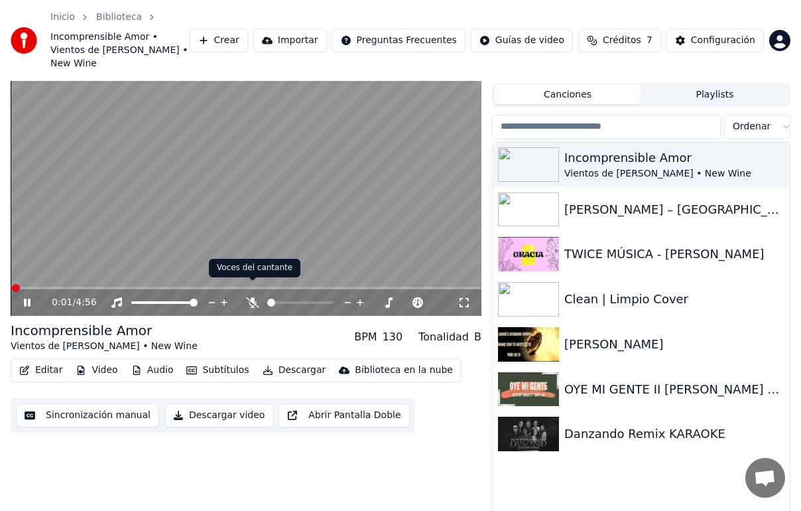
click at [251, 288] on body "Inicio Biblioteca Incomprensible Amor • Vientos de [PERSON_NAME] • New Wine Cre…" at bounding box center [400, 225] width 801 height 511
click at [283, 298] on span at bounding box center [284, 302] width 8 height 8
click at [283, 298] on span at bounding box center [285, 302] width 8 height 8
click at [281, 298] on span at bounding box center [284, 302] width 8 height 8
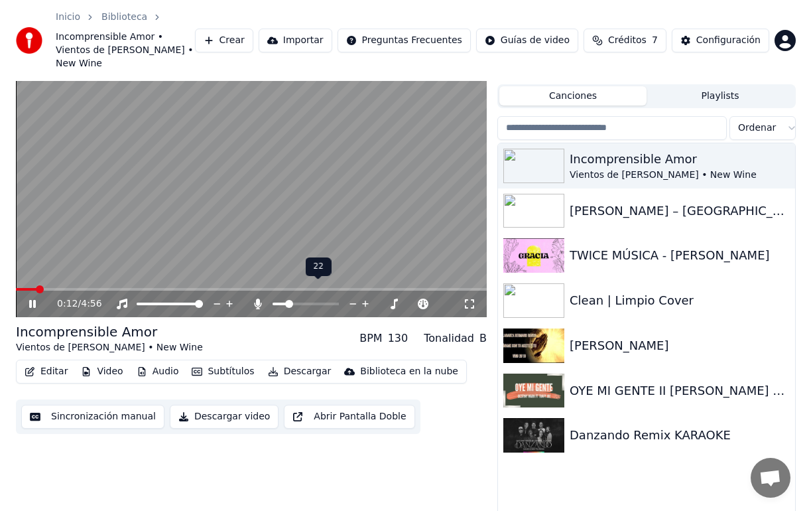
scroll to position [0, 0]
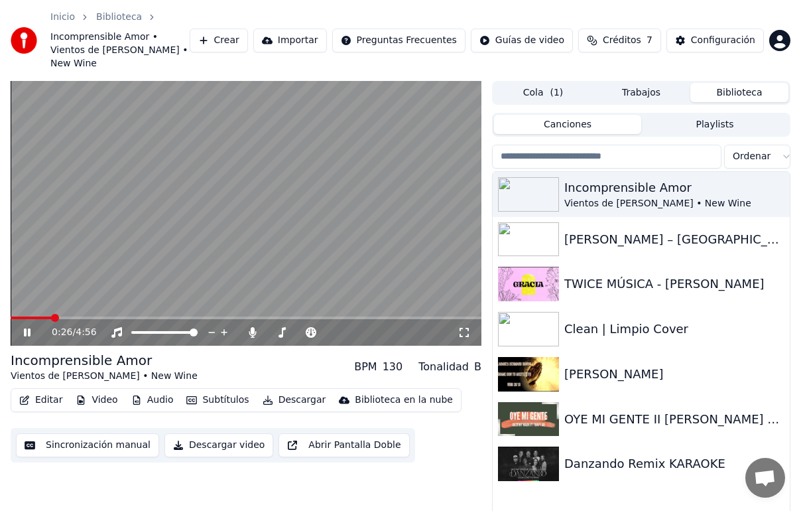
click at [49, 391] on button "Editar" at bounding box center [41, 400] width 54 height 19
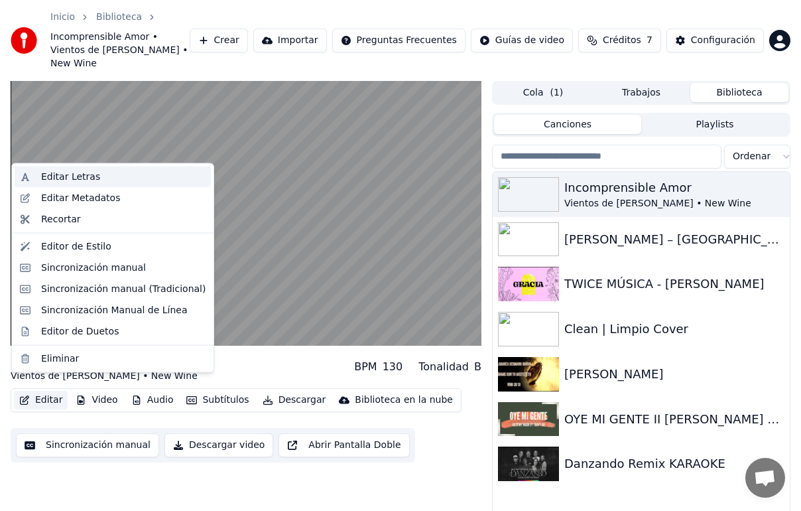
click at [142, 177] on div "Editar Letras" at bounding box center [123, 176] width 164 height 13
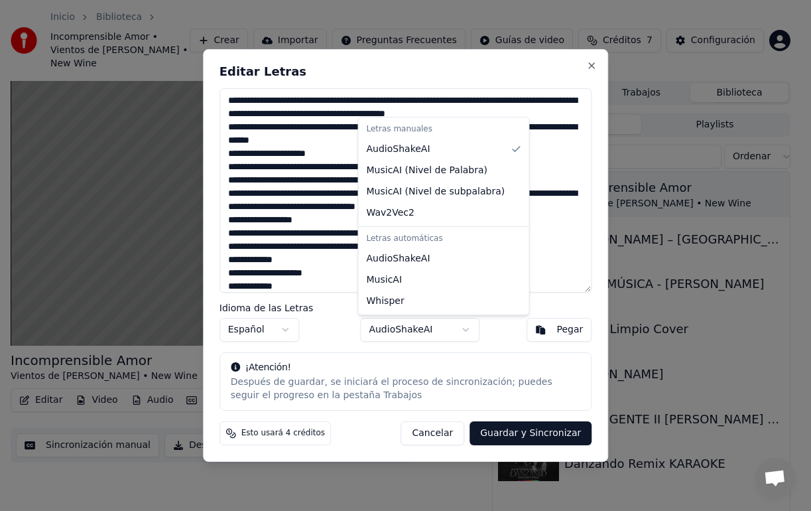
click at [457, 333] on button "AudioShakeAI" at bounding box center [419, 330] width 119 height 24
click at [453, 329] on div at bounding box center [405, 255] width 811 height 511
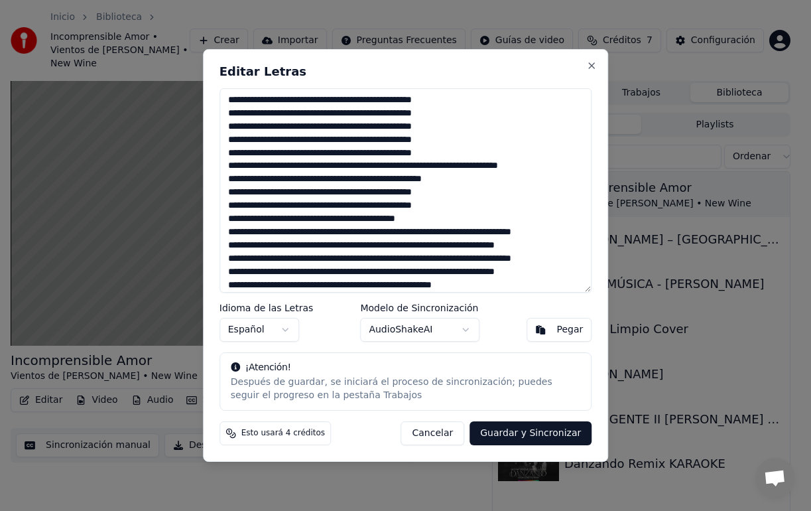
scroll to position [576, 0]
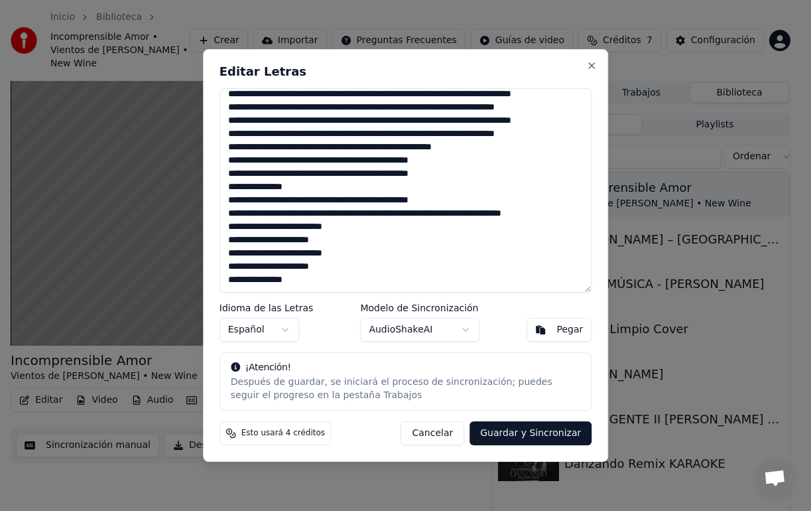
drag, startPoint x: 228, startPoint y: 100, endPoint x: 346, endPoint y: 352, distance: 278.0
click at [346, 352] on div "Editar Letras Idioma de las Letras Español Modelo de Sincronización AudioShakeA…" at bounding box center [406, 255] width 406 height 413
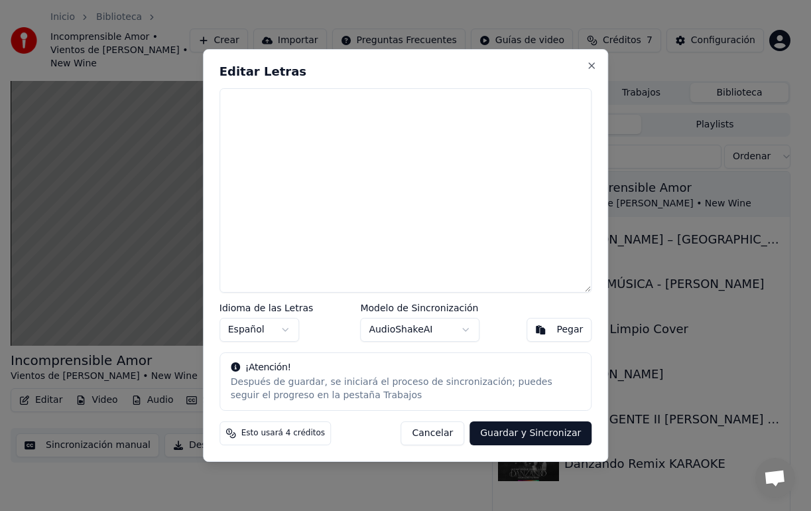
scroll to position [0, 0]
paste textarea "**********"
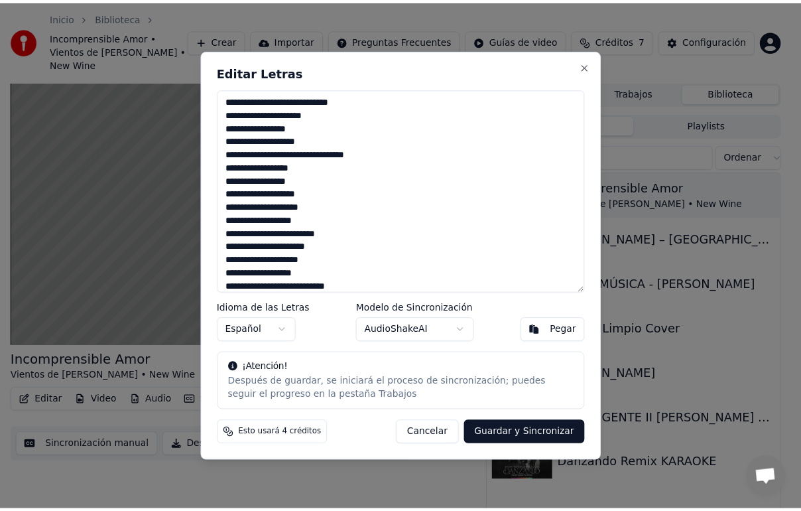
scroll to position [769, 0]
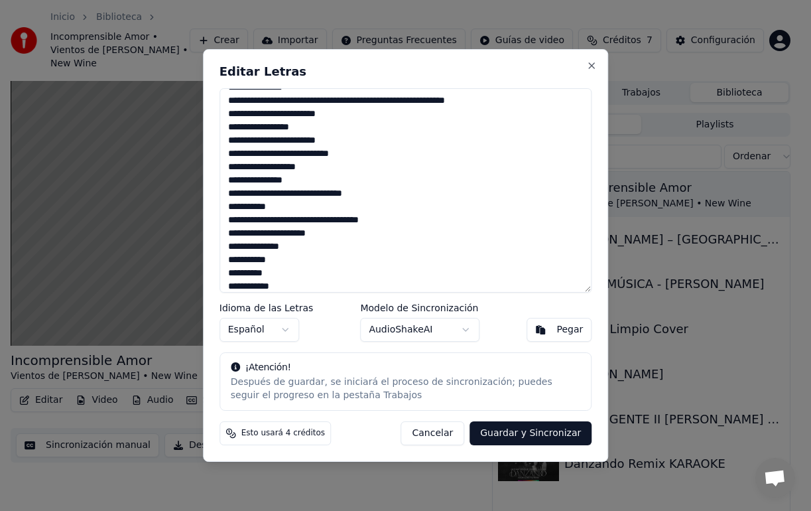
type textarea "**********"
click at [531, 439] on button "Guardar y Sincronizar" at bounding box center [531, 433] width 122 height 24
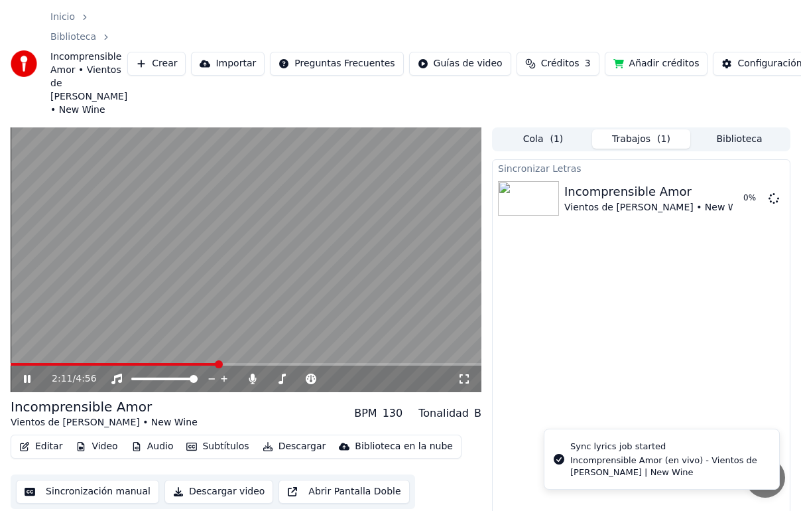
click at [253, 220] on video at bounding box center [246, 259] width 471 height 265
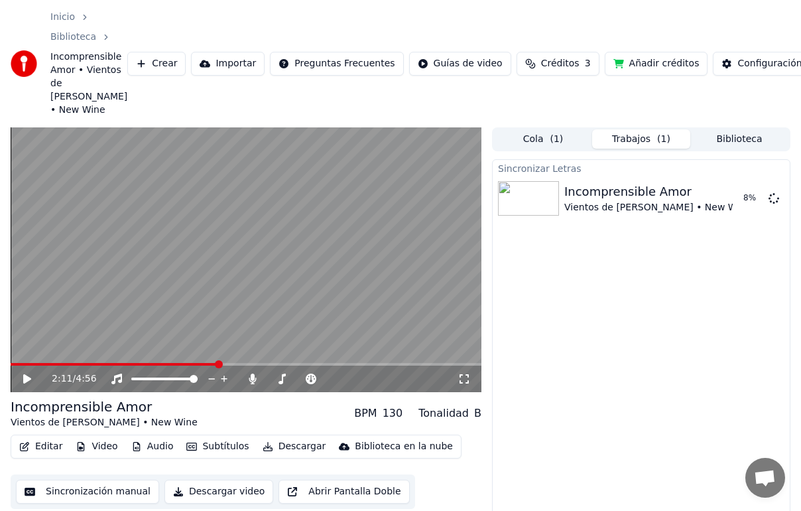
click at [639, 58] on button "Añadir créditos" at bounding box center [656, 64] width 103 height 24
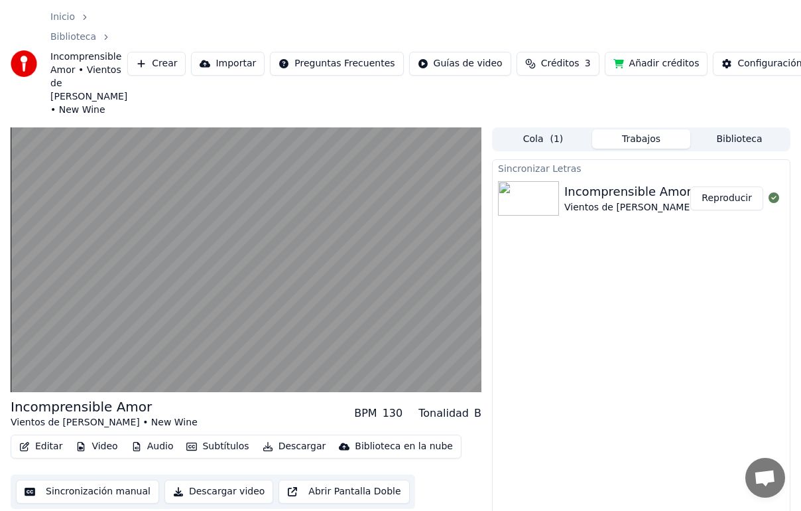
click at [259, 251] on video at bounding box center [246, 259] width 471 height 265
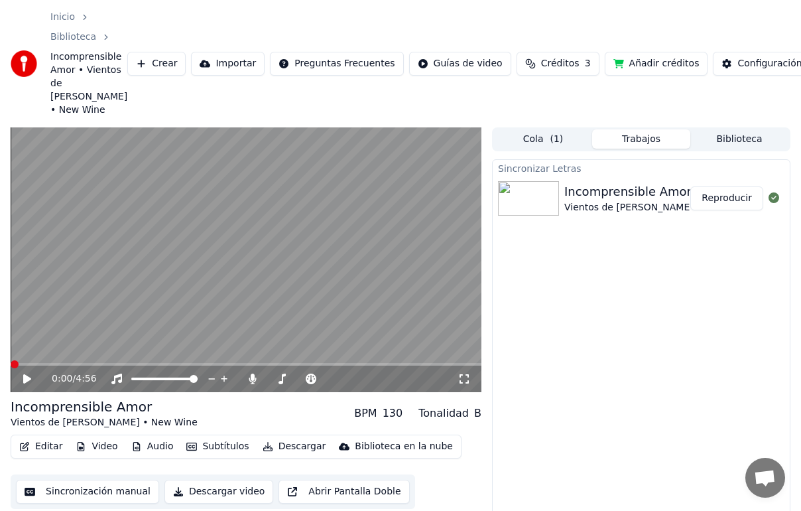
click at [0, 354] on html "Inicio Biblioteca Incomprensible Amor • Vientos de [PERSON_NAME] • New Wine Cre…" at bounding box center [400, 255] width 801 height 511
click at [22, 373] on icon at bounding box center [36, 378] width 31 height 11
click at [12, 360] on span at bounding box center [15, 364] width 8 height 8
click at [19, 363] on span at bounding box center [246, 364] width 471 height 3
click at [19, 360] on span at bounding box center [23, 364] width 8 height 8
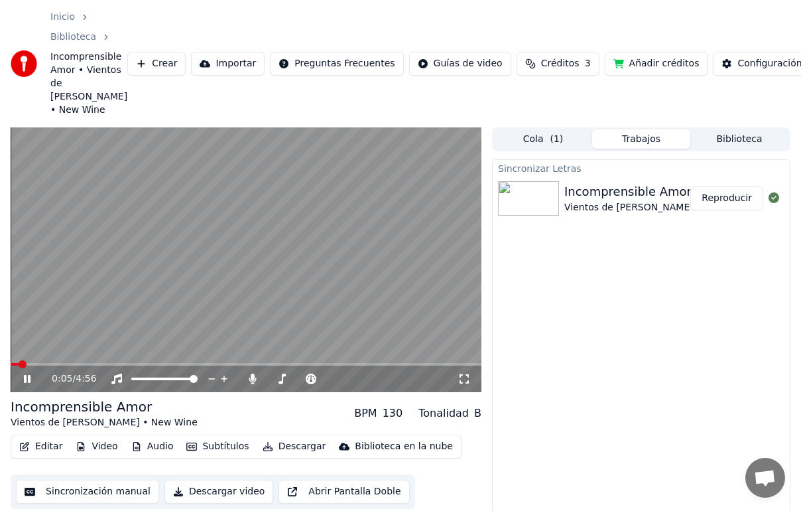
click at [19, 360] on span at bounding box center [23, 364] width 8 height 8
click at [14, 363] on span at bounding box center [15, 364] width 8 height 3
click at [11, 360] on span at bounding box center [15, 364] width 8 height 8
click at [287, 375] on span at bounding box center [289, 379] width 8 height 8
click at [449, 363] on span at bounding box center [235, 364] width 449 height 3
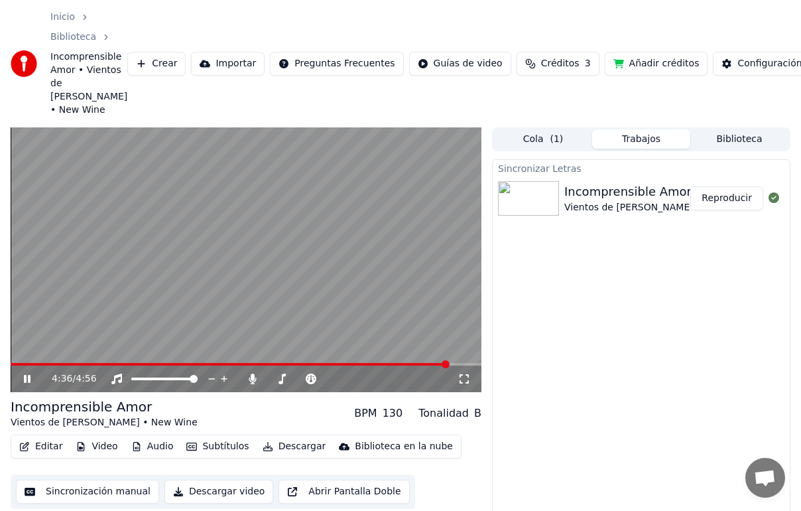
click at [422, 363] on span at bounding box center [230, 364] width 438 height 3
click at [436, 363] on span at bounding box center [246, 364] width 471 height 3
click at [313, 266] on video at bounding box center [246, 259] width 471 height 265
click at [412, 363] on span at bounding box center [228, 364] width 434 height 3
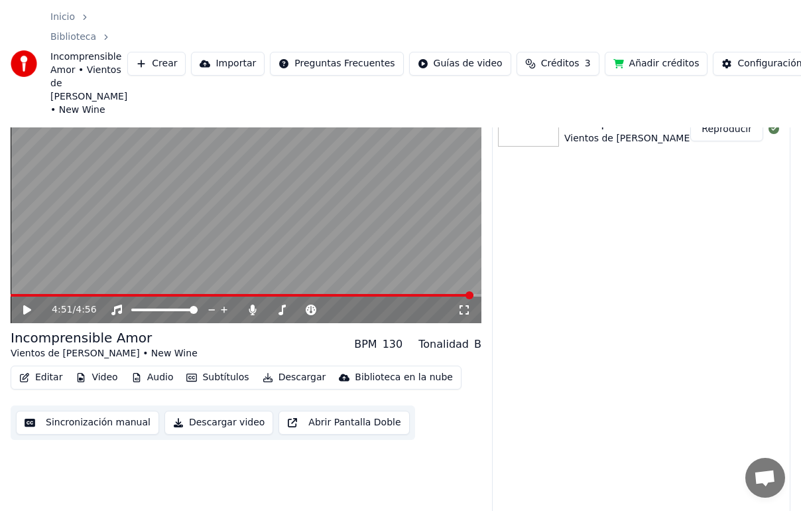
click at [42, 368] on button "Editar" at bounding box center [41, 377] width 54 height 19
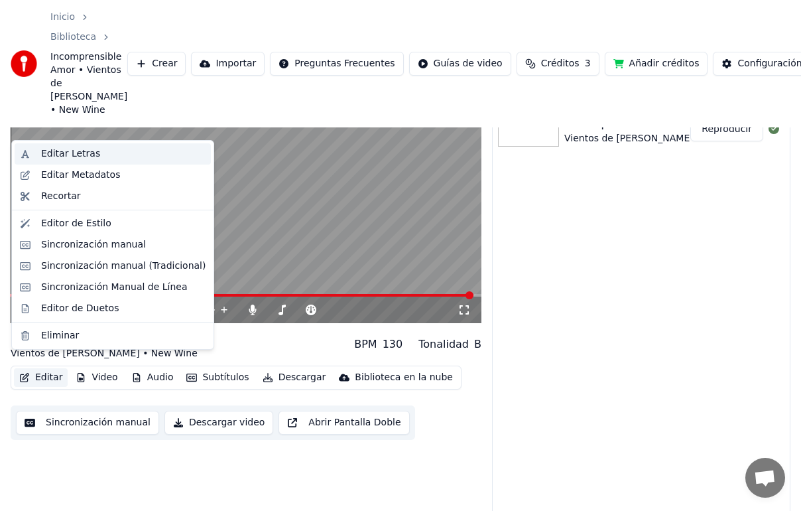
click at [97, 155] on div "Editar Letras" at bounding box center [123, 153] width 164 height 13
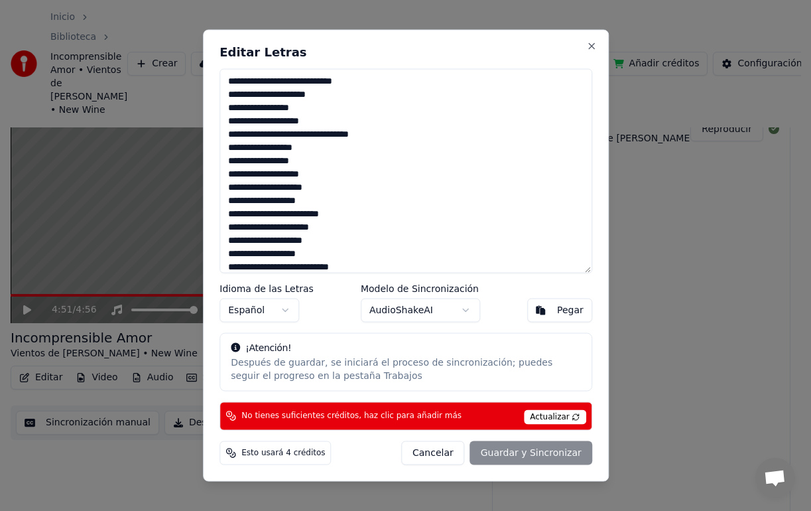
click at [440, 455] on button "Cancelar" at bounding box center [433, 452] width 64 height 24
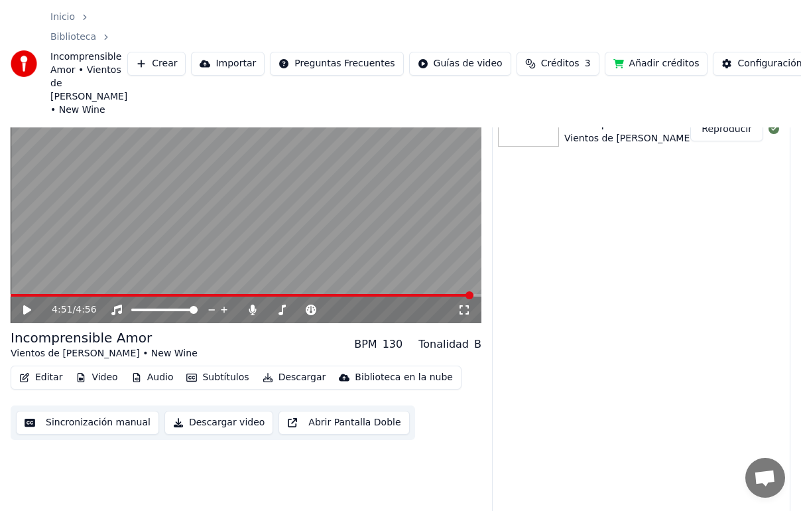
scroll to position [0, 0]
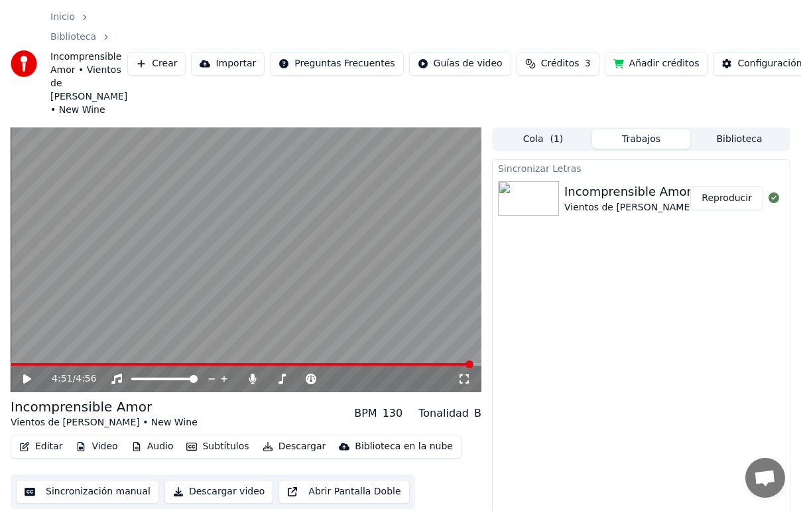
click at [48, 437] on button "Editar" at bounding box center [41, 446] width 54 height 19
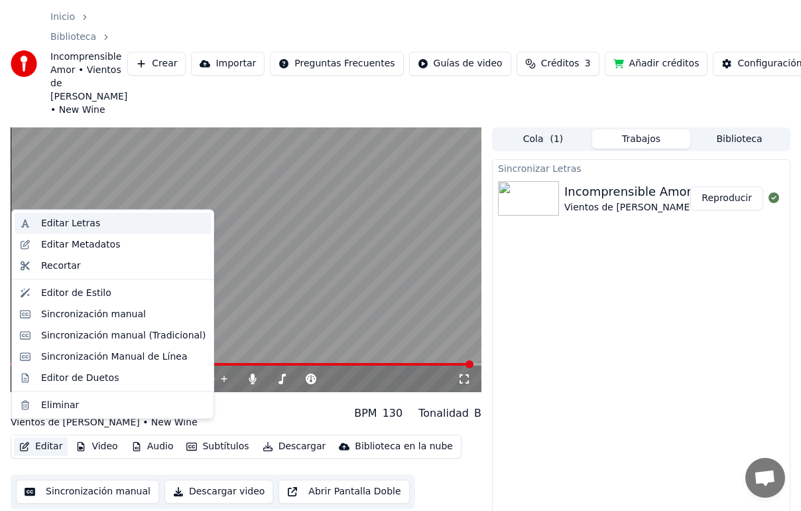
click at [56, 220] on div "Editar Letras" at bounding box center [70, 223] width 59 height 13
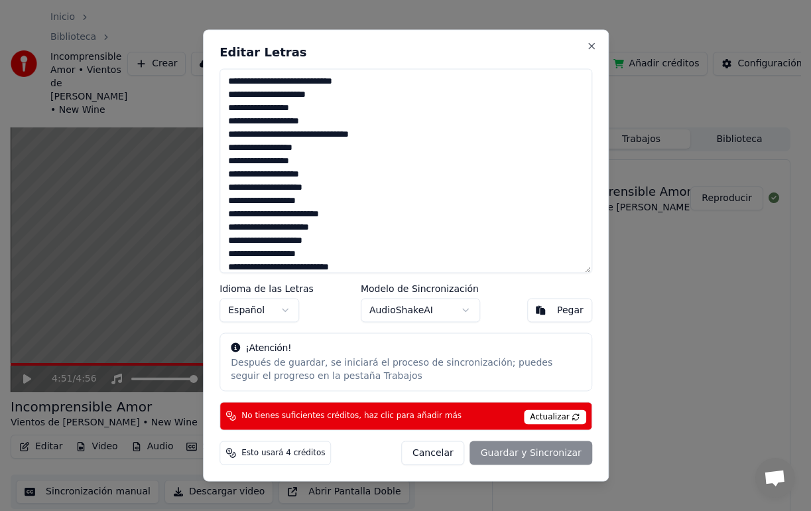
click at [434, 448] on button "Cancelar" at bounding box center [433, 452] width 64 height 24
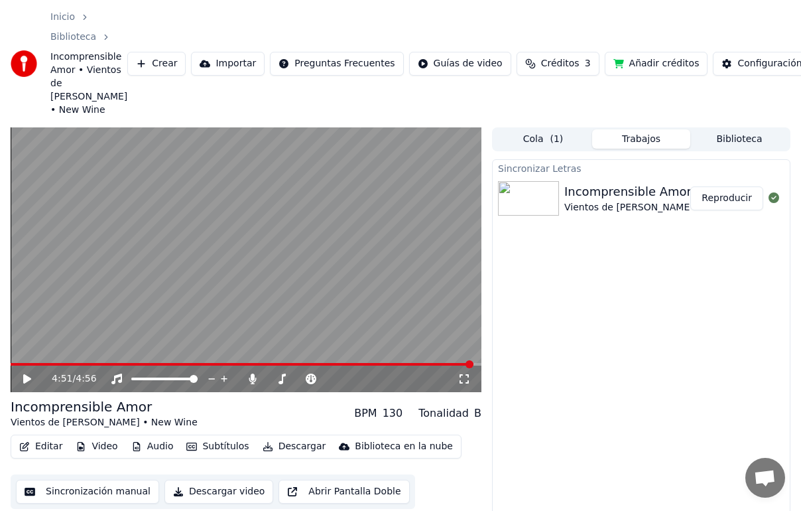
click at [50, 437] on button "Editar" at bounding box center [41, 446] width 54 height 19
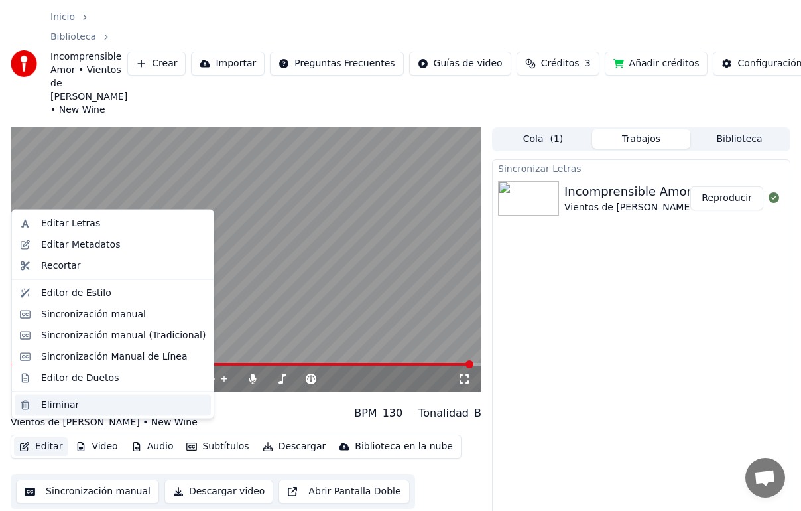
click at [51, 403] on div "Eliminar" at bounding box center [60, 404] width 38 height 13
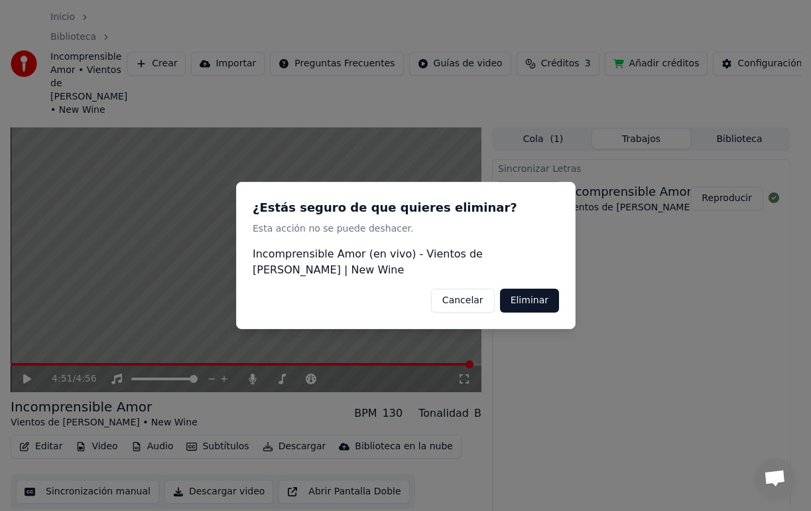
click at [513, 289] on button "Eliminar" at bounding box center [528, 300] width 59 height 24
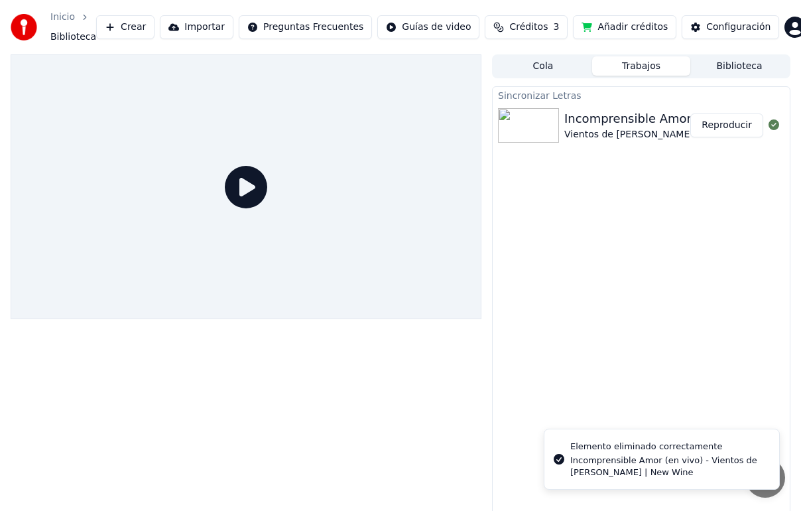
click at [681, 99] on div "Sincronizar Letras" at bounding box center [641, 95] width 297 height 16
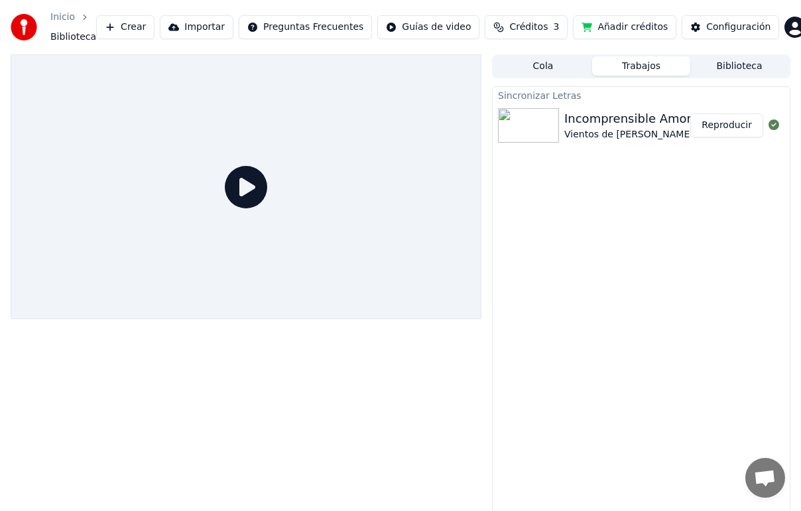
click at [617, 133] on div "Vientos de [PERSON_NAME] • New Wine" at bounding box center [657, 134] width 187 height 13
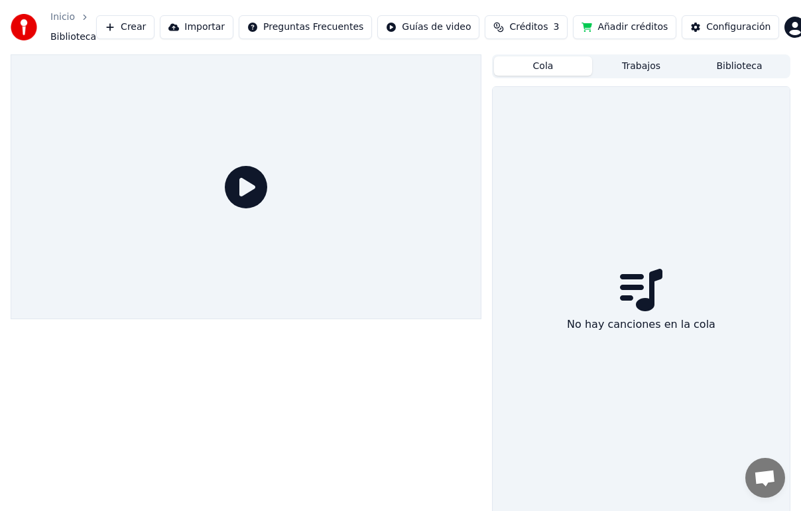
click at [553, 67] on button "Cola" at bounding box center [543, 65] width 98 height 19
click at [709, 60] on button "Biblioteca" at bounding box center [739, 65] width 98 height 19
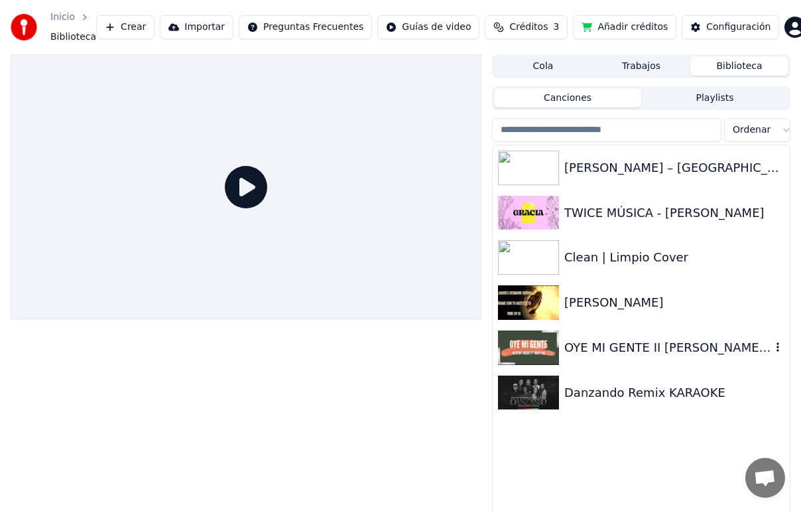
click at [541, 339] on img at bounding box center [528, 347] width 61 height 34
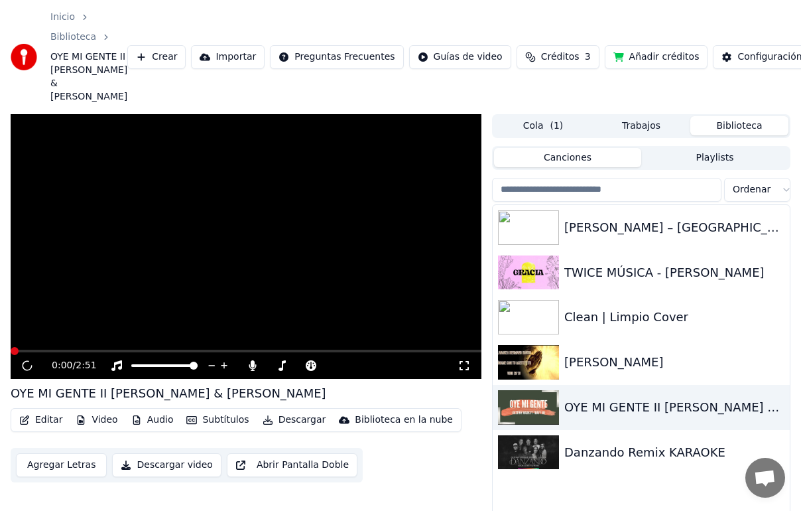
click at [141, 305] on video at bounding box center [246, 246] width 471 height 265
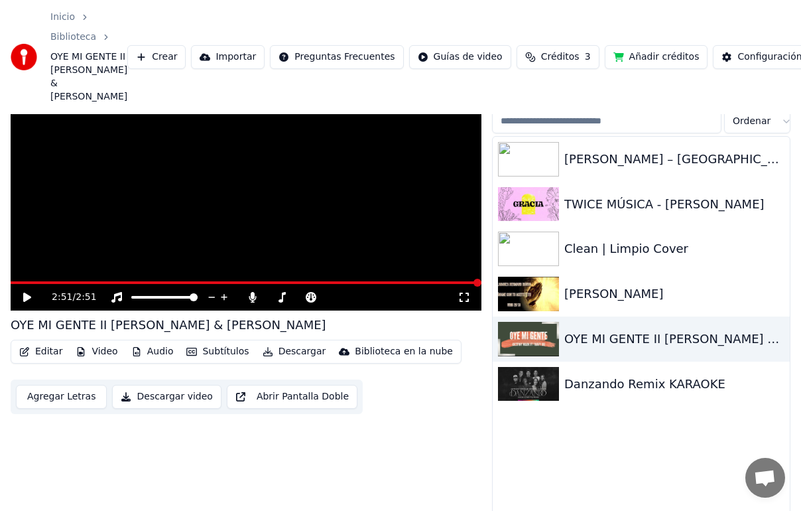
scroll to position [103, 0]
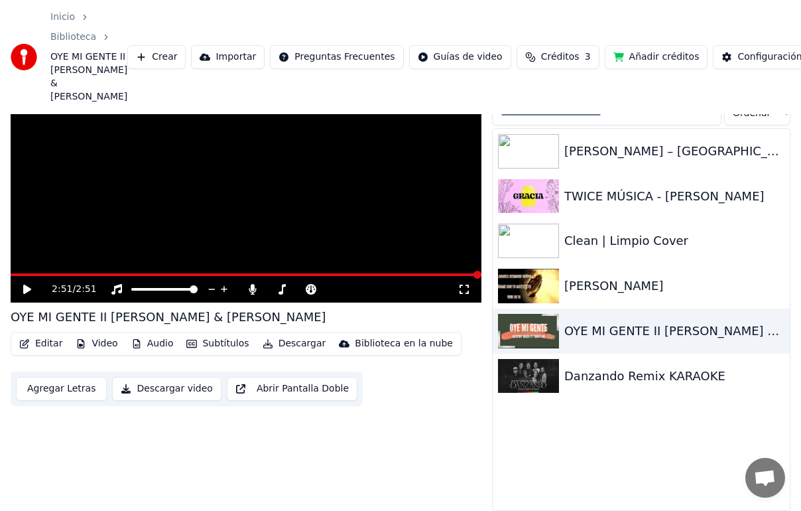
click at [302, 194] on video at bounding box center [246, 170] width 471 height 265
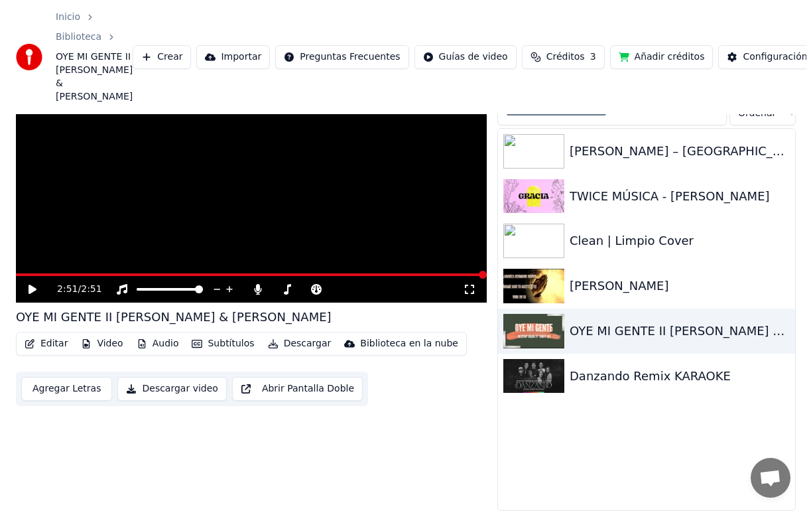
scroll to position [0, 0]
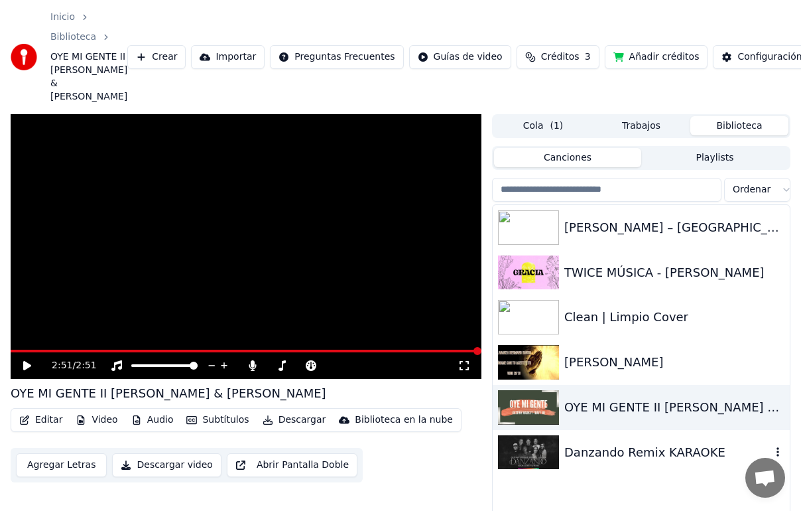
click at [614, 462] on div "Danzando Remix KARAOKE" at bounding box center [667, 452] width 207 height 19
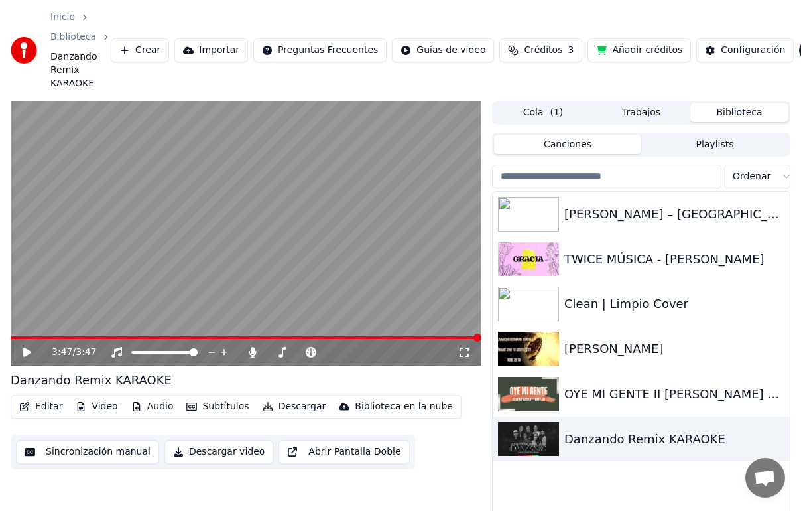
click at [214, 409] on button "Subtítulos" at bounding box center [217, 406] width 73 height 19
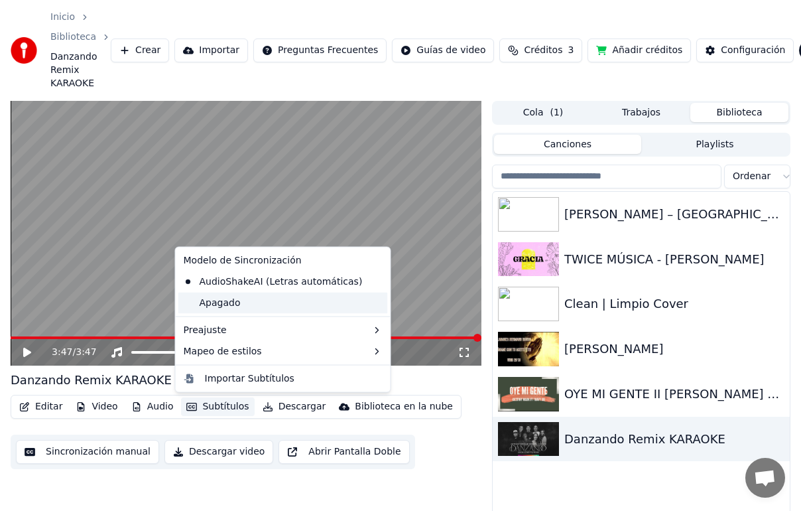
click at [221, 304] on div "Apagado" at bounding box center [283, 302] width 210 height 21
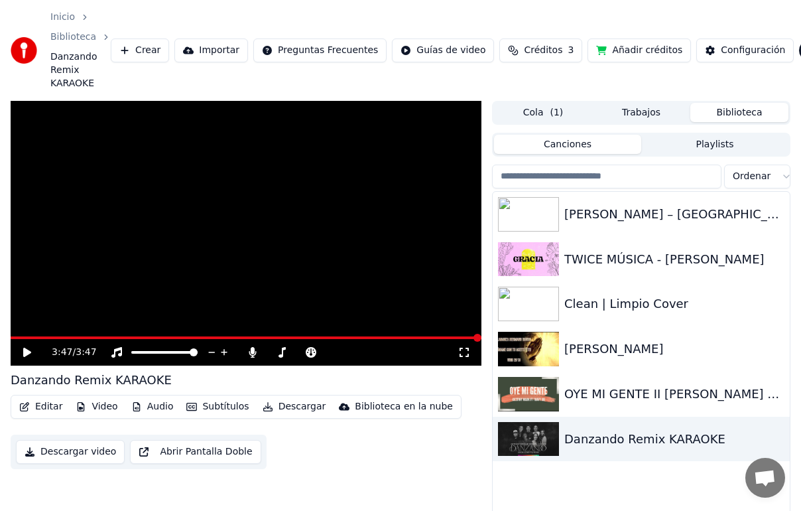
click at [31, 359] on div "3:47 / 3:47" at bounding box center [246, 352] width 471 height 27
click at [30, 357] on div "3:47 / 3:47" at bounding box center [246, 352] width 460 height 13
click at [28, 354] on icon at bounding box center [27, 352] width 8 height 9
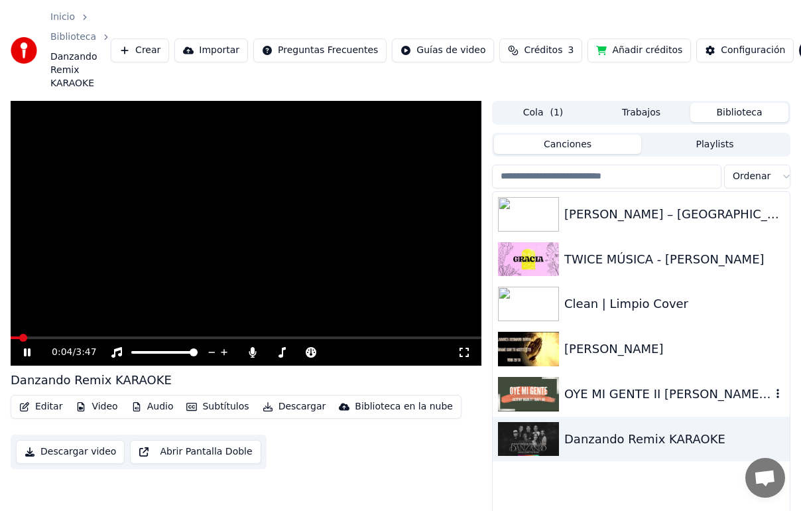
click at [777, 389] on icon "button" at bounding box center [777, 393] width 13 height 11
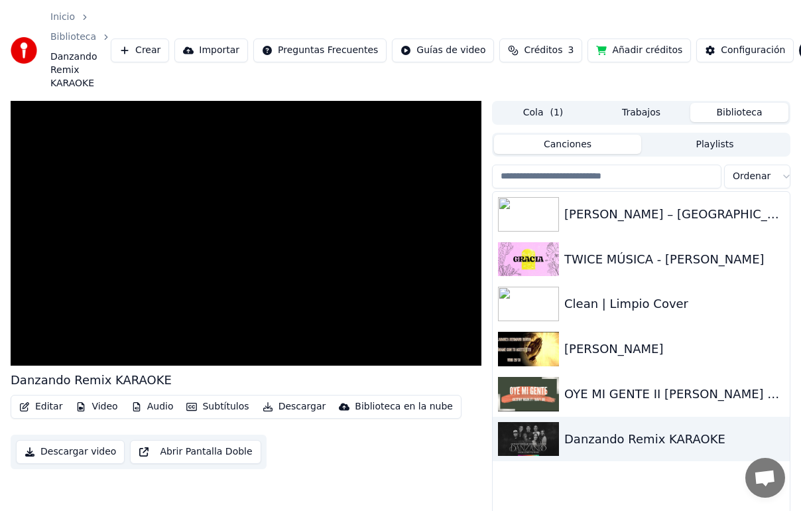
click at [283, 405] on button "Descargar" at bounding box center [294, 406] width 74 height 19
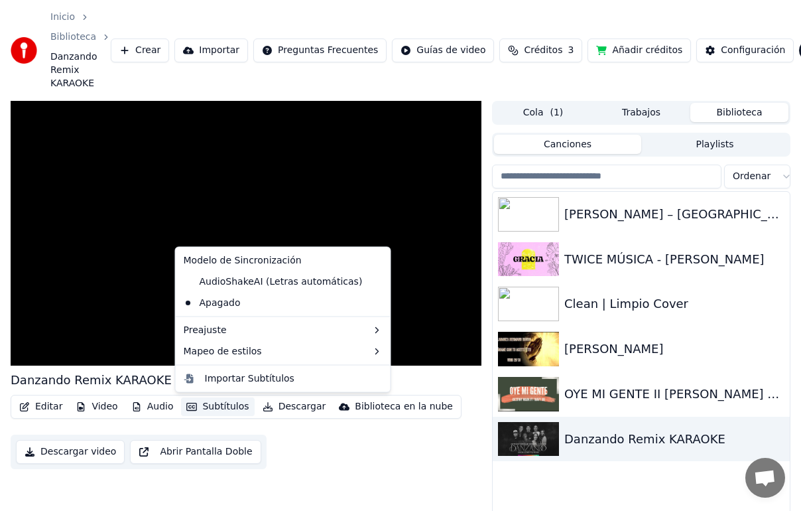
click at [56, 453] on button "Descargar video" at bounding box center [70, 452] width 109 height 24
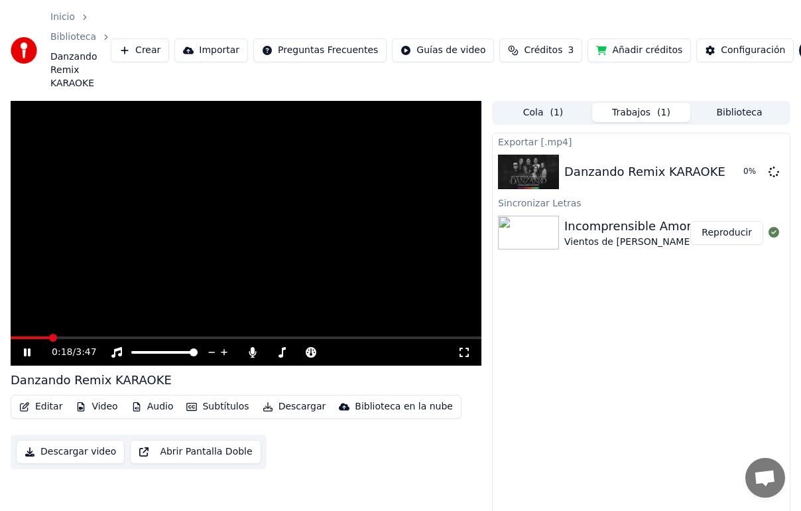
click at [731, 112] on button "Biblioteca" at bounding box center [739, 112] width 98 height 19
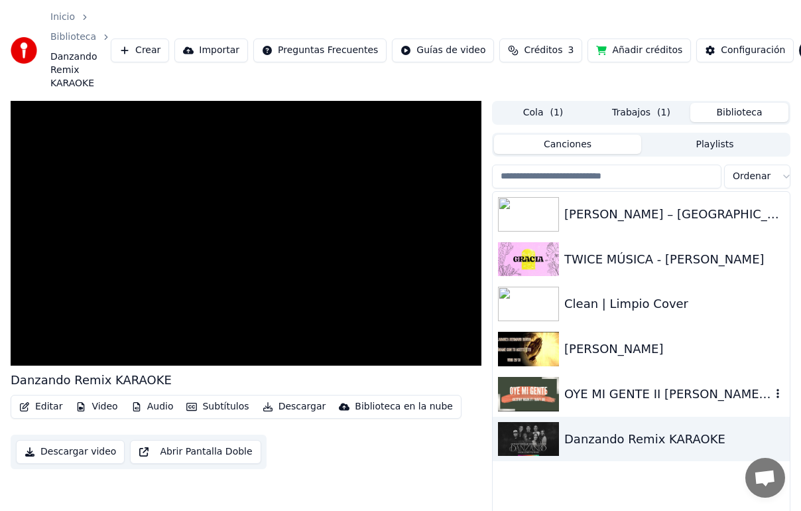
click at [778, 394] on icon "button" at bounding box center [778, 393] width 3 height 9
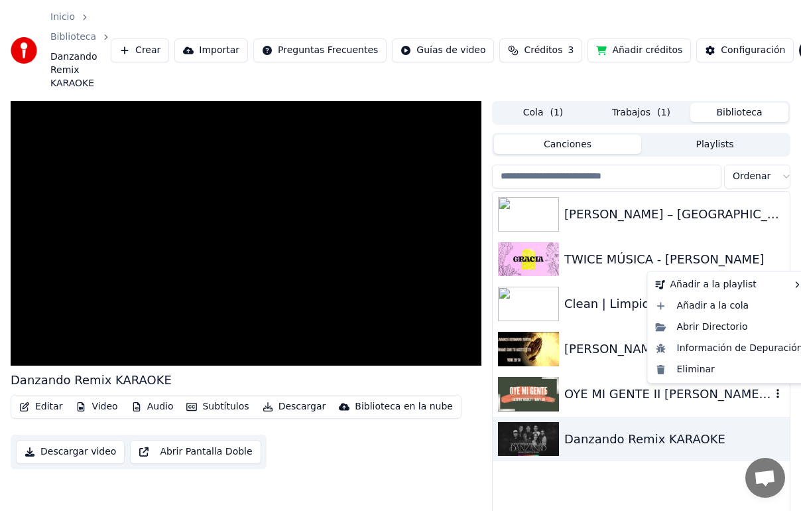
click at [609, 396] on div "OYE MI GENTE II [PERSON_NAME] & [PERSON_NAME]" at bounding box center [667, 394] width 207 height 19
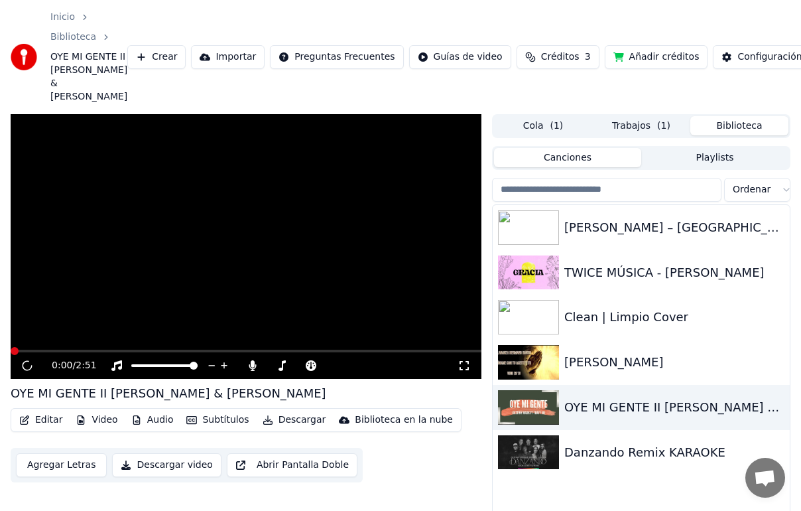
click at [143, 477] on button "Descargar video" at bounding box center [166, 465] width 109 height 24
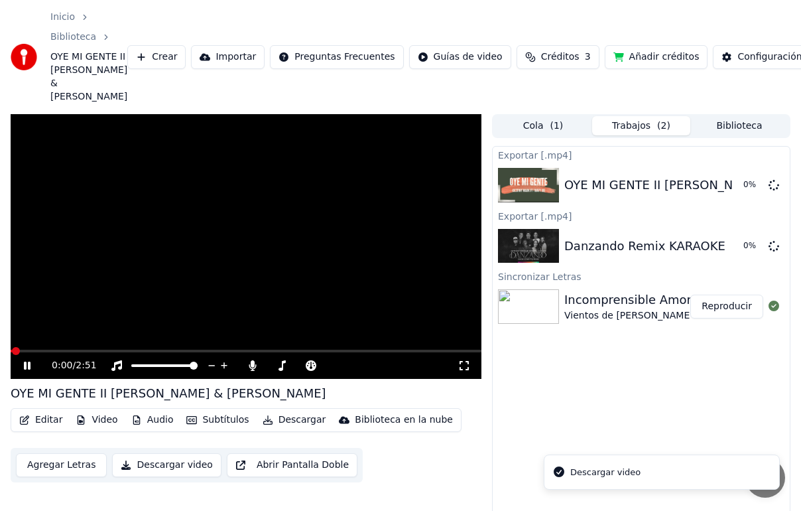
click at [737, 135] on button "Biblioteca" at bounding box center [739, 125] width 98 height 19
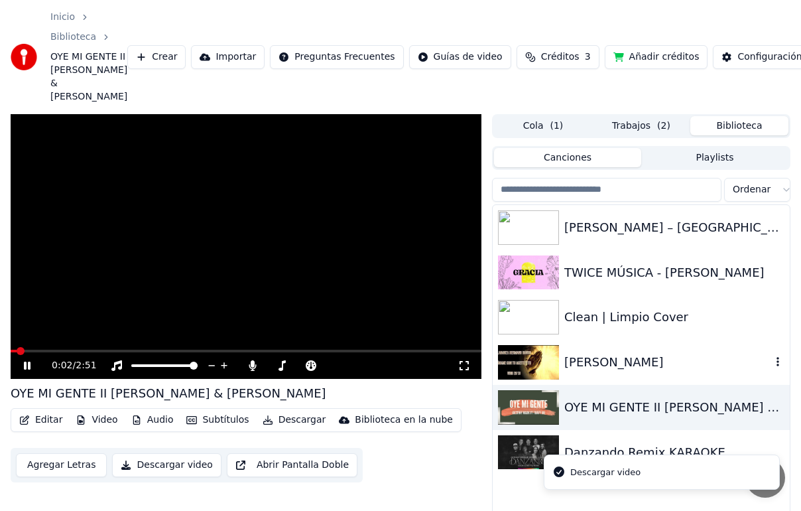
click at [615, 371] on div "[PERSON_NAME]" at bounding box center [667, 362] width 207 height 19
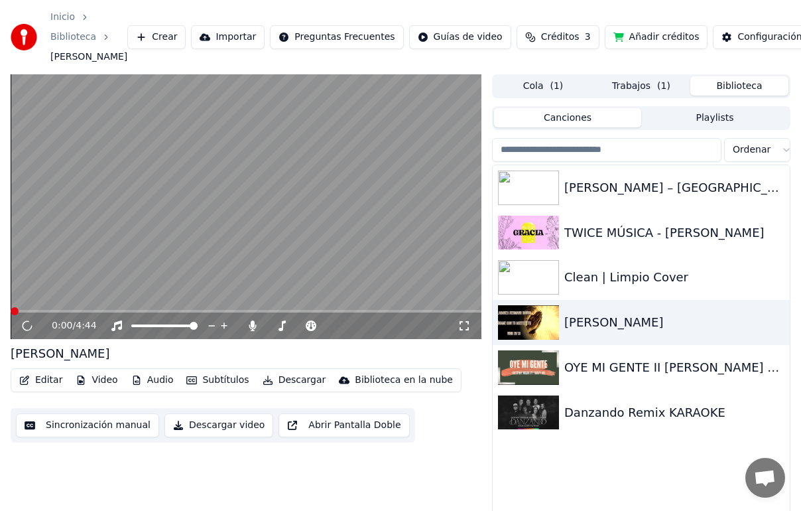
click at [198, 437] on button "Descargar video" at bounding box center [218, 425] width 109 height 24
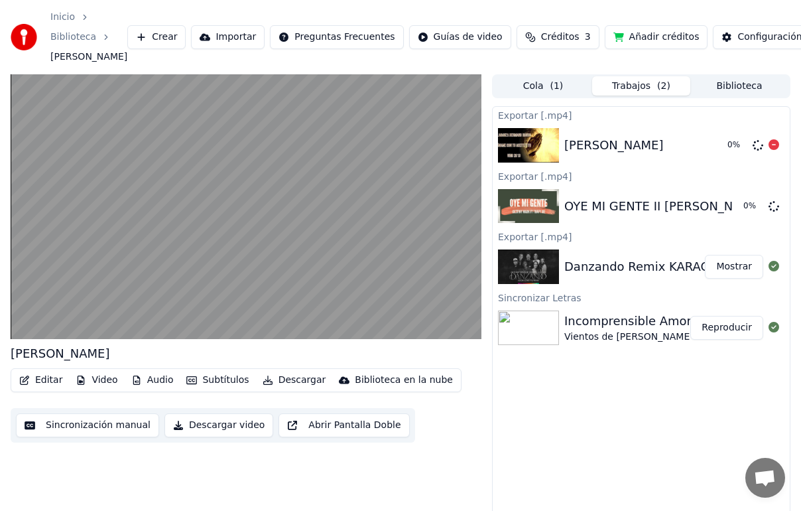
click at [735, 96] on button "Biblioteca" at bounding box center [739, 85] width 98 height 19
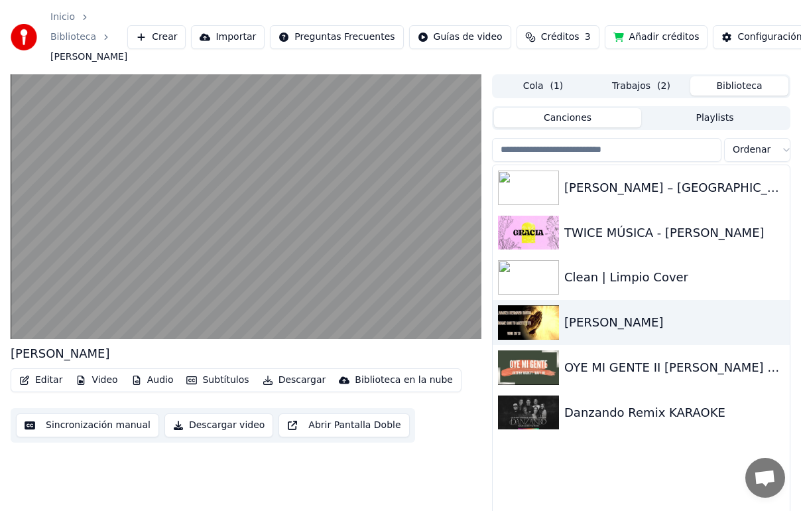
click at [614, 287] on div "Clean | Limpio Cover" at bounding box center [674, 277] width 220 height 19
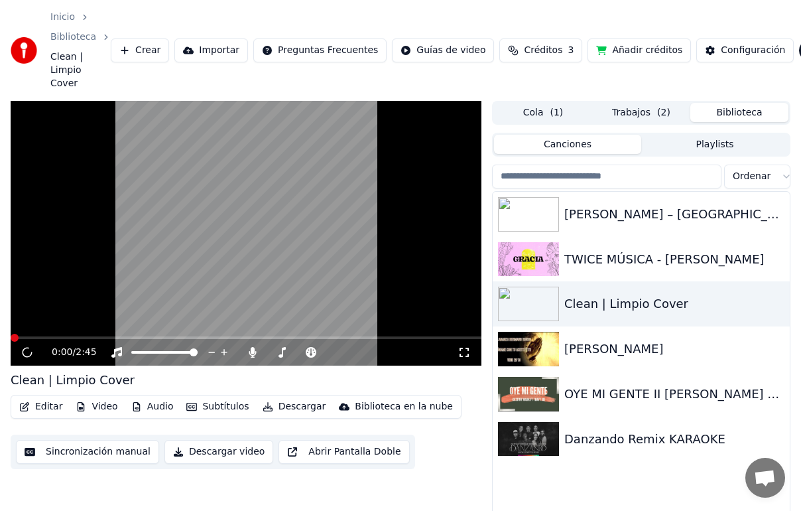
click at [285, 397] on button "Descargar" at bounding box center [294, 406] width 74 height 19
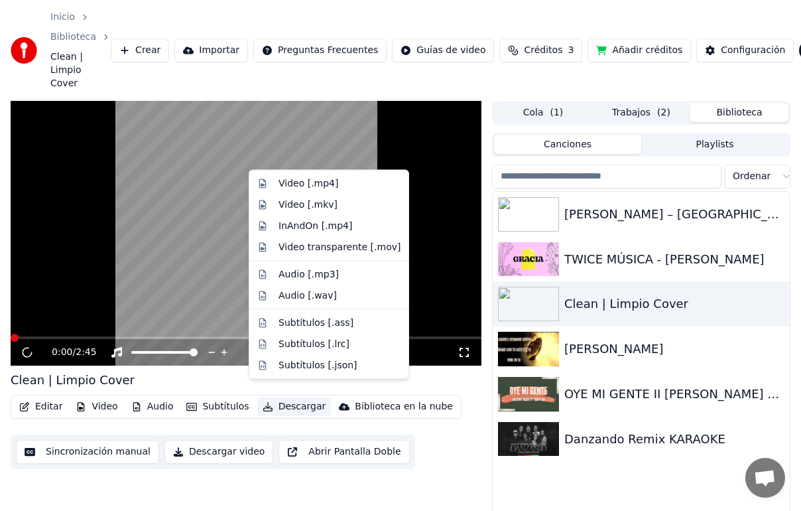
click at [222, 440] on button "Descargar video" at bounding box center [218, 452] width 109 height 24
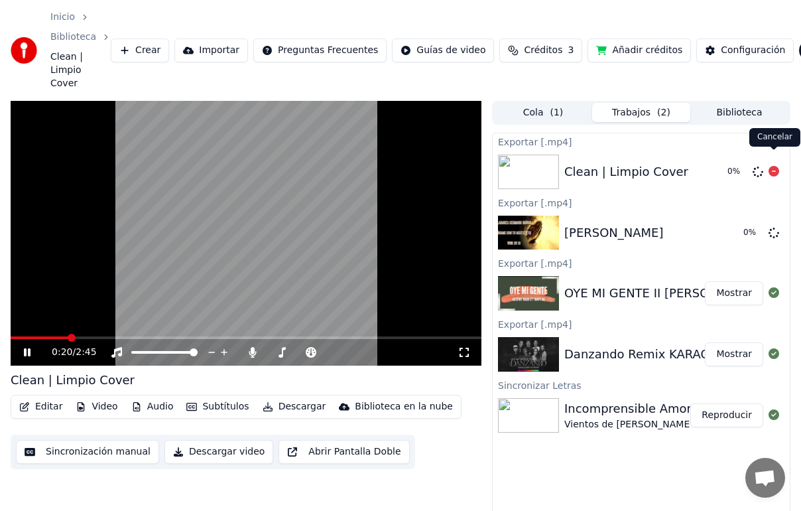
click at [775, 166] on icon at bounding box center [774, 171] width 11 height 11
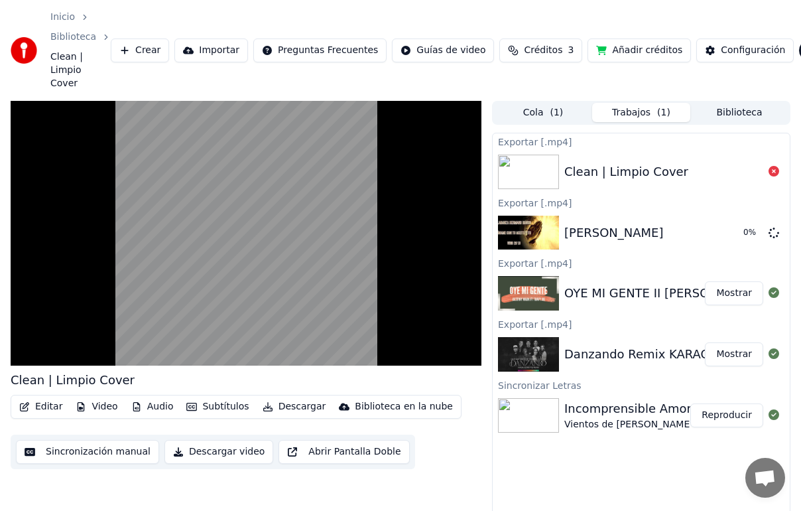
click at [726, 103] on button "Biblioteca" at bounding box center [739, 112] width 98 height 19
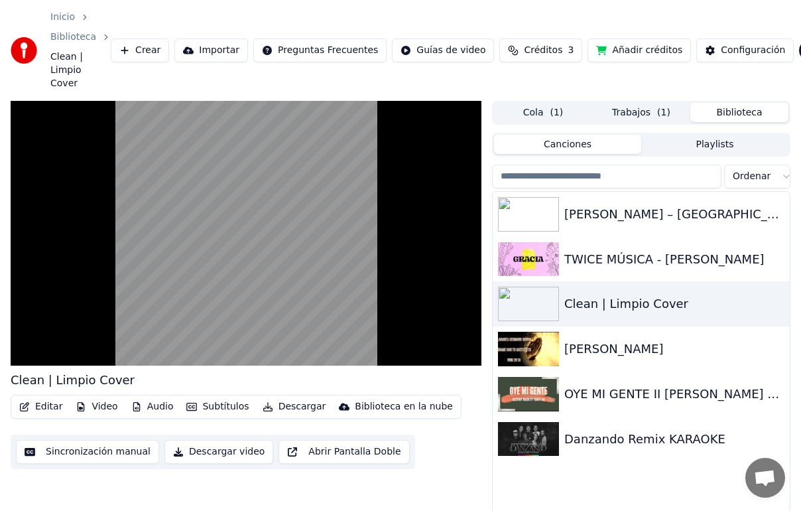
click at [650, 209] on div "[PERSON_NAME] – [GEOGRAPHIC_DATA][PERSON_NAME]" at bounding box center [674, 214] width 220 height 19
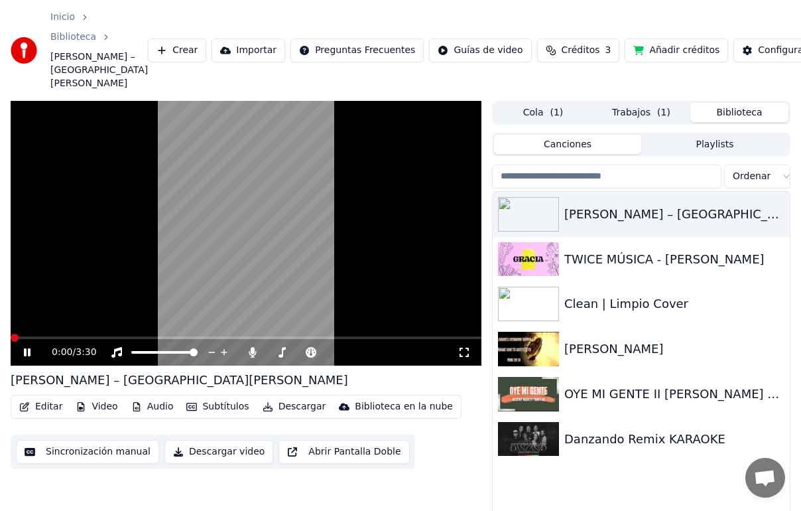
click at [169, 268] on video at bounding box center [246, 233] width 471 height 265
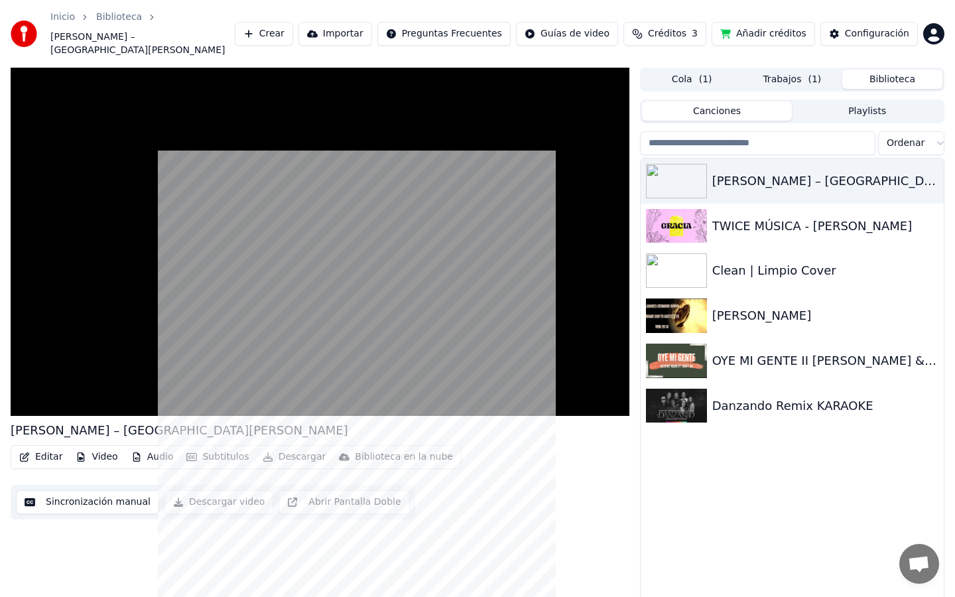
click at [126, 114] on video at bounding box center [320, 242] width 619 height 348
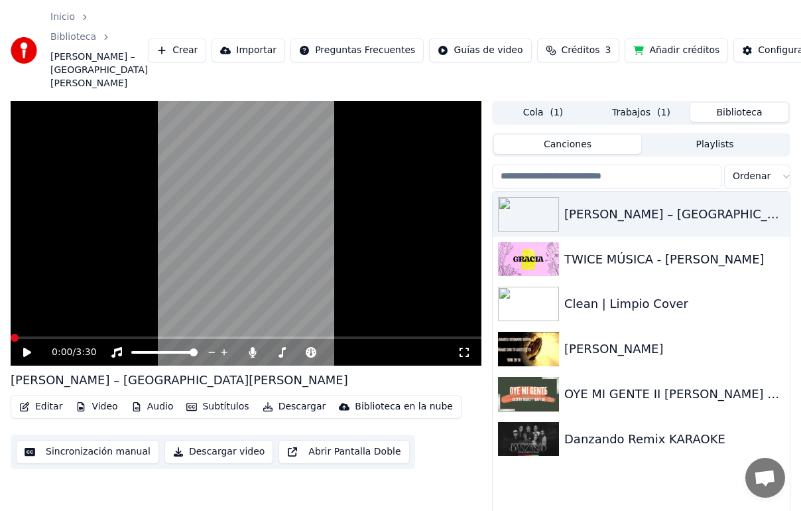
click at [191, 255] on video at bounding box center [246, 233] width 471 height 265
click at [0, 337] on html "Inicio Biblioteca Sharif – El callejón de los [PERSON_NAME] Importar Preguntas …" at bounding box center [400, 255] width 801 height 511
click at [15, 337] on span at bounding box center [15, 338] width 8 height 8
click at [60, 338] on span at bounding box center [246, 337] width 471 height 3
click at [13, 337] on span at bounding box center [35, 337] width 49 height 3
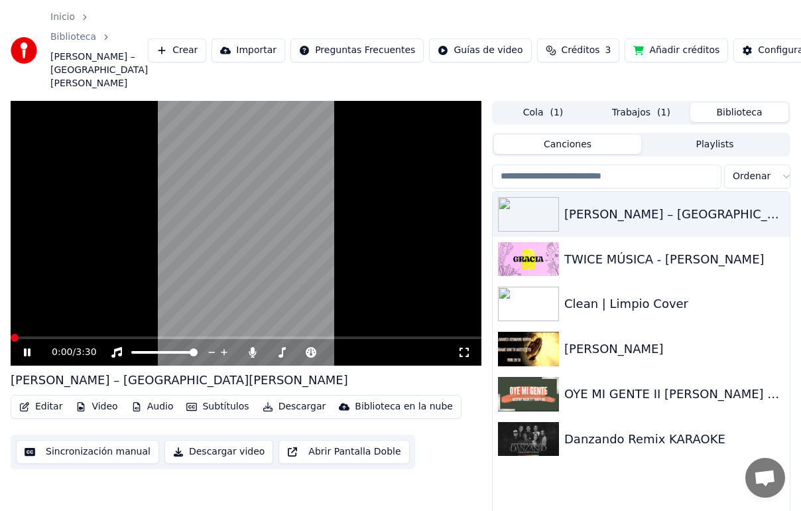
click at [11, 338] on span at bounding box center [15, 338] width 8 height 8
click at [605, 216] on div "[PERSON_NAME] – [GEOGRAPHIC_DATA][PERSON_NAME]" at bounding box center [674, 214] width 220 height 19
click at [609, 254] on div "TWICE MÚSICA - [PERSON_NAME]" at bounding box center [674, 259] width 220 height 19
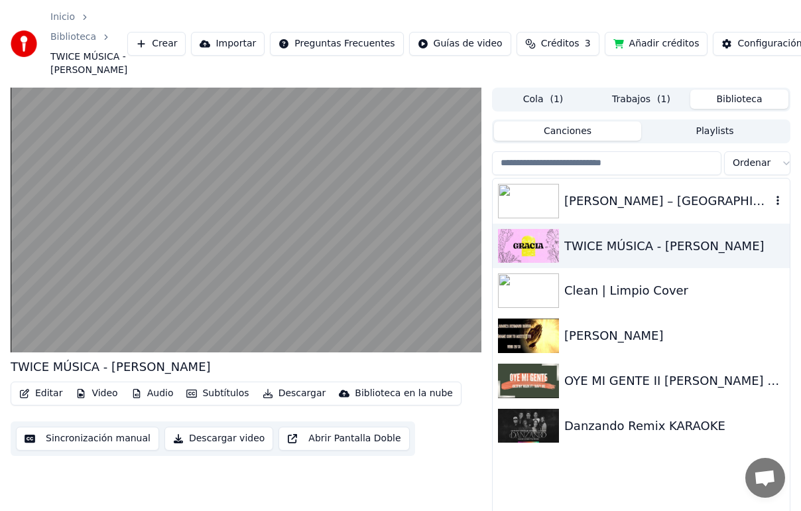
click at [619, 210] on div "[PERSON_NAME] – [GEOGRAPHIC_DATA][PERSON_NAME]" at bounding box center [667, 201] width 207 height 19
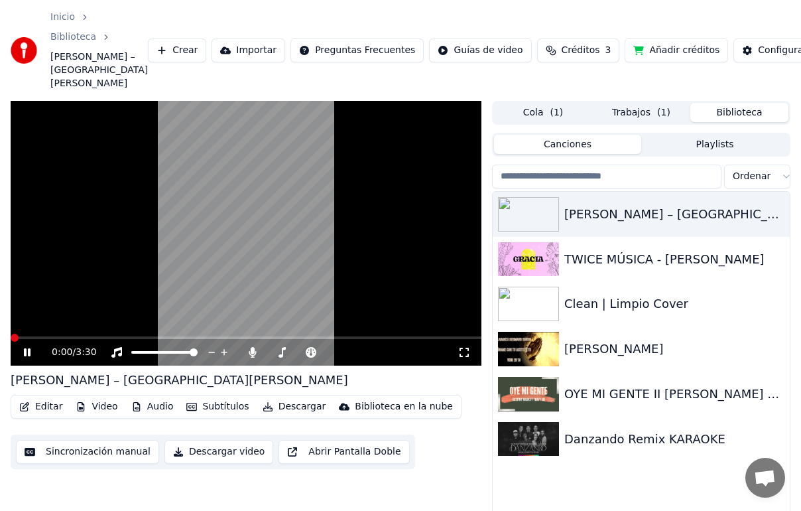
click at [197, 409] on button "Subtítulos" at bounding box center [217, 406] width 73 height 19
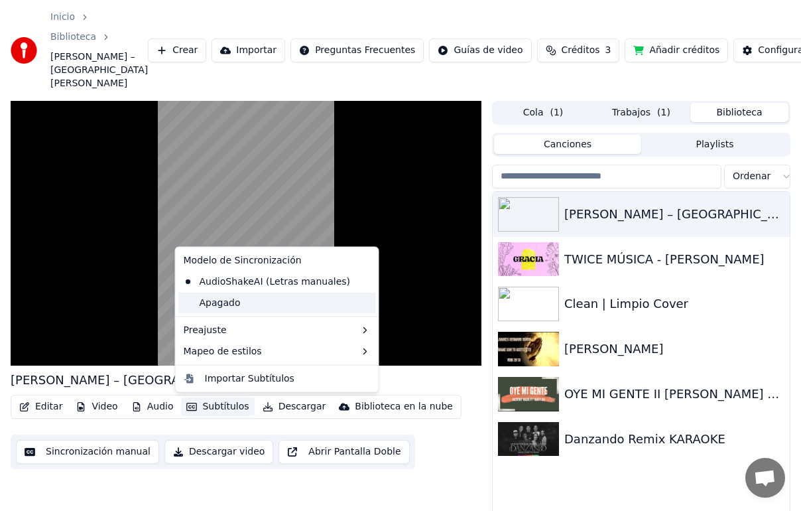
click at [225, 303] on div "Apagado" at bounding box center [277, 302] width 198 height 21
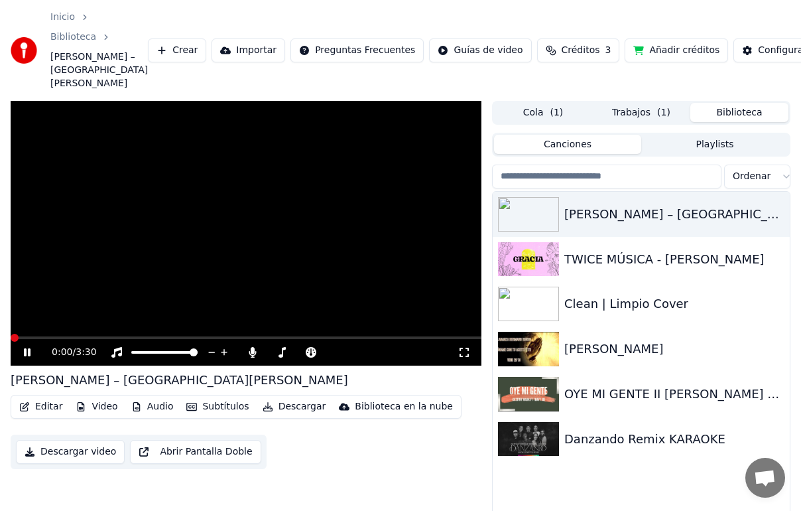
click at [204, 408] on button "Subtítulos" at bounding box center [217, 406] width 73 height 19
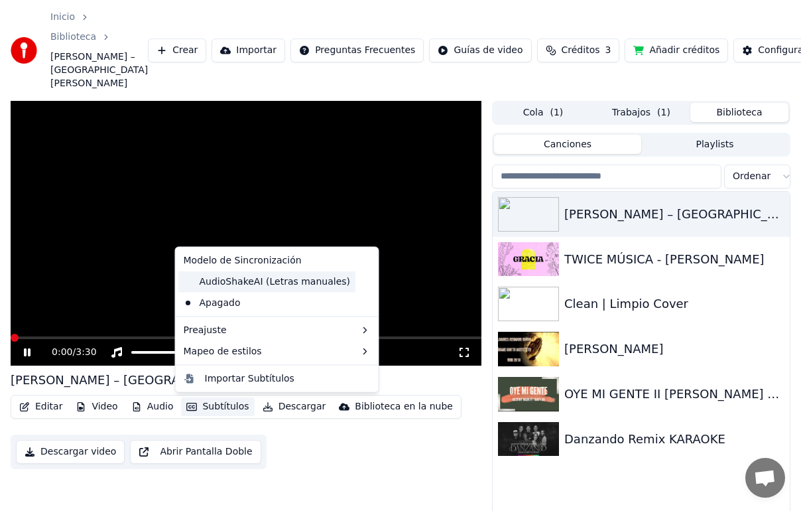
click at [233, 278] on div "AudioShakeAI (Letras manuales)" at bounding box center [267, 281] width 178 height 21
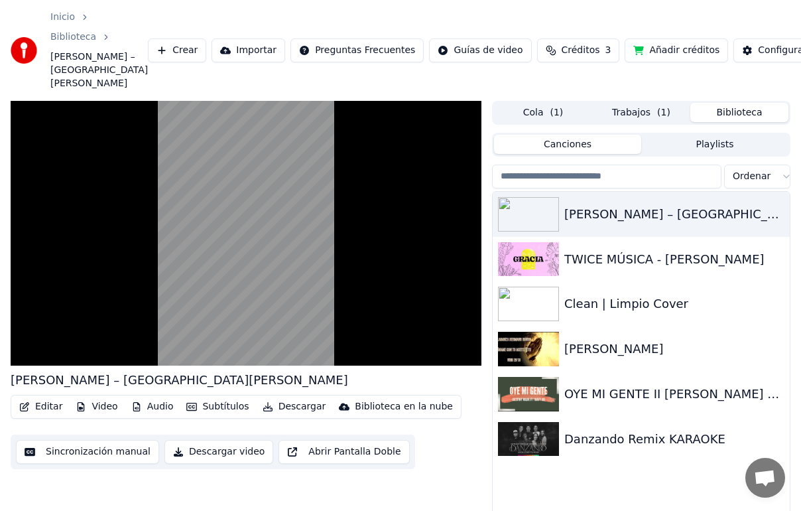
click at [206, 409] on button "Subtítulos" at bounding box center [217, 406] width 73 height 19
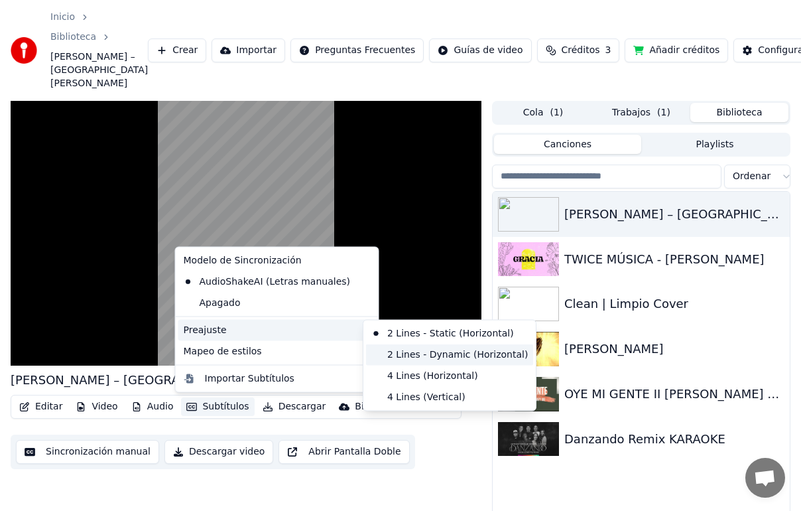
click at [389, 352] on div "2 Lines - Dynamic (Horizontal)" at bounding box center [449, 354] width 167 height 21
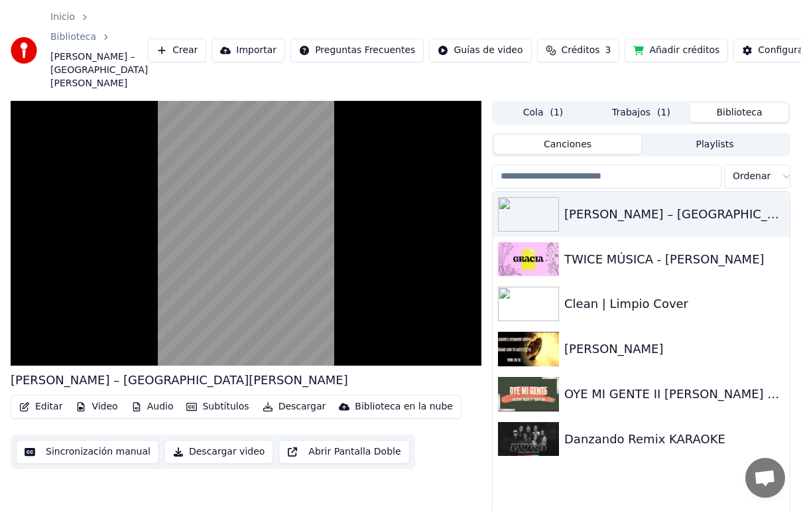
click at [228, 407] on button "Subtítulos" at bounding box center [217, 406] width 73 height 19
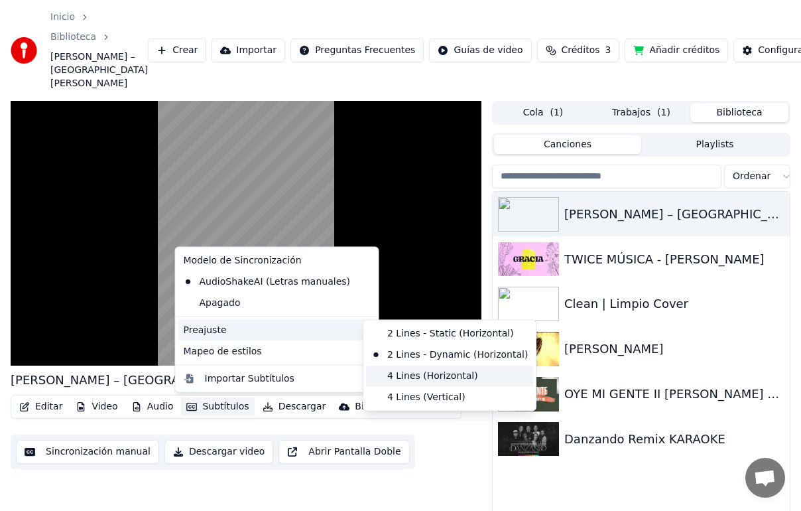
click at [393, 372] on div "4 Lines (Horizontal)" at bounding box center [449, 375] width 167 height 21
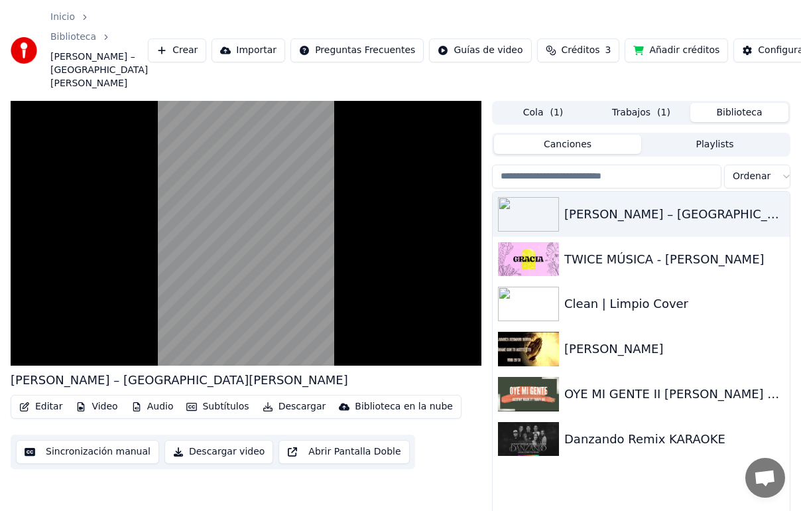
click at [211, 410] on button "Subtítulos" at bounding box center [217, 406] width 73 height 19
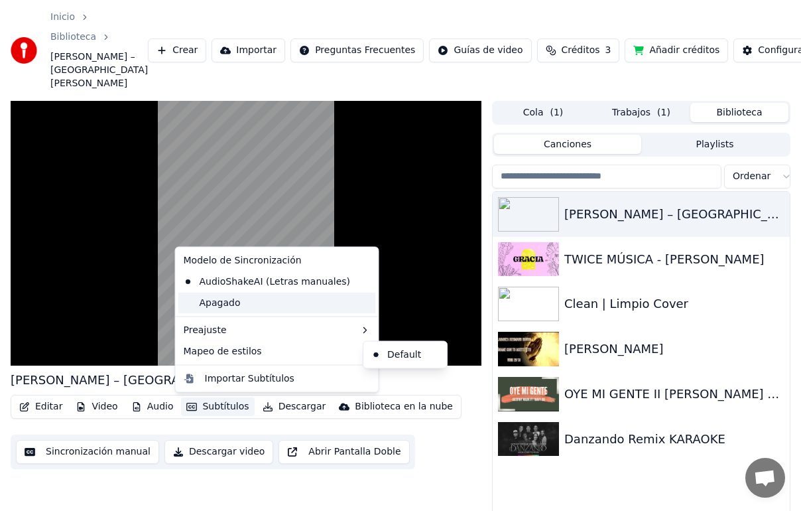
click at [230, 304] on div "Apagado" at bounding box center [277, 302] width 198 height 21
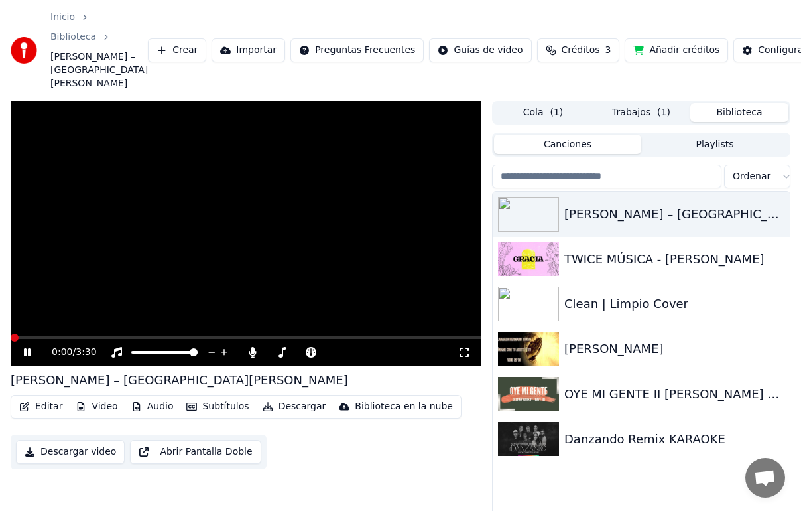
click at [280, 265] on video at bounding box center [246, 233] width 471 height 265
click at [698, 143] on button "Playlists" at bounding box center [714, 144] width 147 height 19
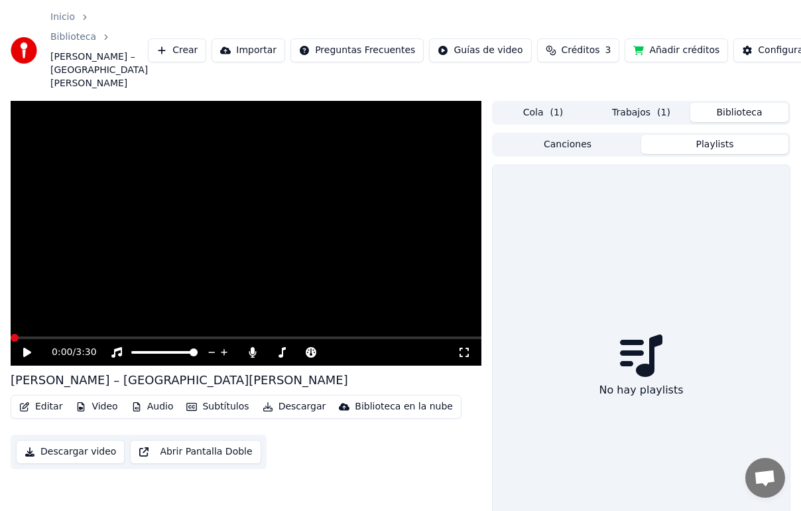
click at [787, 50] on html "Inicio Biblioteca [PERSON_NAME] – El callejón de los [PERSON_NAME] Importar Pre…" at bounding box center [400, 255] width 801 height 511
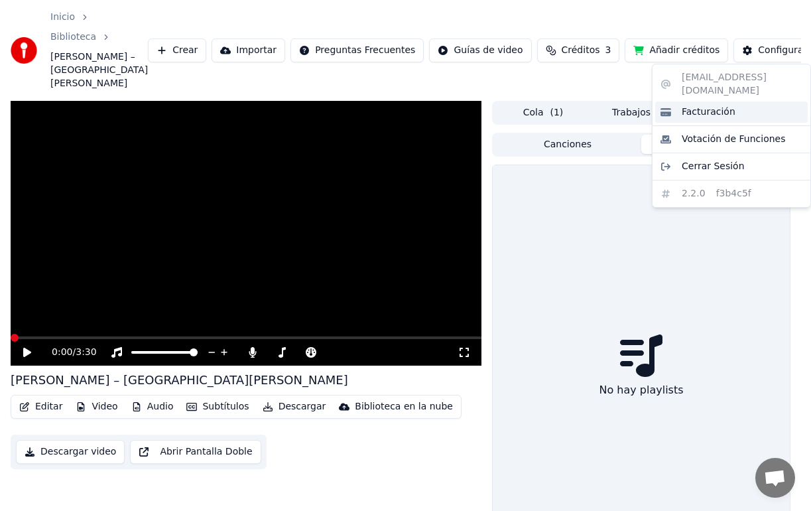
click at [707, 105] on span "Facturación" at bounding box center [709, 111] width 54 height 13
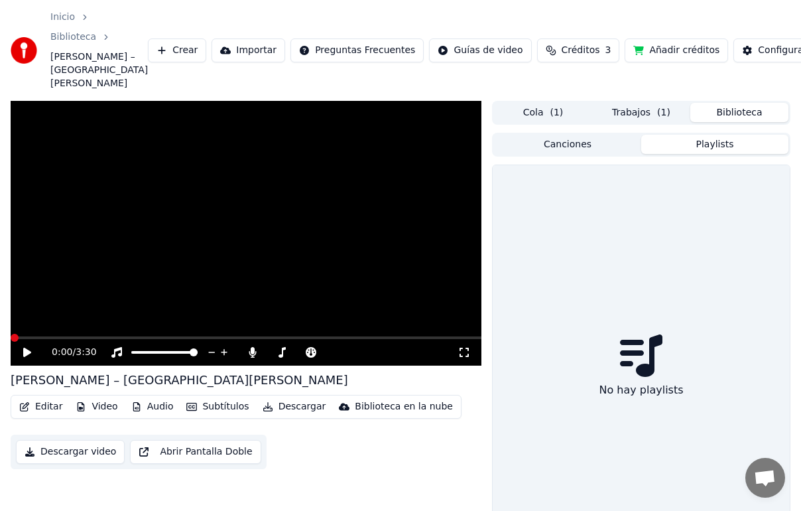
click at [789, 55] on html "Inicio Biblioteca [PERSON_NAME] – El callejón de los [PERSON_NAME] Importar Pre…" at bounding box center [400, 255] width 801 height 511
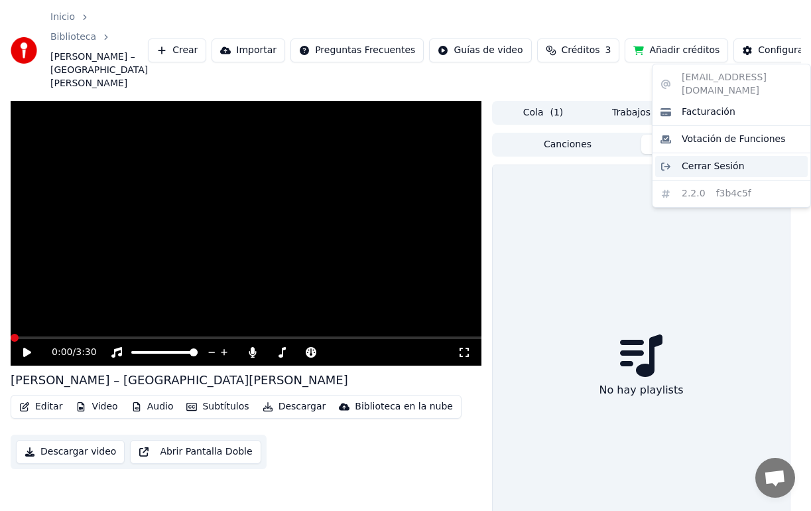
click at [722, 160] on span "Cerrar Sesión" at bounding box center [713, 166] width 63 height 13
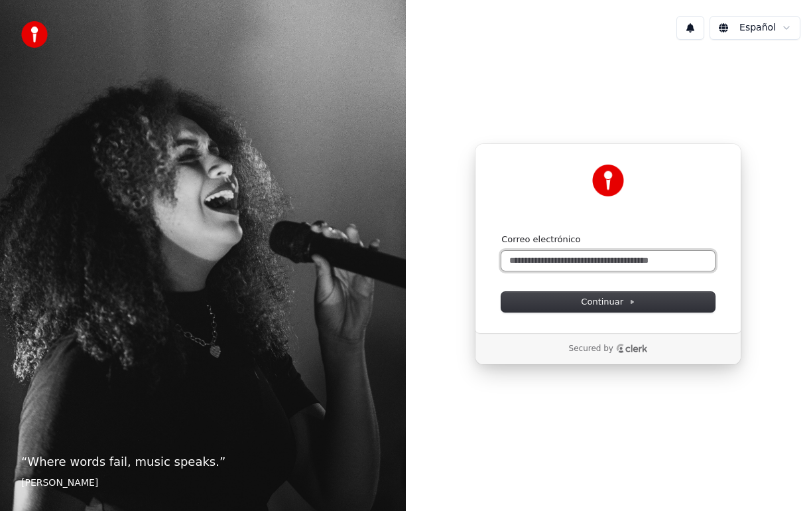
click at [598, 265] on input "Correo electrónico" at bounding box center [608, 261] width 214 height 20
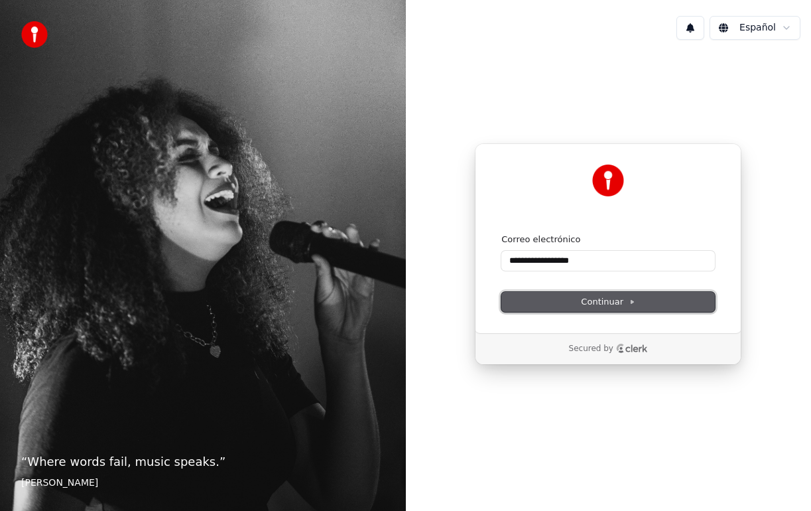
click at [641, 304] on button "Continuar" at bounding box center [608, 302] width 214 height 20
type input "**********"
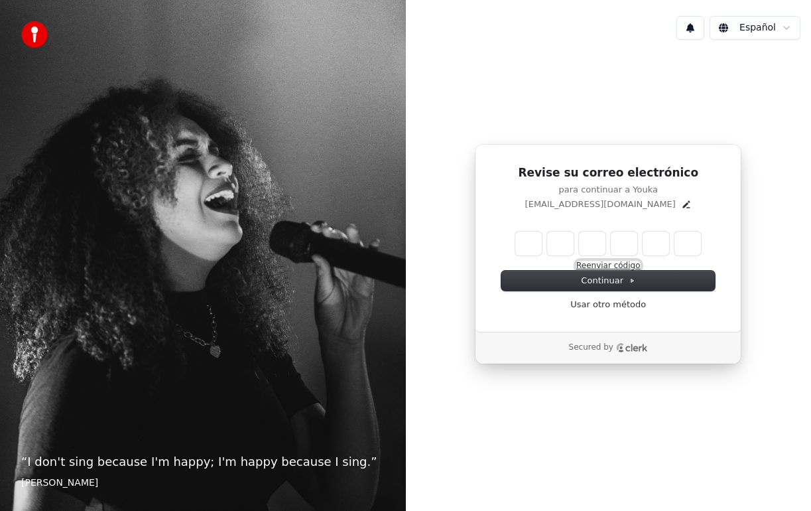
click at [614, 265] on button "Reenviar código" at bounding box center [608, 266] width 64 height 11
click at [536, 243] on input "Enter verification code" at bounding box center [621, 243] width 212 height 24
type input "******"
